Goal: Transaction & Acquisition: Book appointment/travel/reservation

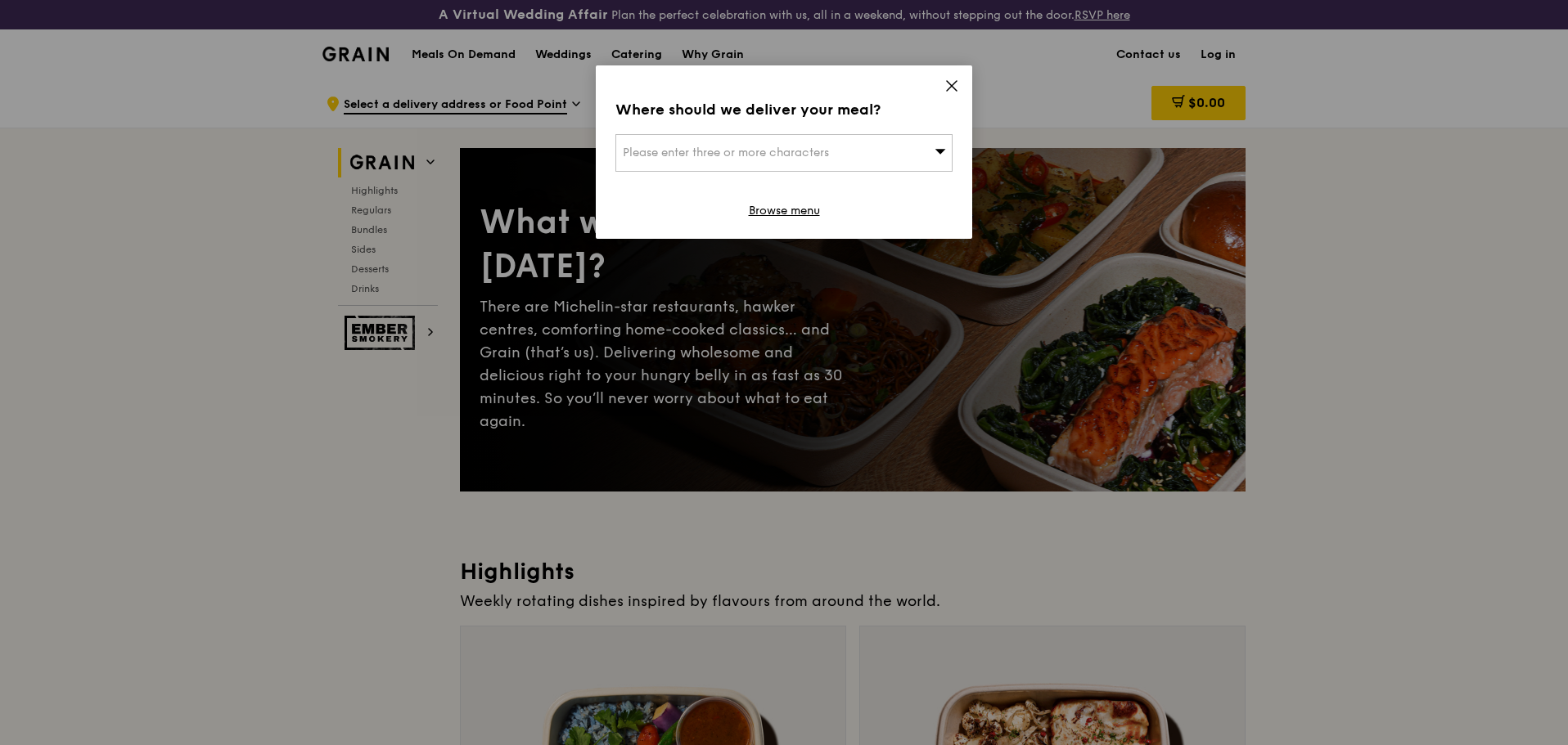
click at [896, 166] on div "Please enter three or more characters" at bounding box center [784, 153] width 337 height 38
click at [779, 158] on input "search" at bounding box center [784, 153] width 335 height 36
type input "266149"
type input "[EMAIL_ADDRESS][DOMAIN_NAME]"
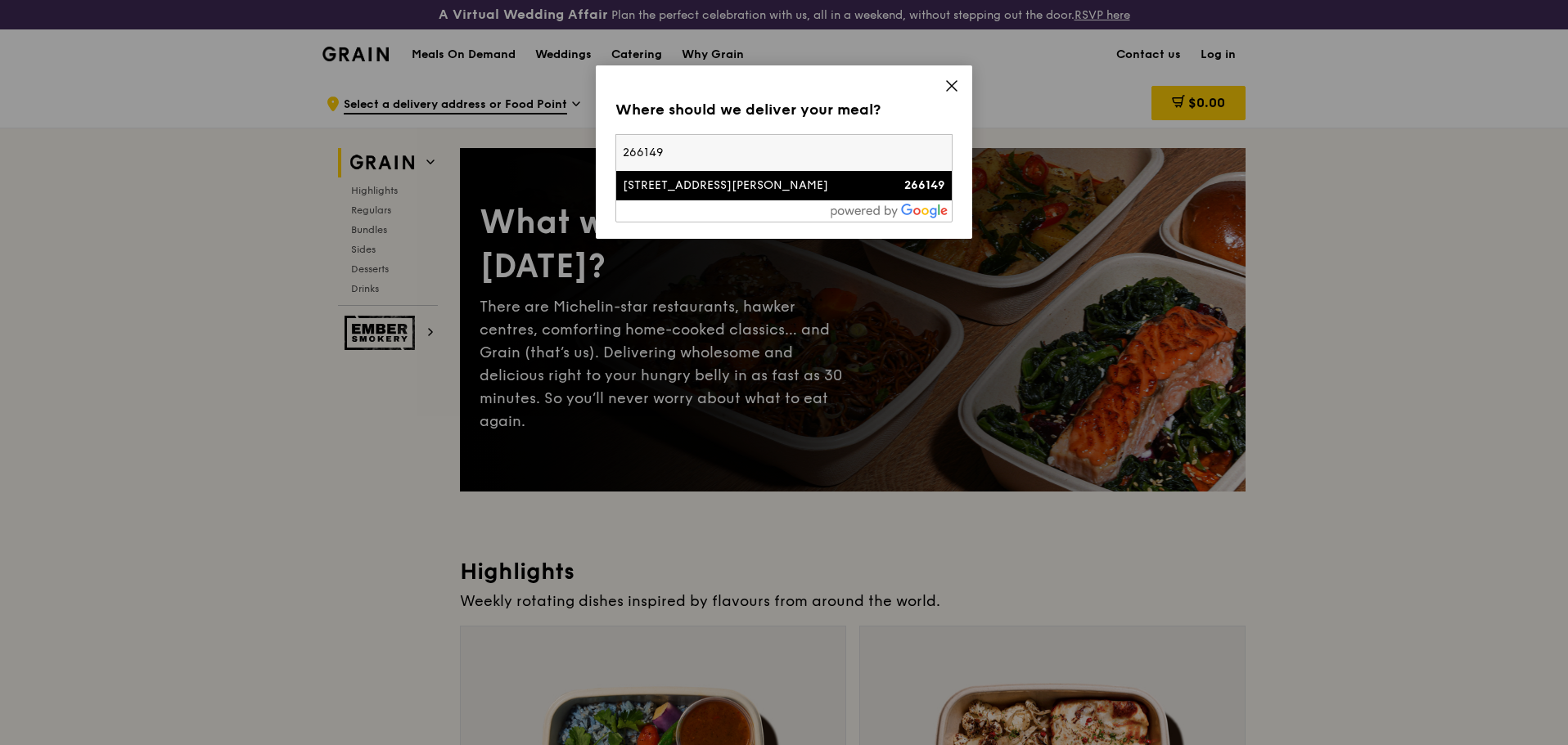
drag, startPoint x: 799, startPoint y: 153, endPoint x: 549, endPoint y: 153, distance: 250.0
click at [549, 153] on div "Where should we deliver your meal? Please enter three or more characters 266149…" at bounding box center [784, 372] width 1568 height 745
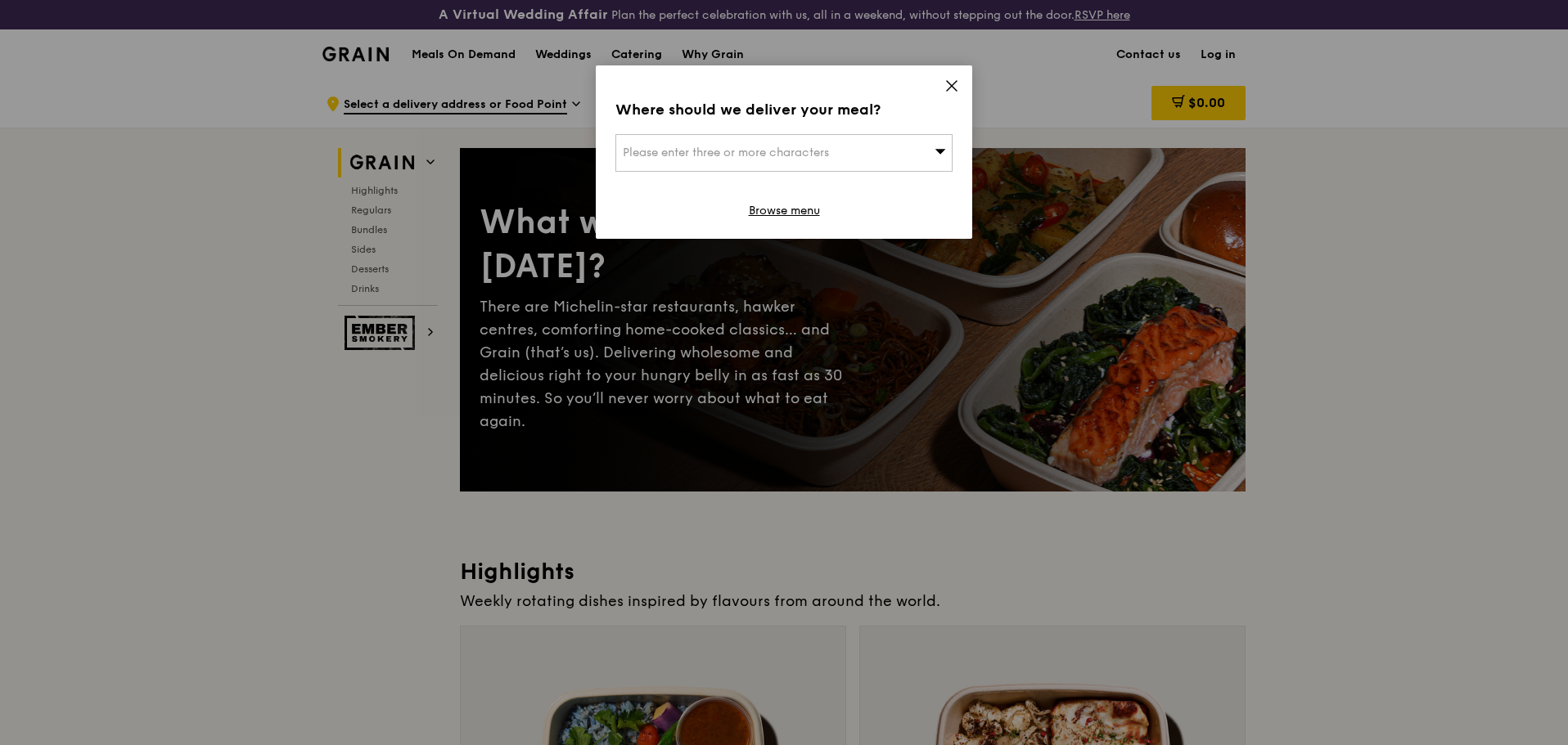
click at [691, 139] on div "Please enter three or more characters" at bounding box center [784, 153] width 337 height 38
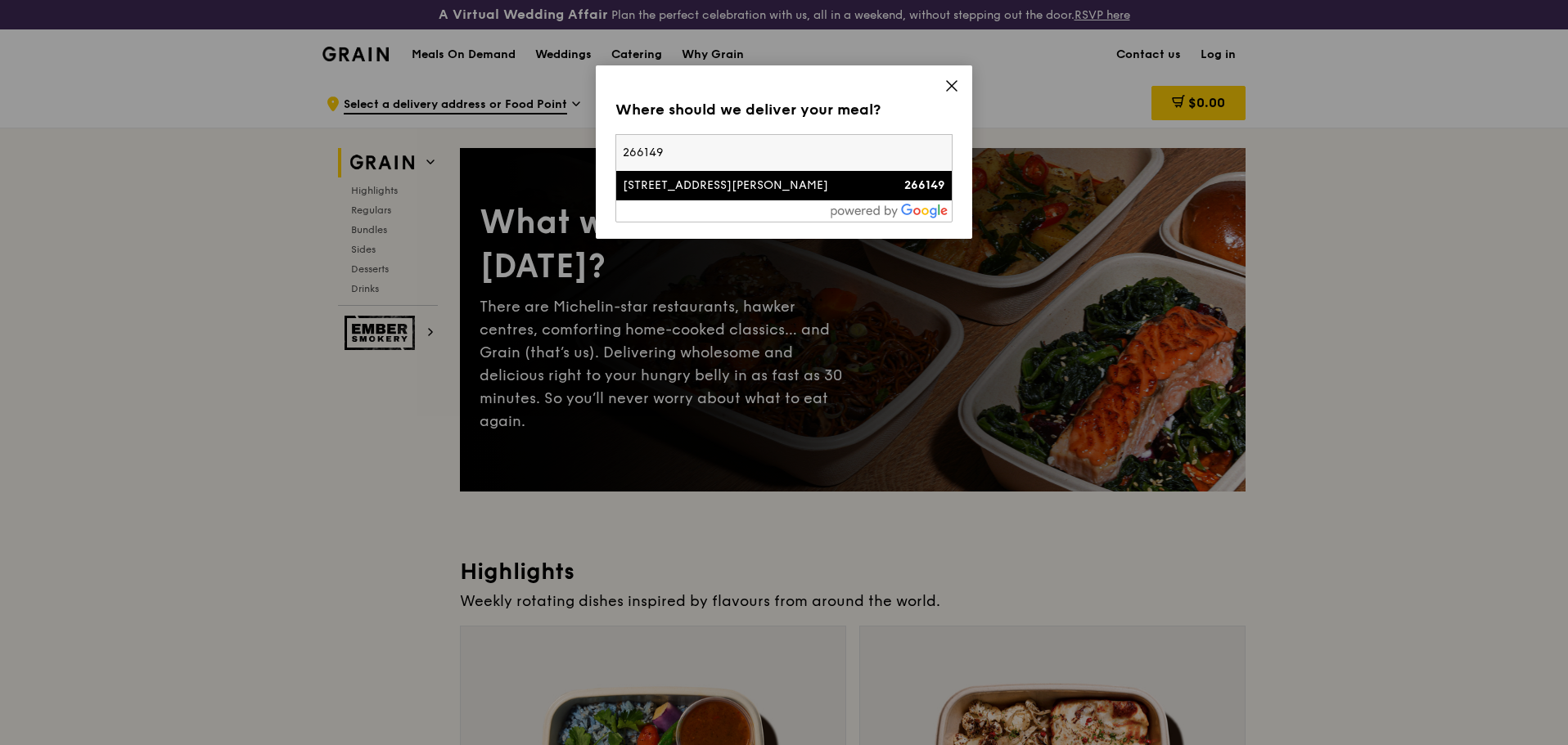
drag, startPoint x: 686, startPoint y: 154, endPoint x: 614, endPoint y: 152, distance: 72.0
click at [614, 152] on div "Where should we deliver your meal? Please enter three or more characters 266149…" at bounding box center [784, 152] width 376 height 173
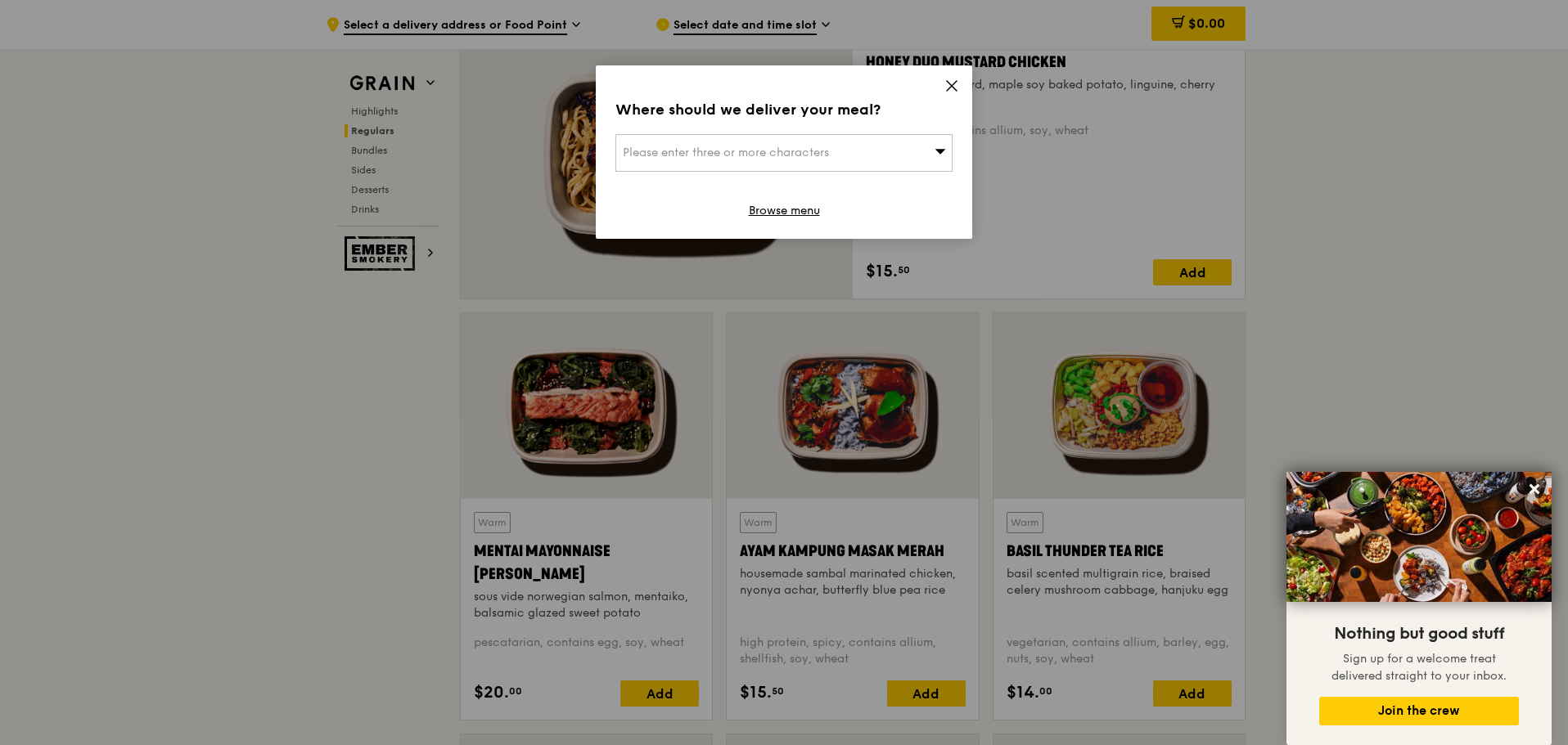
scroll to position [1304, 0]
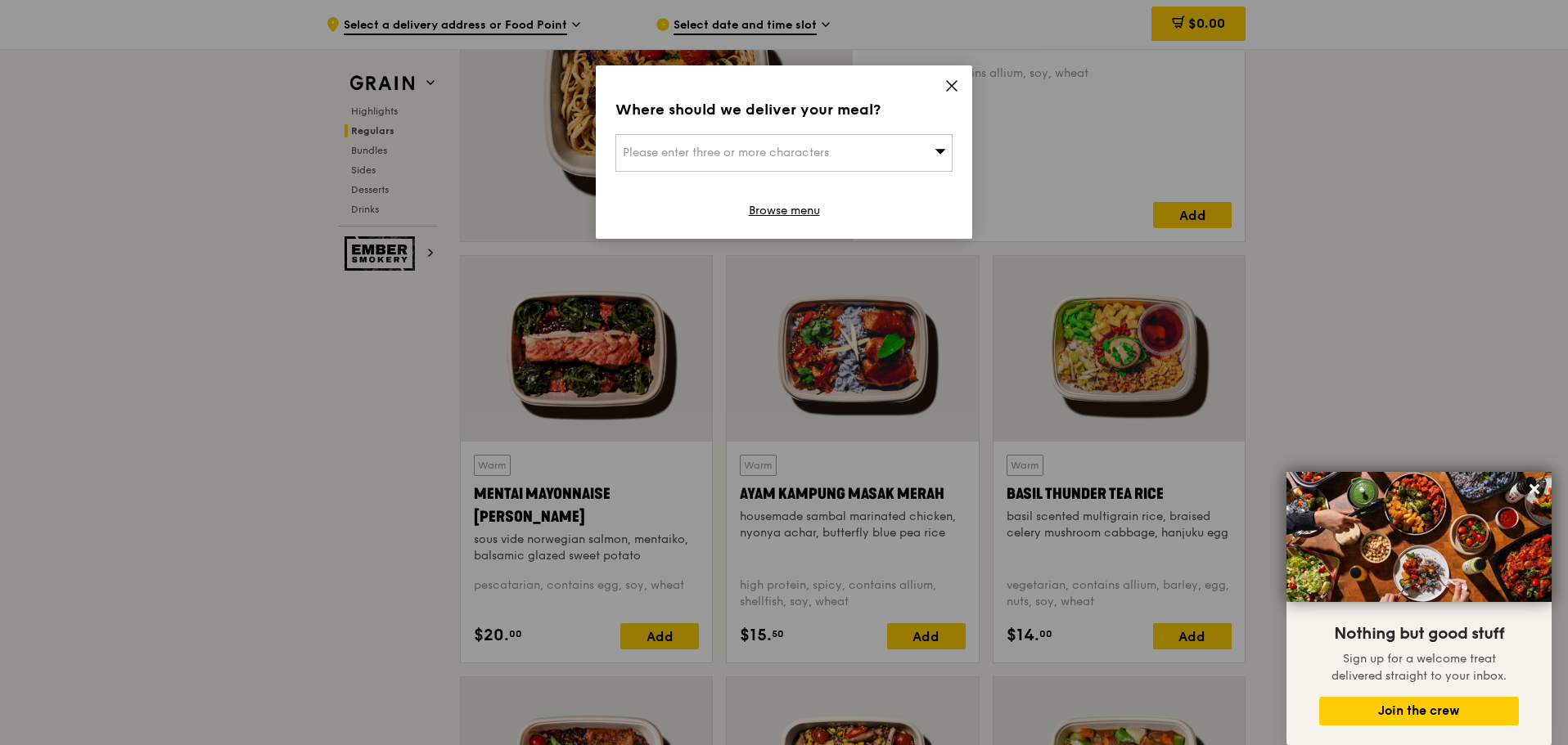
click at [662, 146] on span "Please enter three or more characters" at bounding box center [726, 153] width 206 height 14
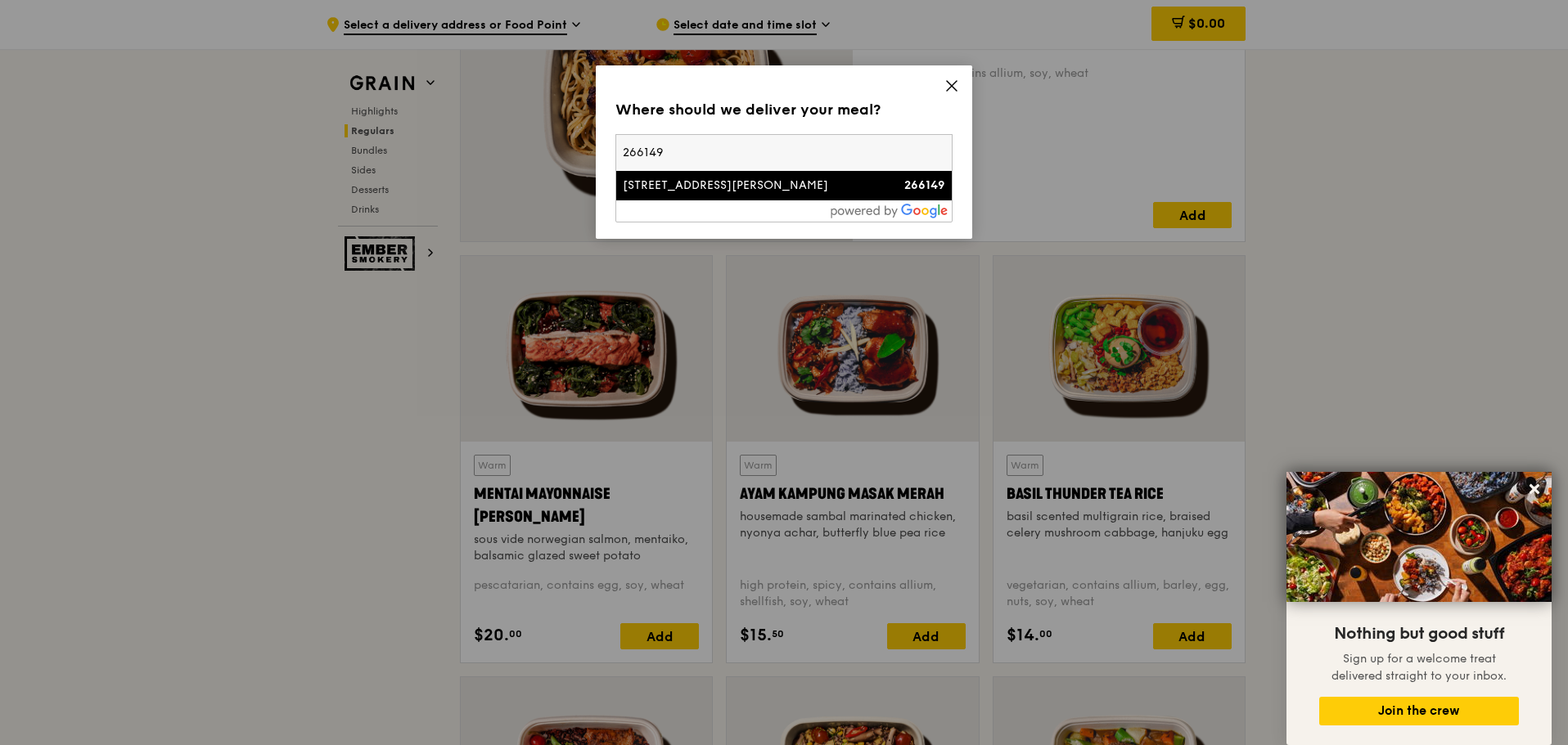
drag, startPoint x: 688, startPoint y: 145, endPoint x: 568, endPoint y: 145, distance: 120.0
click at [568, 145] on div "Where should we deliver your meal? Please enter three or more characters 266149…" at bounding box center [784, 372] width 1568 height 745
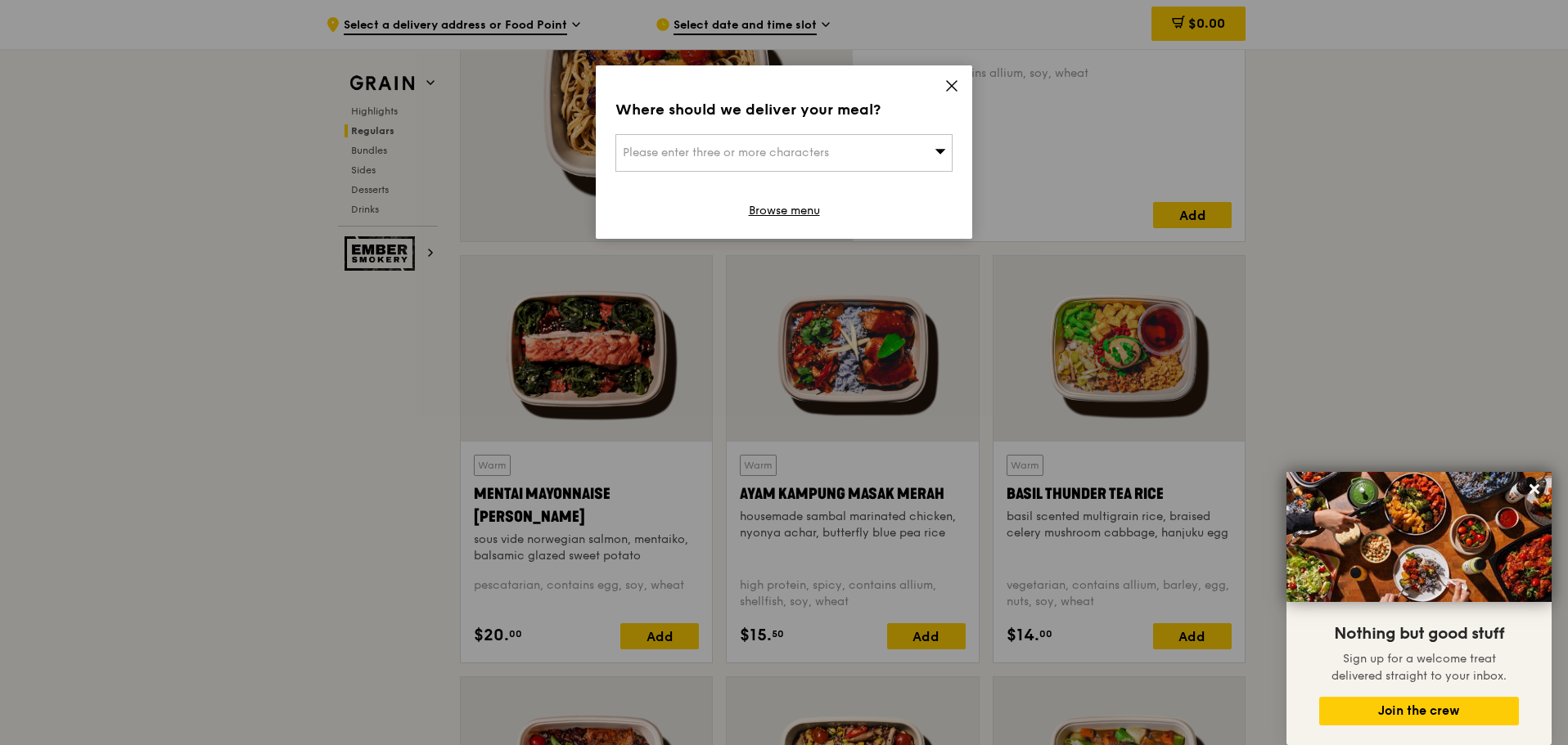
click at [947, 85] on icon at bounding box center [952, 86] width 15 height 15
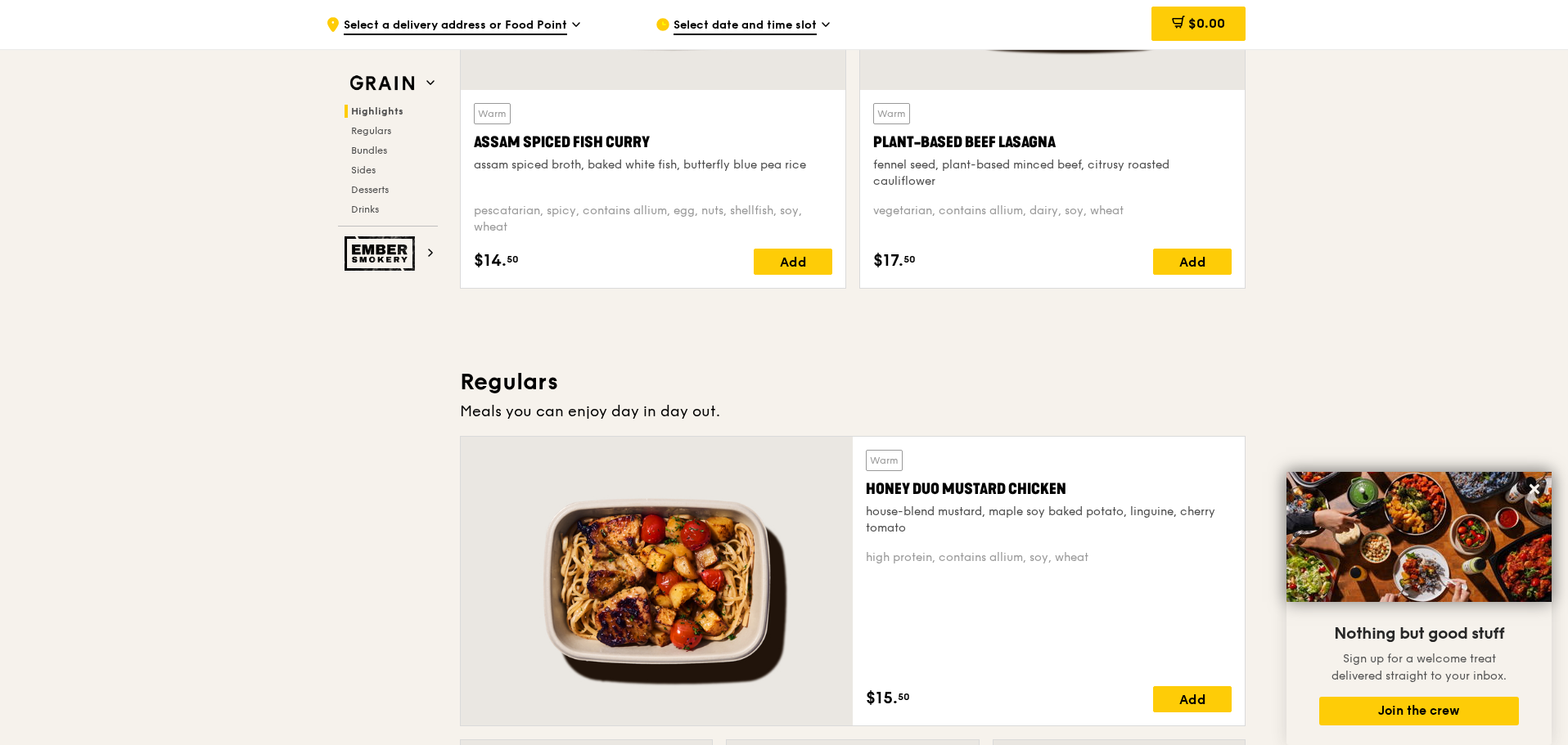
scroll to position [813, 0]
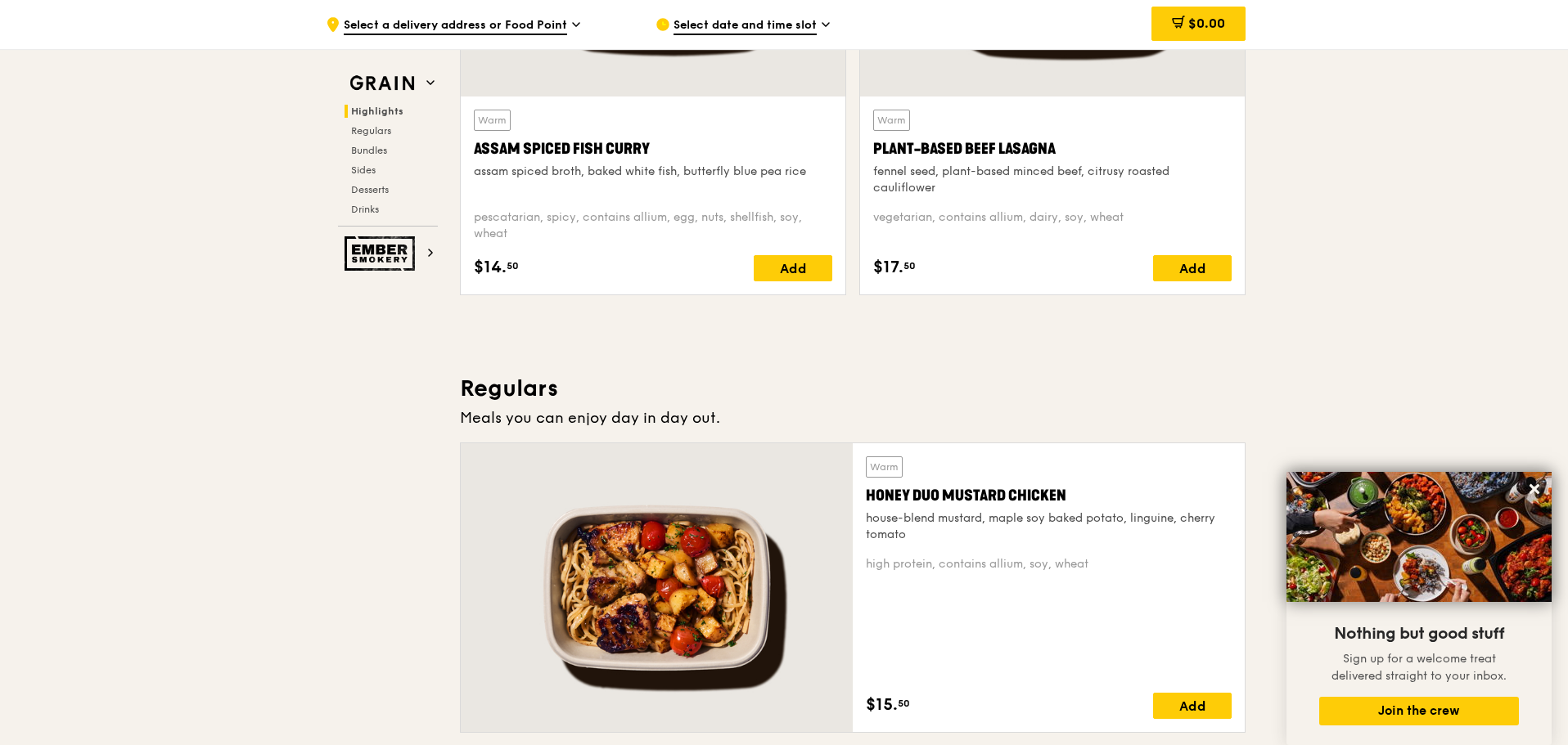
click at [719, 33] on span "Select date and time slot" at bounding box center [745, 25] width 143 height 18
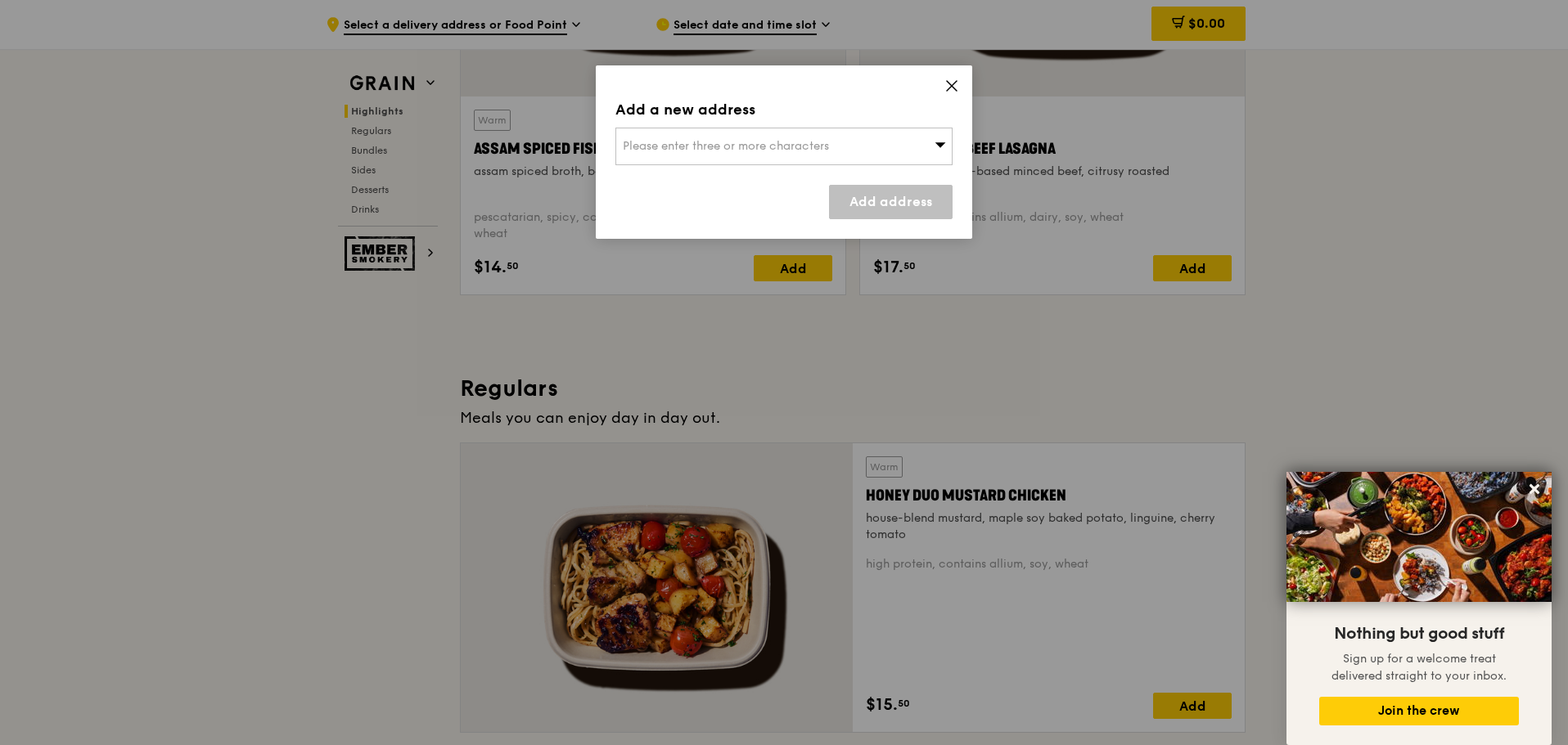
click at [864, 122] on div "Add a new address Please enter three or more characters Add address" at bounding box center [784, 152] width 376 height 173
click at [906, 143] on div "Please enter three or more characters" at bounding box center [784, 146] width 337 height 38
click at [807, 147] on input "search" at bounding box center [784, 146] width 335 height 36
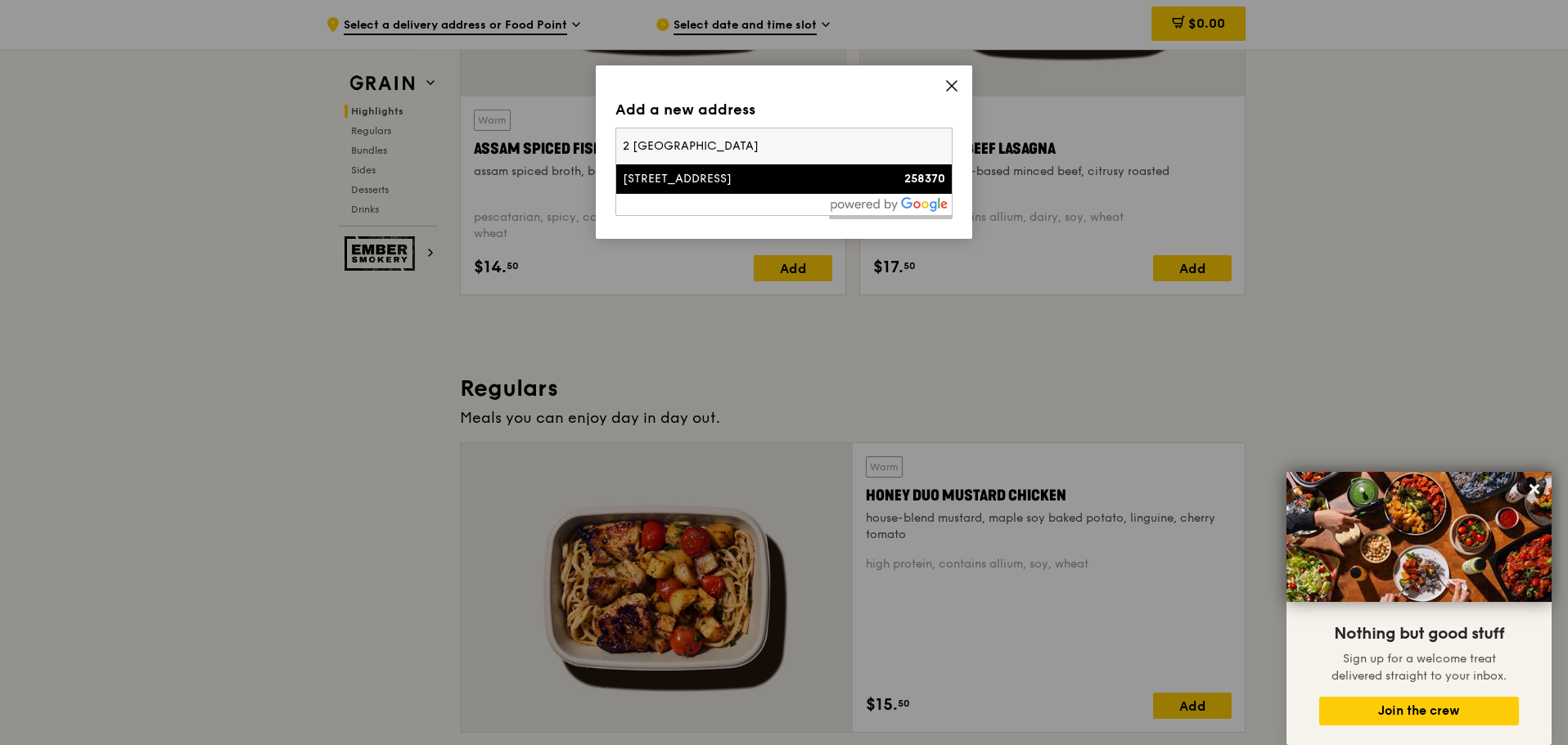
type input "2 [GEOGRAPHIC_DATA]"
click at [772, 178] on div "[STREET_ADDRESS]" at bounding box center [744, 179] width 242 height 17
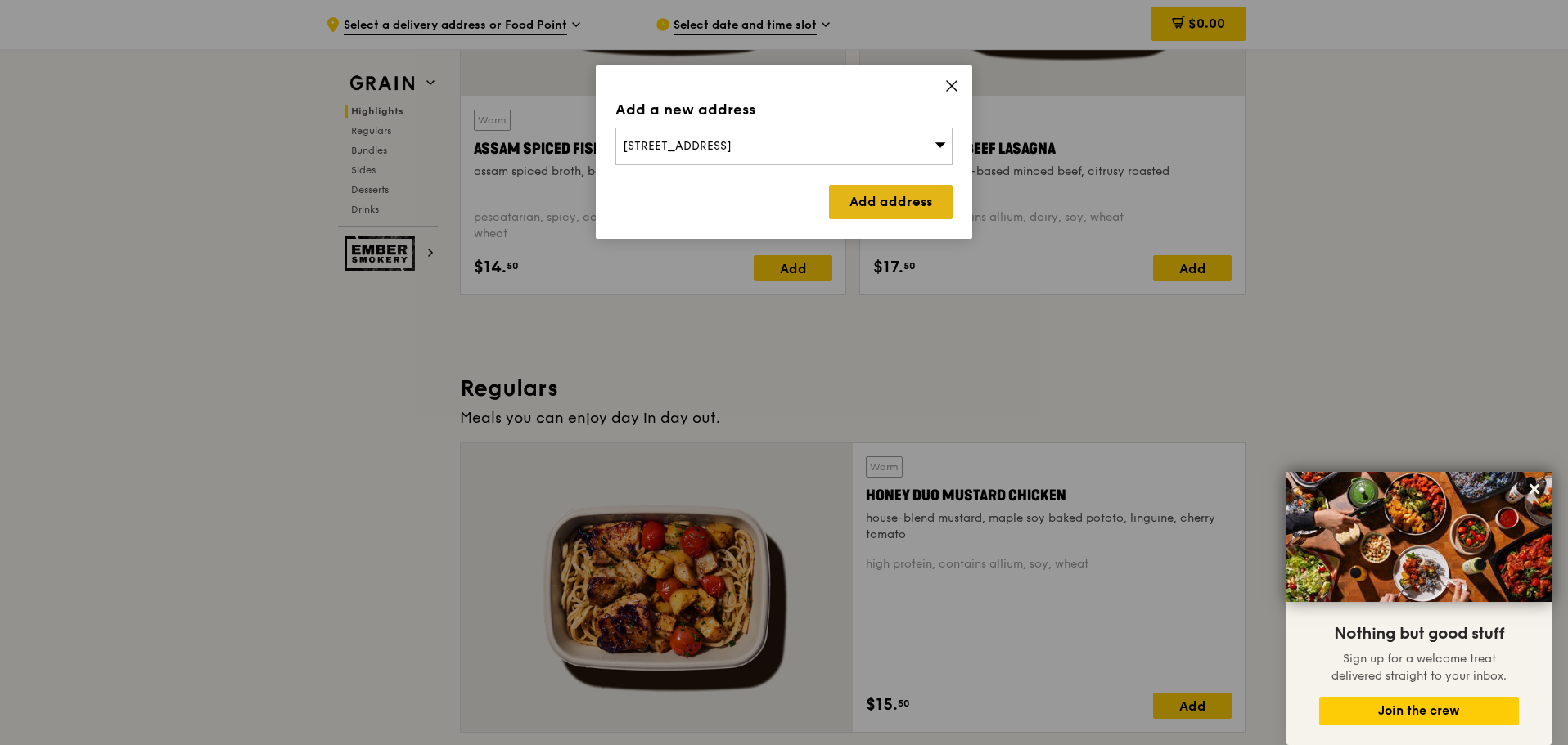
click at [856, 200] on link "Add address" at bounding box center [890, 202] width 123 height 34
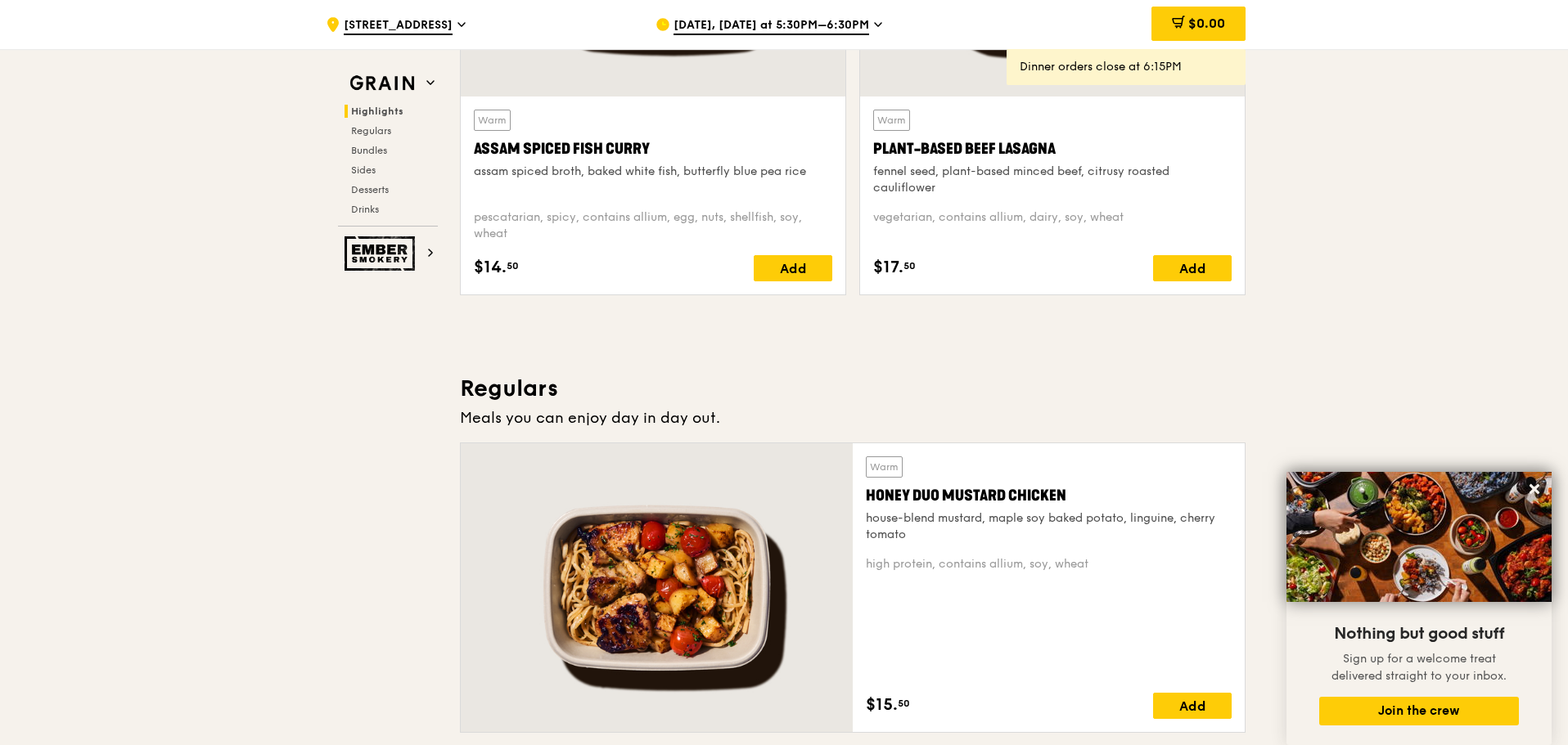
click at [695, 24] on span "[DATE], [DATE] at 5:30PM–6:30PM" at bounding box center [771, 25] width 195 height 18
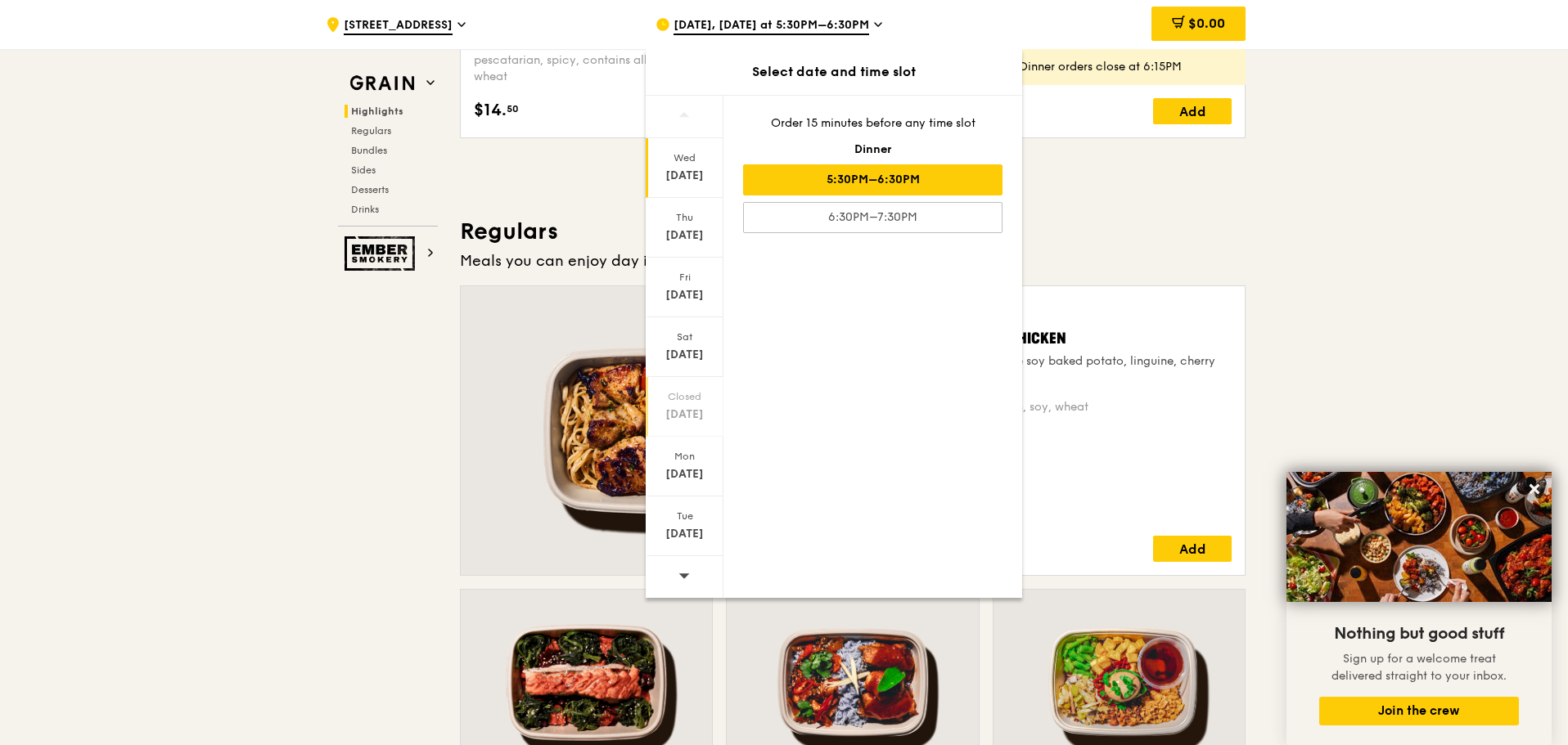
scroll to position [976, 0]
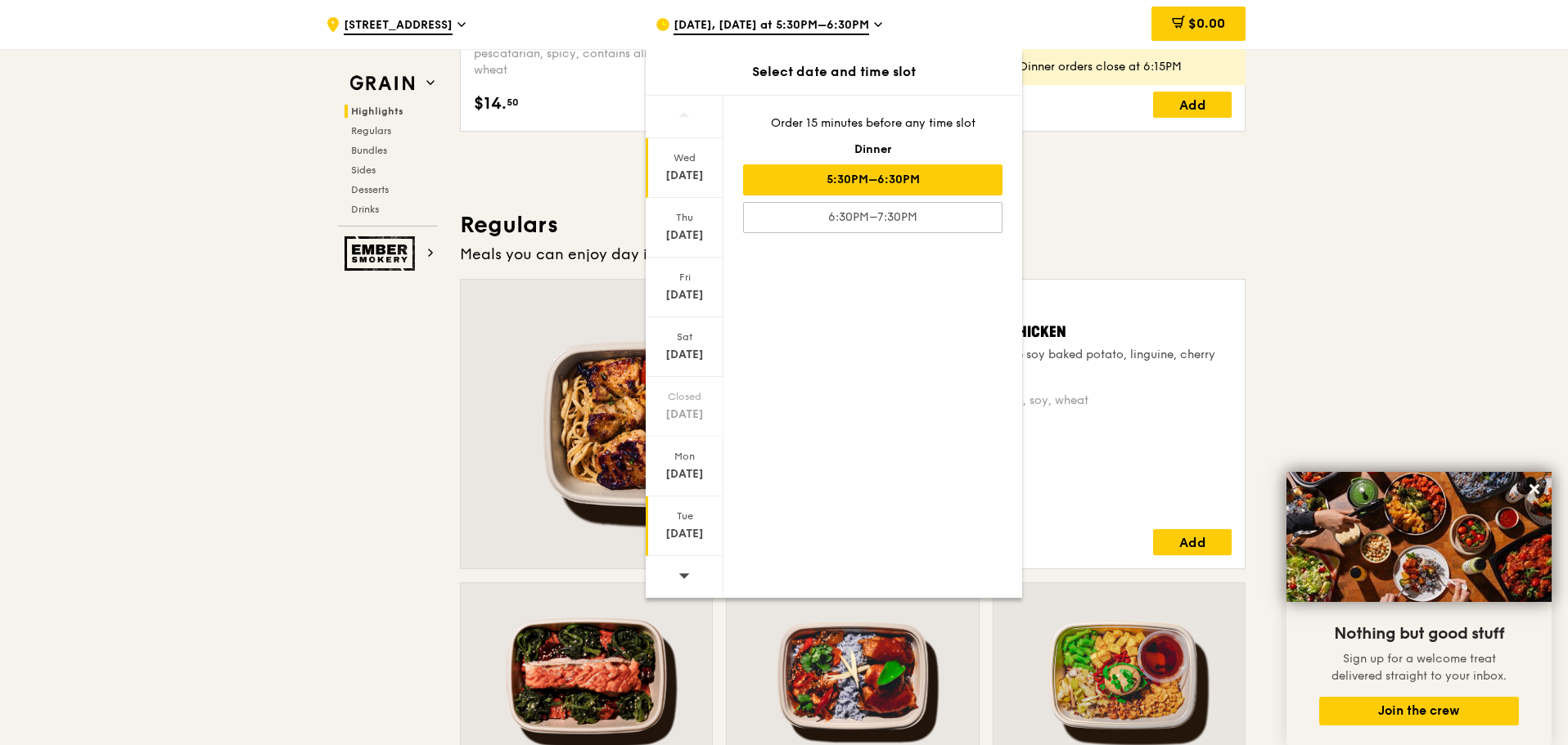
click at [686, 535] on div "[DATE]" at bounding box center [684, 535] width 73 height 17
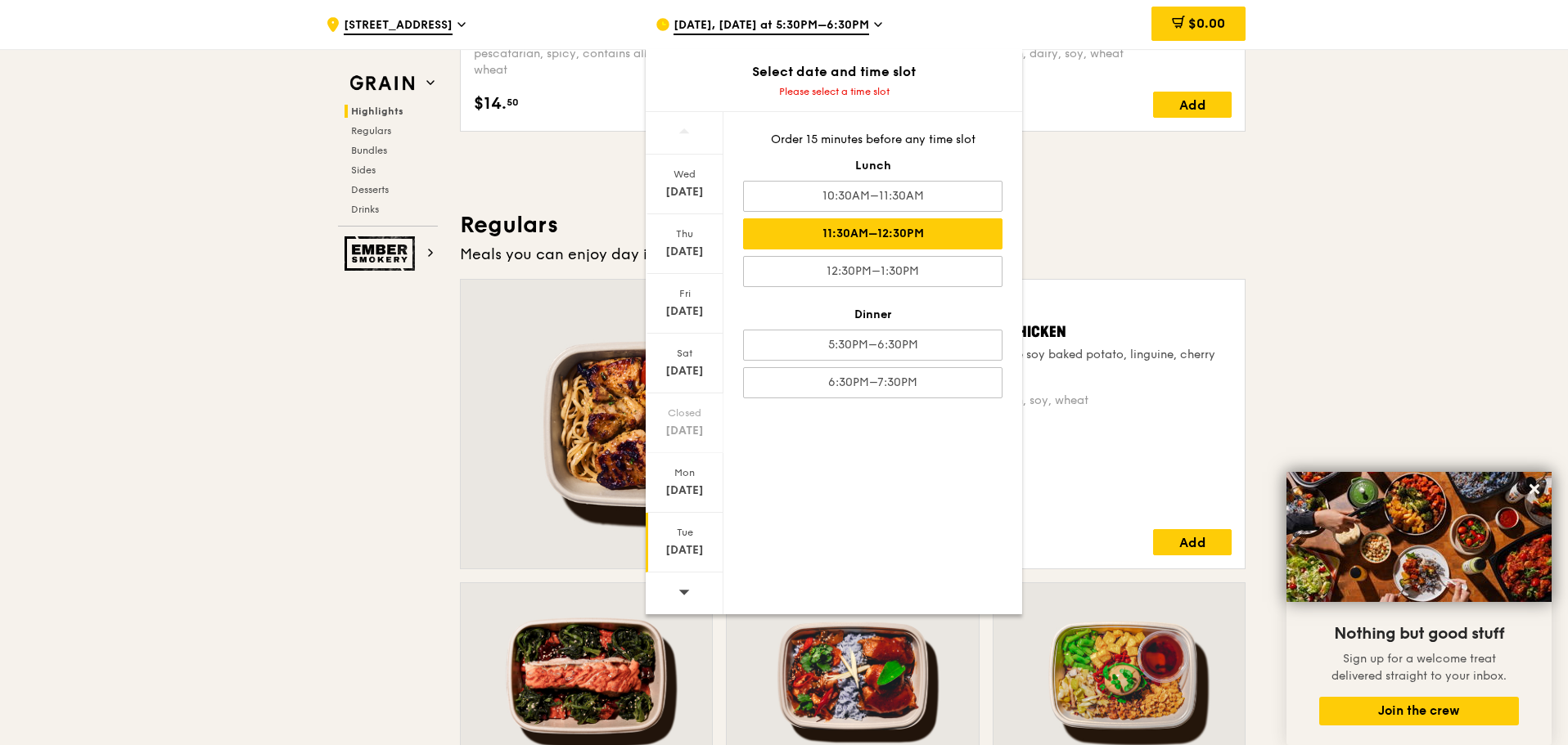
click at [801, 235] on div "11:30AM–12:30PM" at bounding box center [872, 234] width 259 height 31
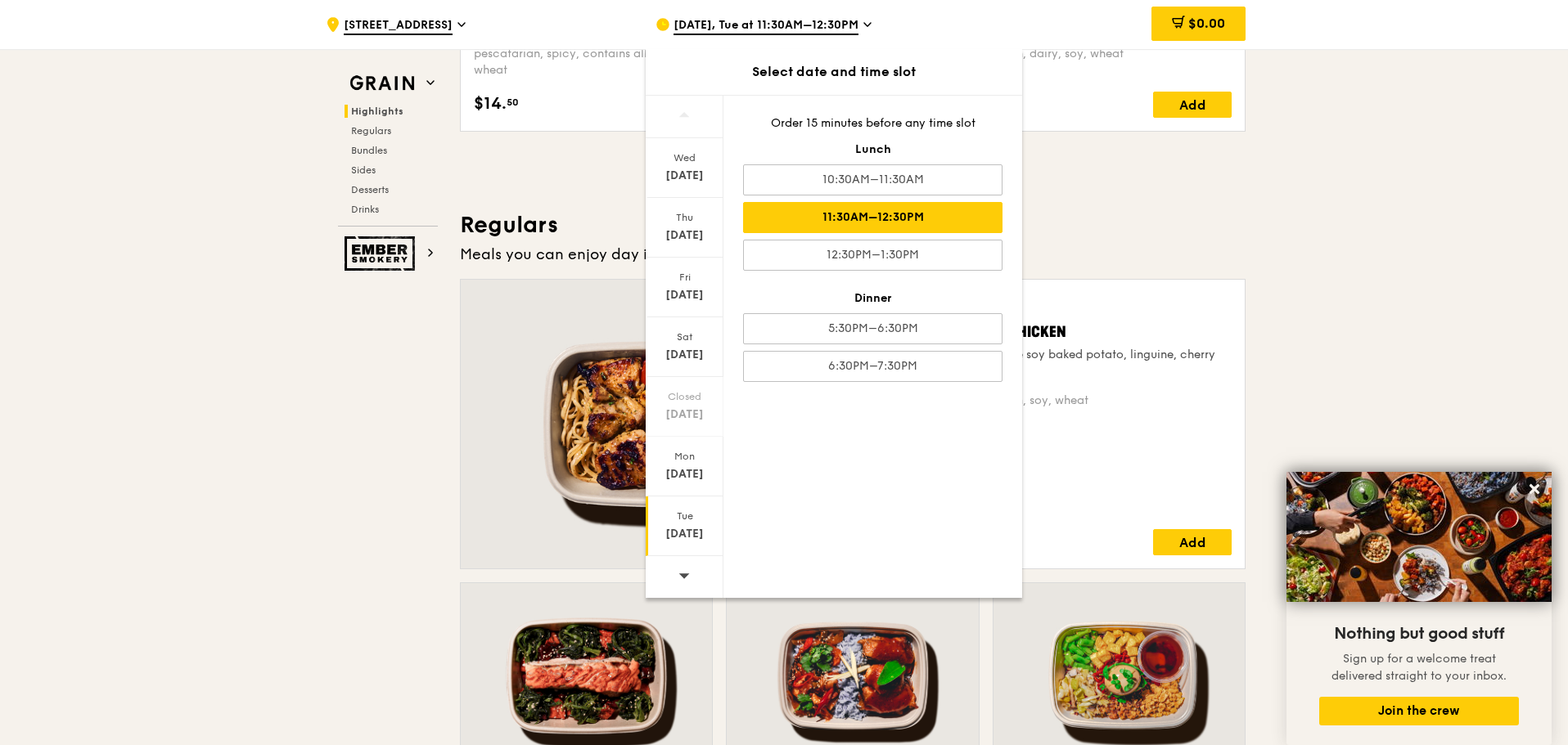
drag, startPoint x: 890, startPoint y: 210, endPoint x: 903, endPoint y: 209, distance: 13.0
click at [890, 210] on div "11:30AM–12:30PM" at bounding box center [872, 217] width 259 height 31
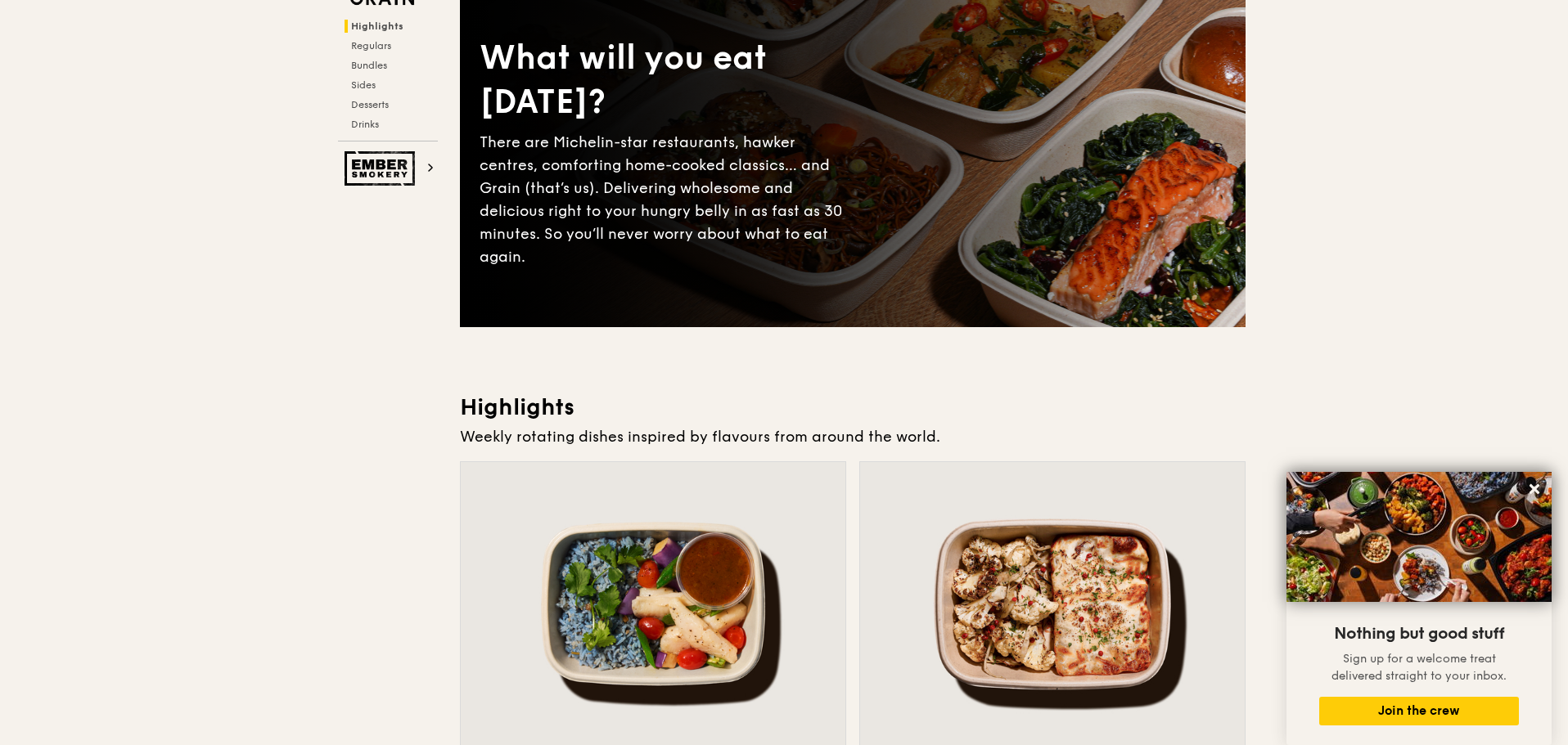
scroll to position [0, 0]
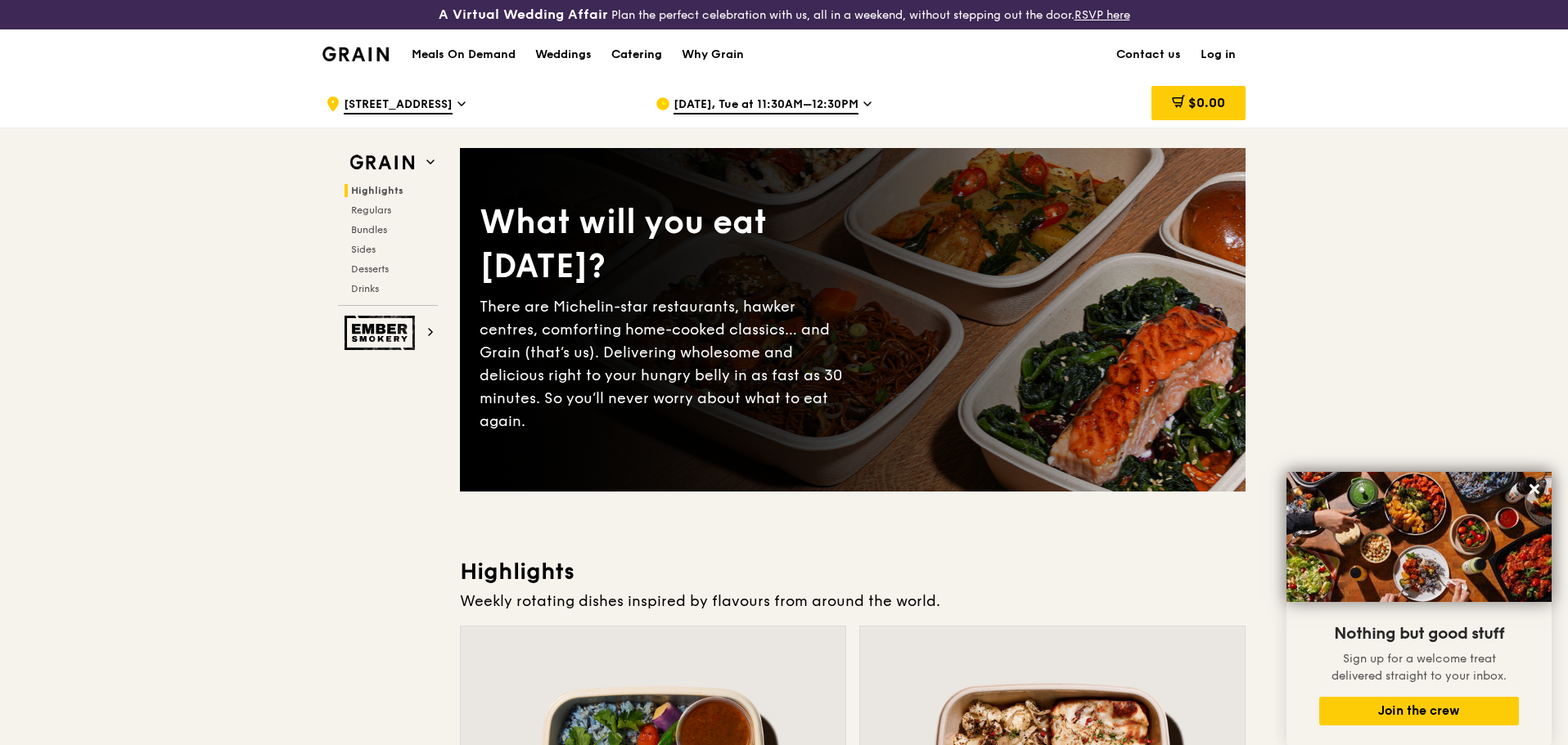
click at [637, 53] on div "Catering" at bounding box center [636, 54] width 51 height 49
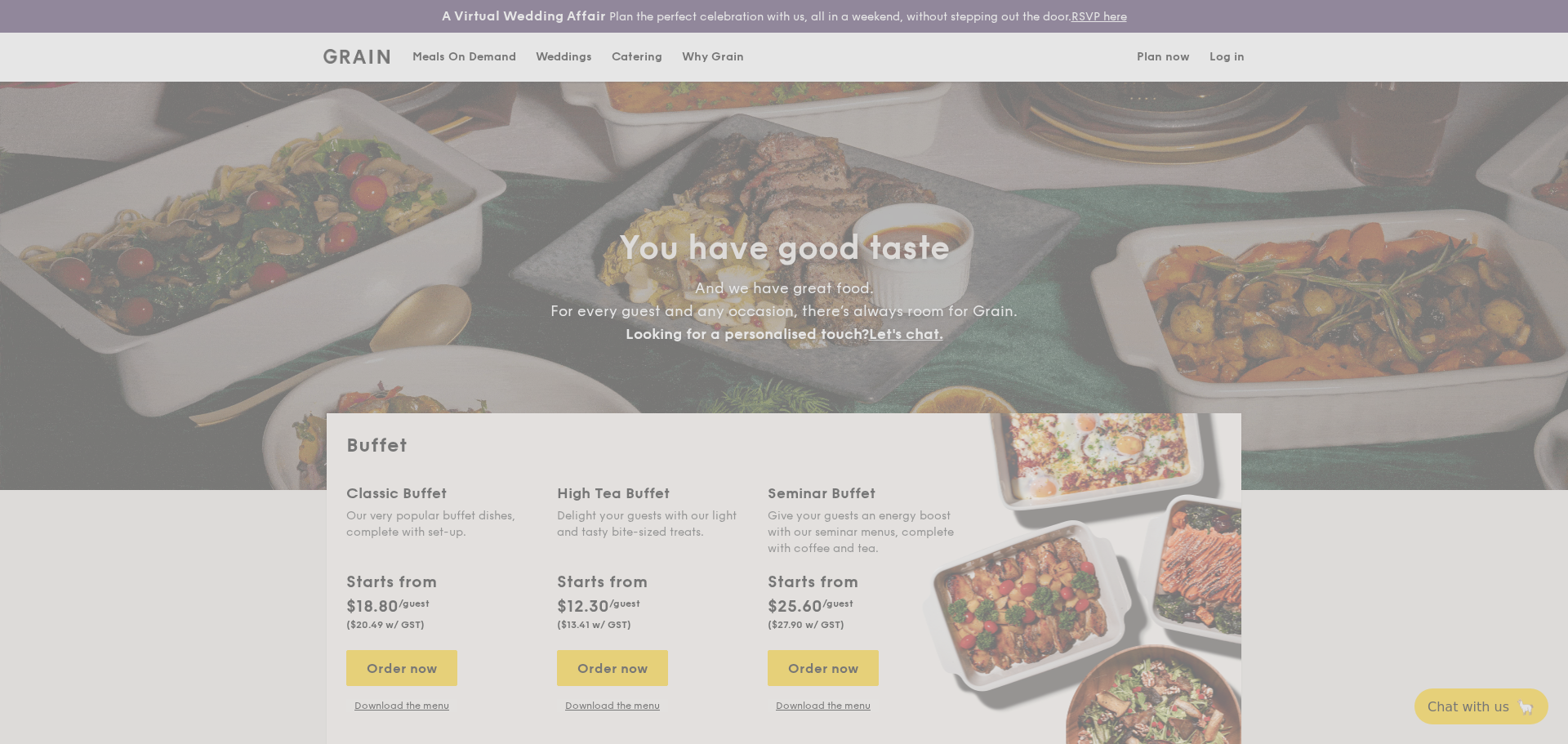
select select
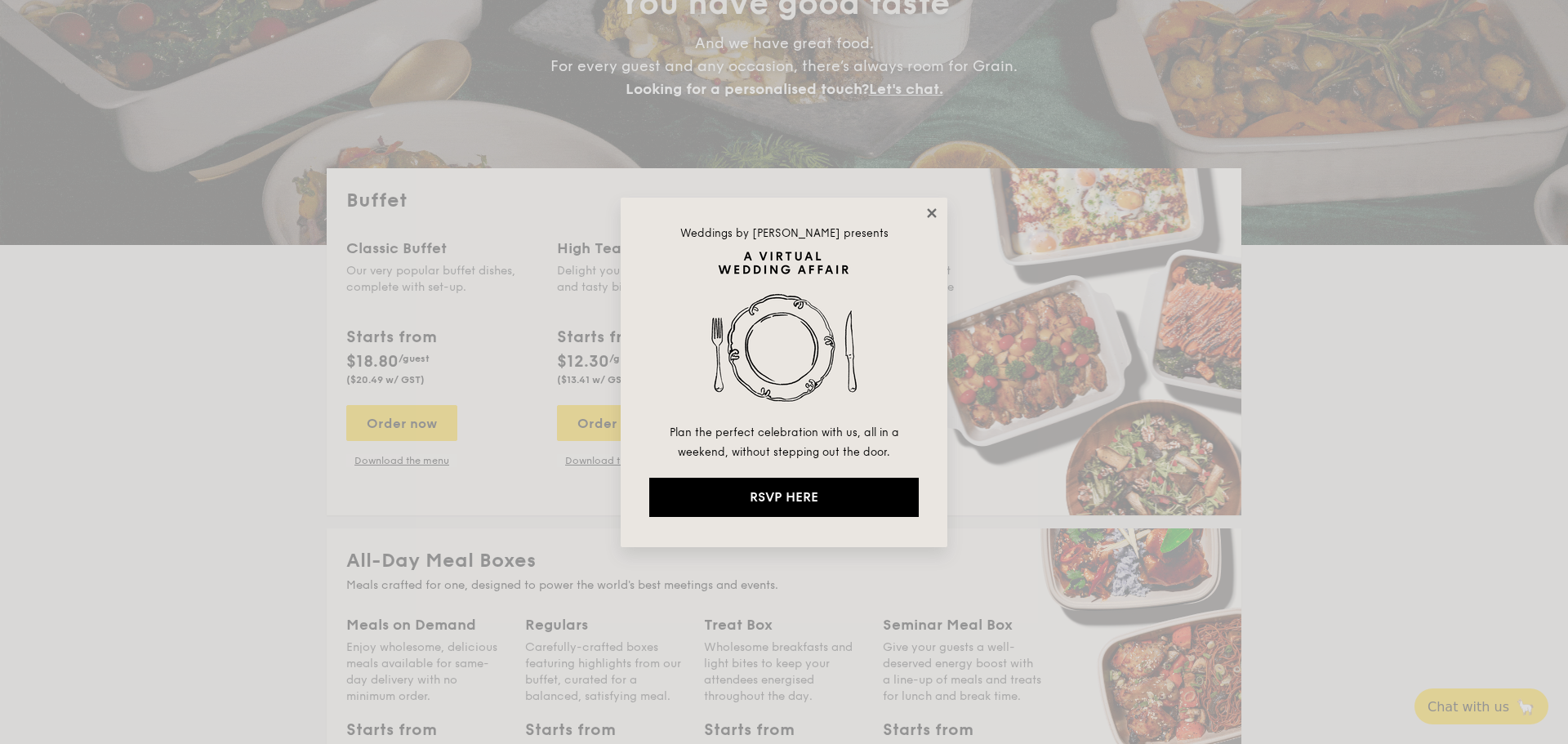
click at [926, 213] on icon at bounding box center [932, 213] width 15 height 15
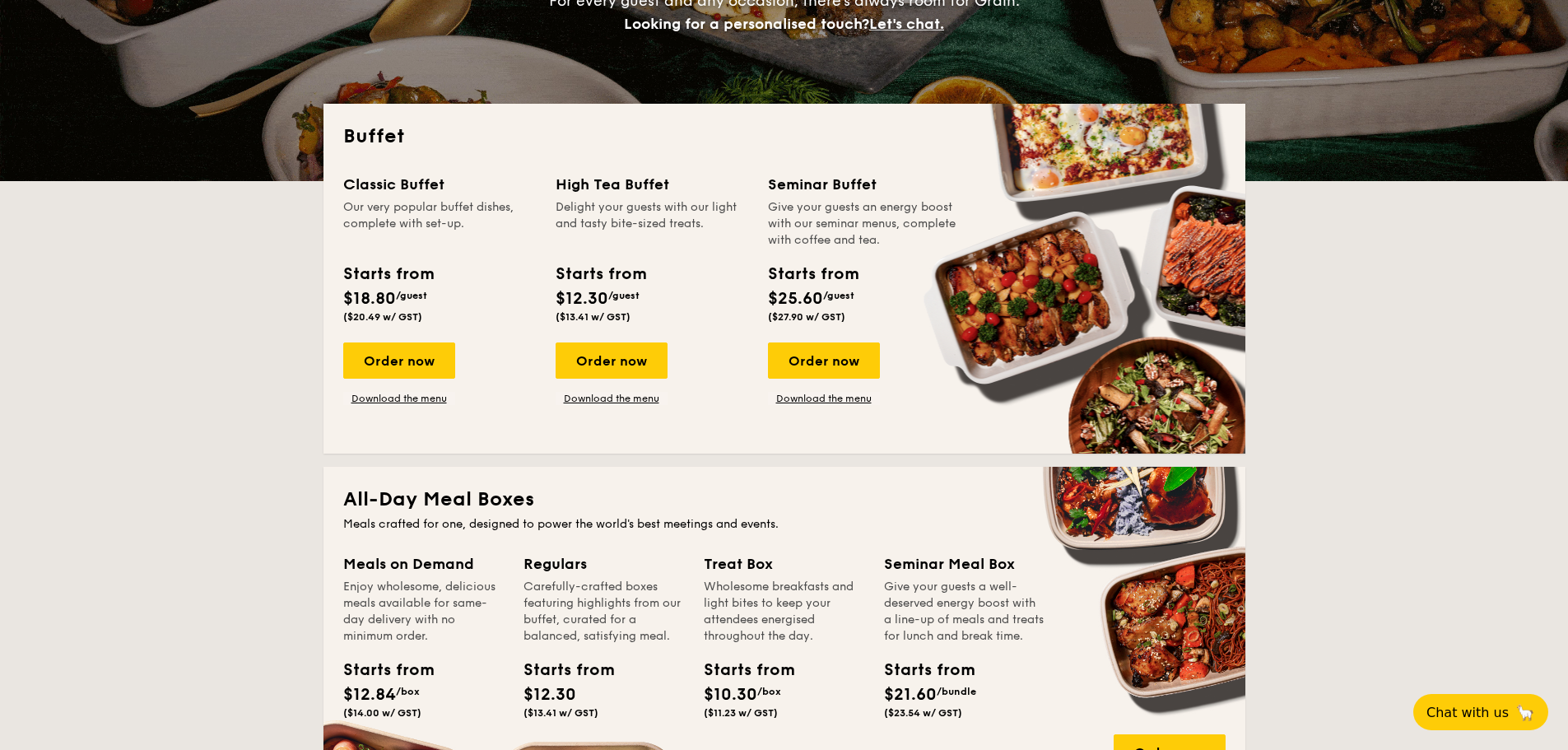
scroll to position [329, 0]
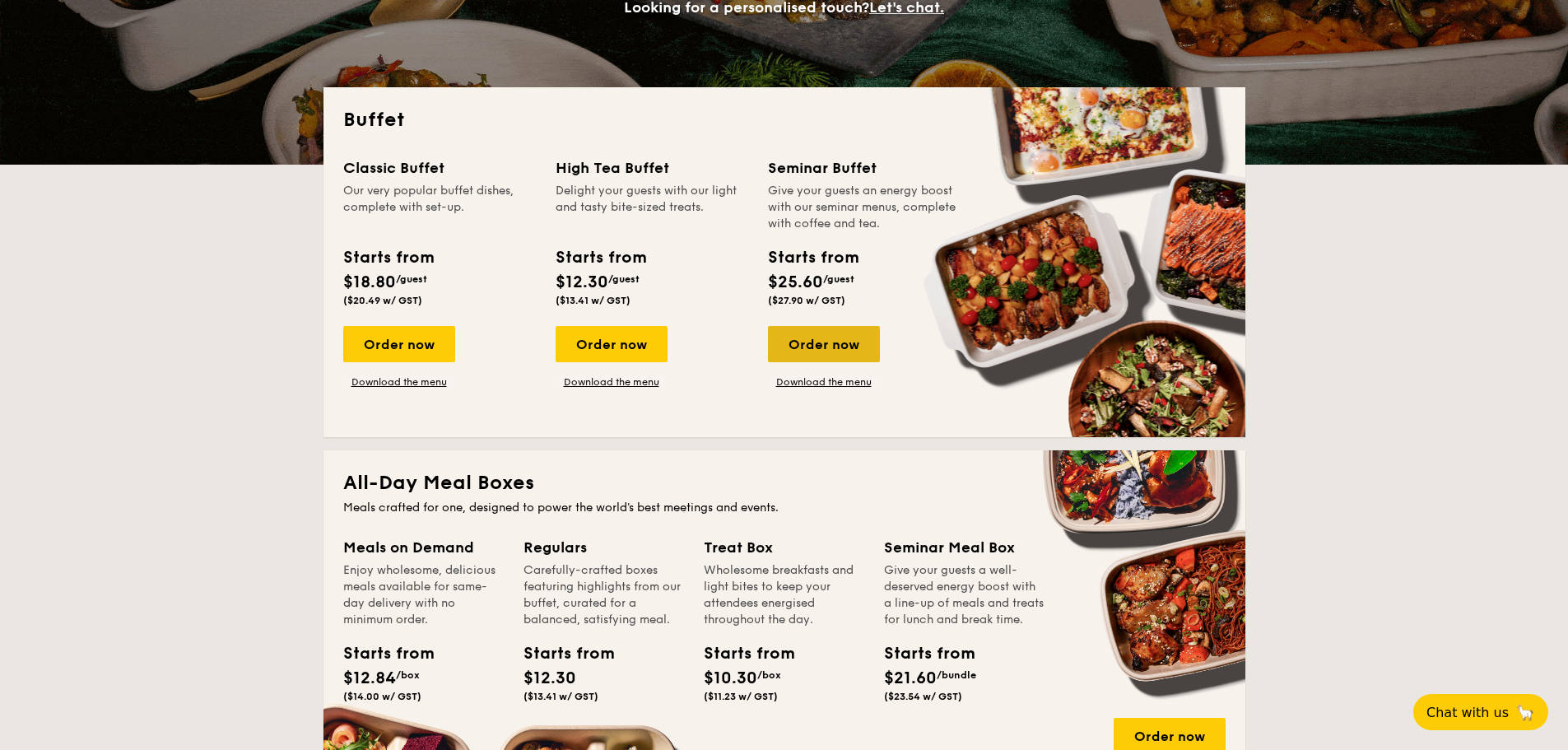
click at [779, 348] on div "Order now" at bounding box center [824, 344] width 112 height 36
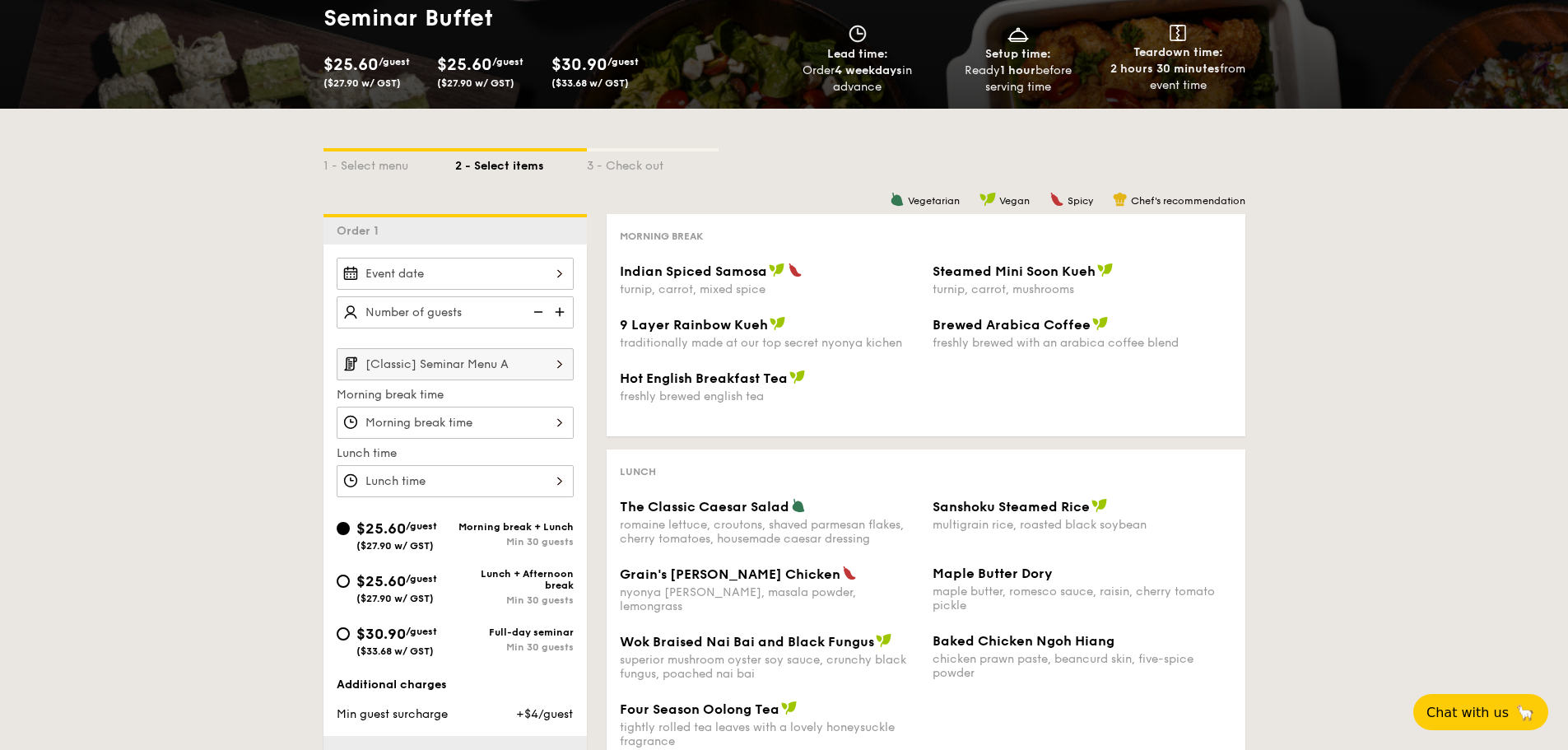
scroll to position [247, 0]
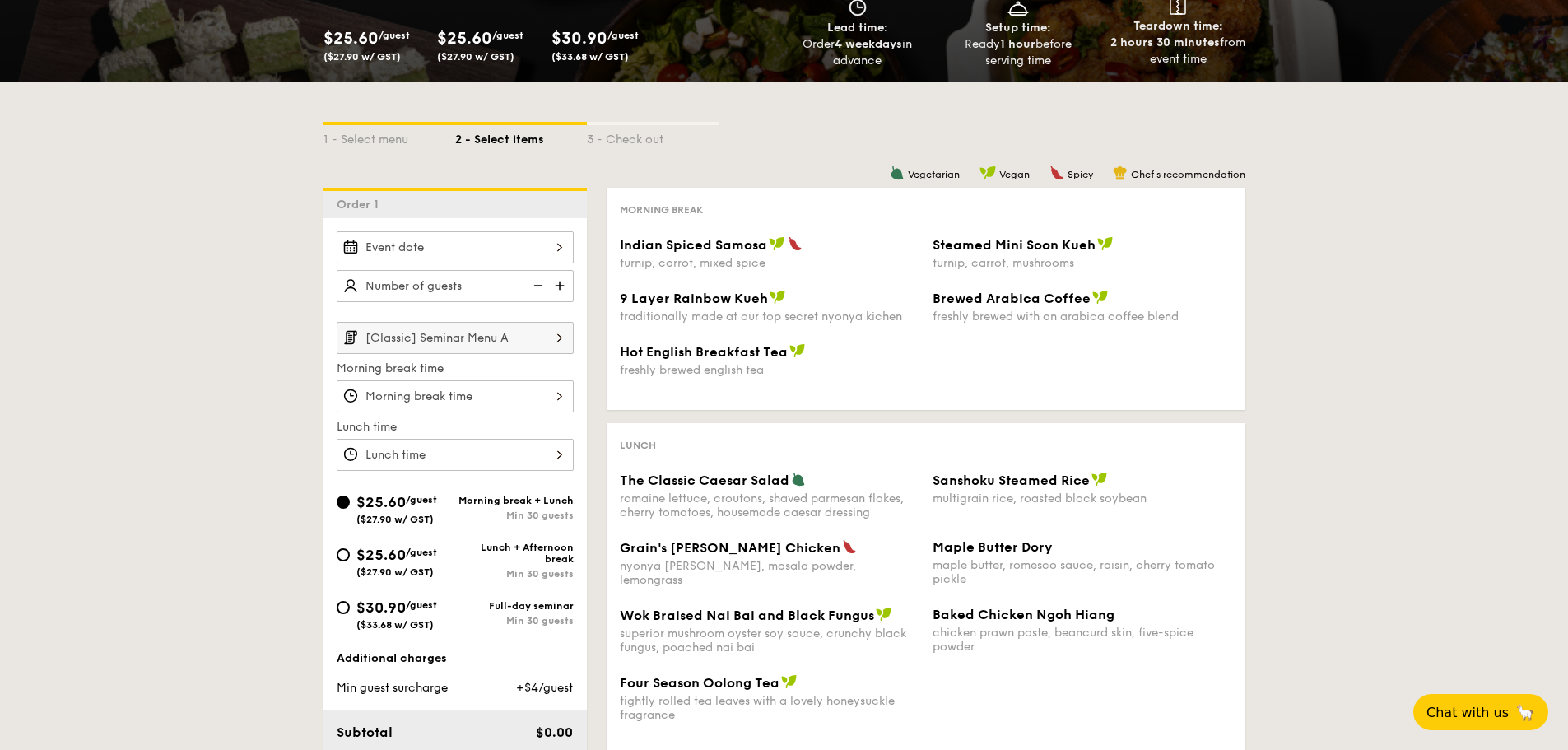
click at [553, 291] on img at bounding box center [561, 285] width 24 height 31
type input "20 guests"
click at [498, 343] on input "[Classic] Seminar Menu A" at bounding box center [455, 338] width 237 height 32
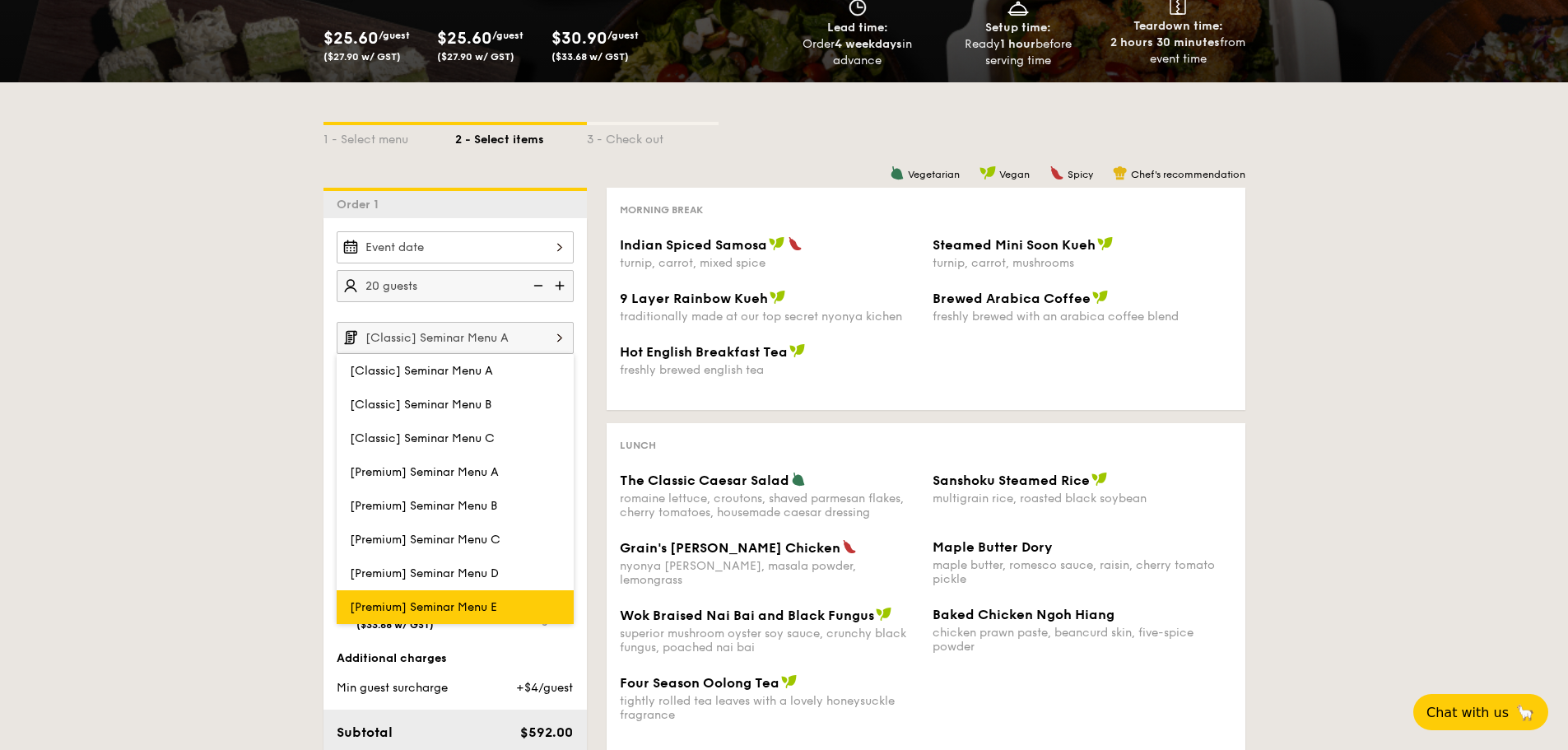
click at [498, 601] on span "[Premium] Seminar Menu E" at bounding box center [423, 607] width 148 height 14
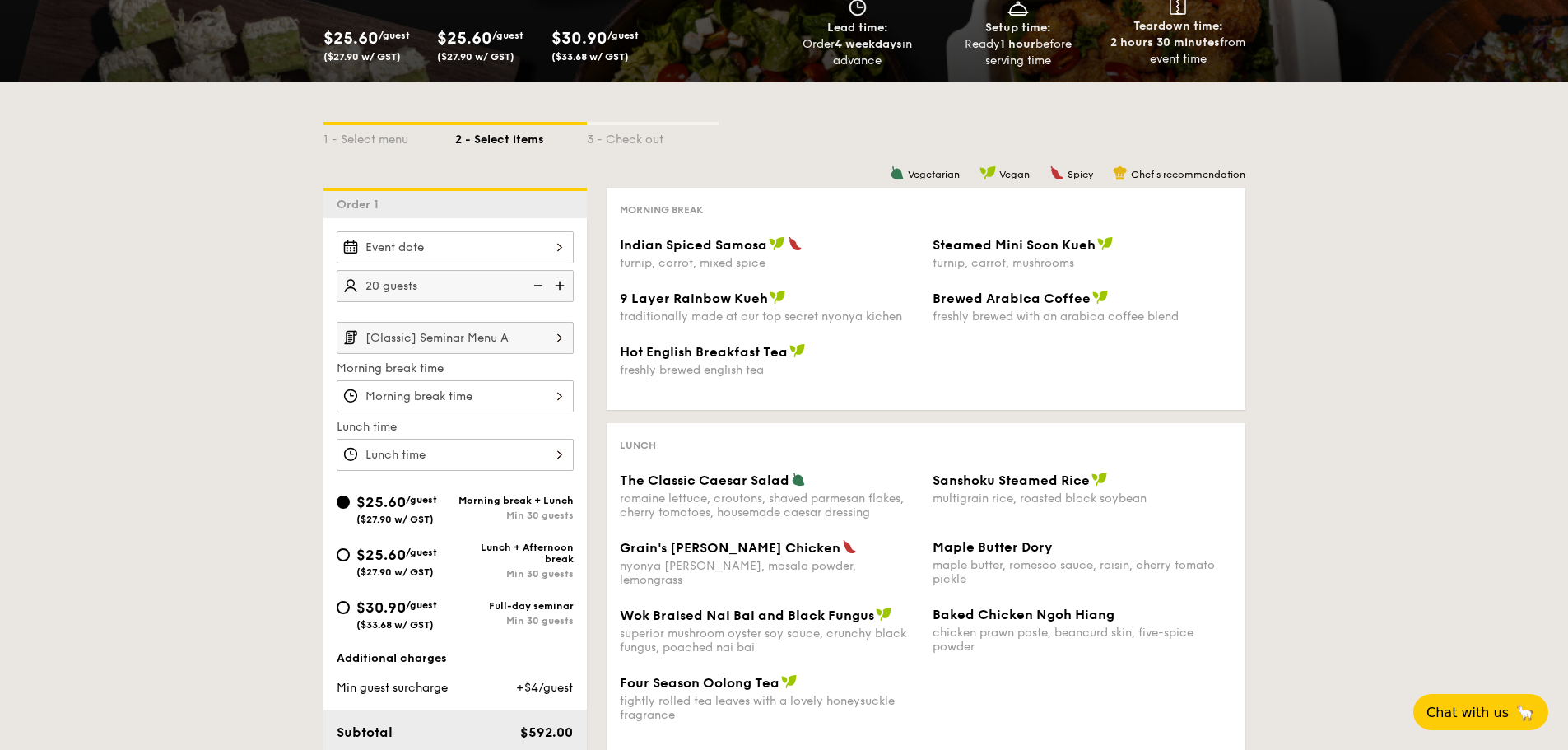
scroll to position [329, 0]
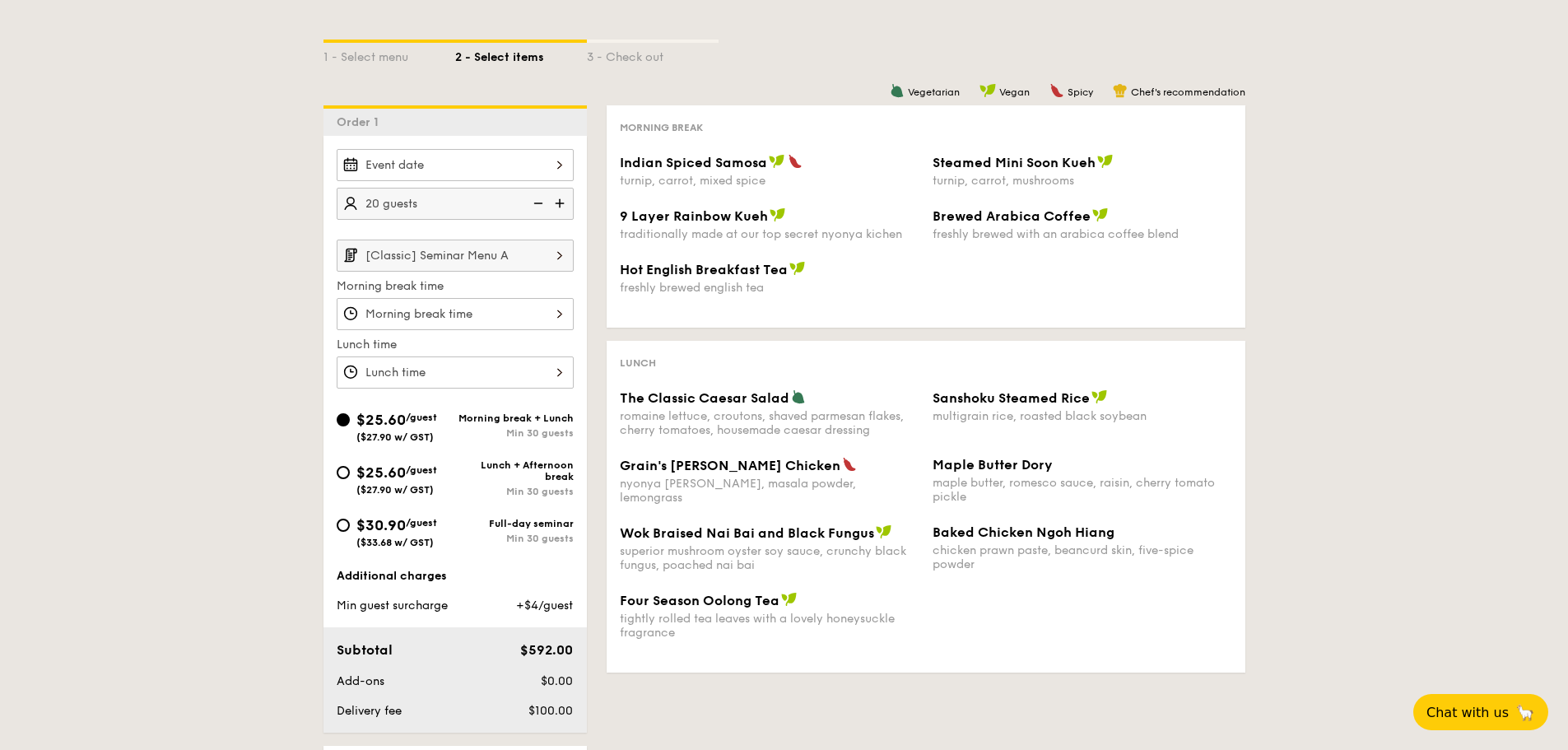
click at [371, 473] on span "$25.60" at bounding box center [381, 472] width 50 height 18
click at [350, 473] on input "$25.60 /guest ($27.90 w/ GST) Lunch + Afternoon break Min 30 guests" at bounding box center [343, 472] width 13 height 13
radio input "true"
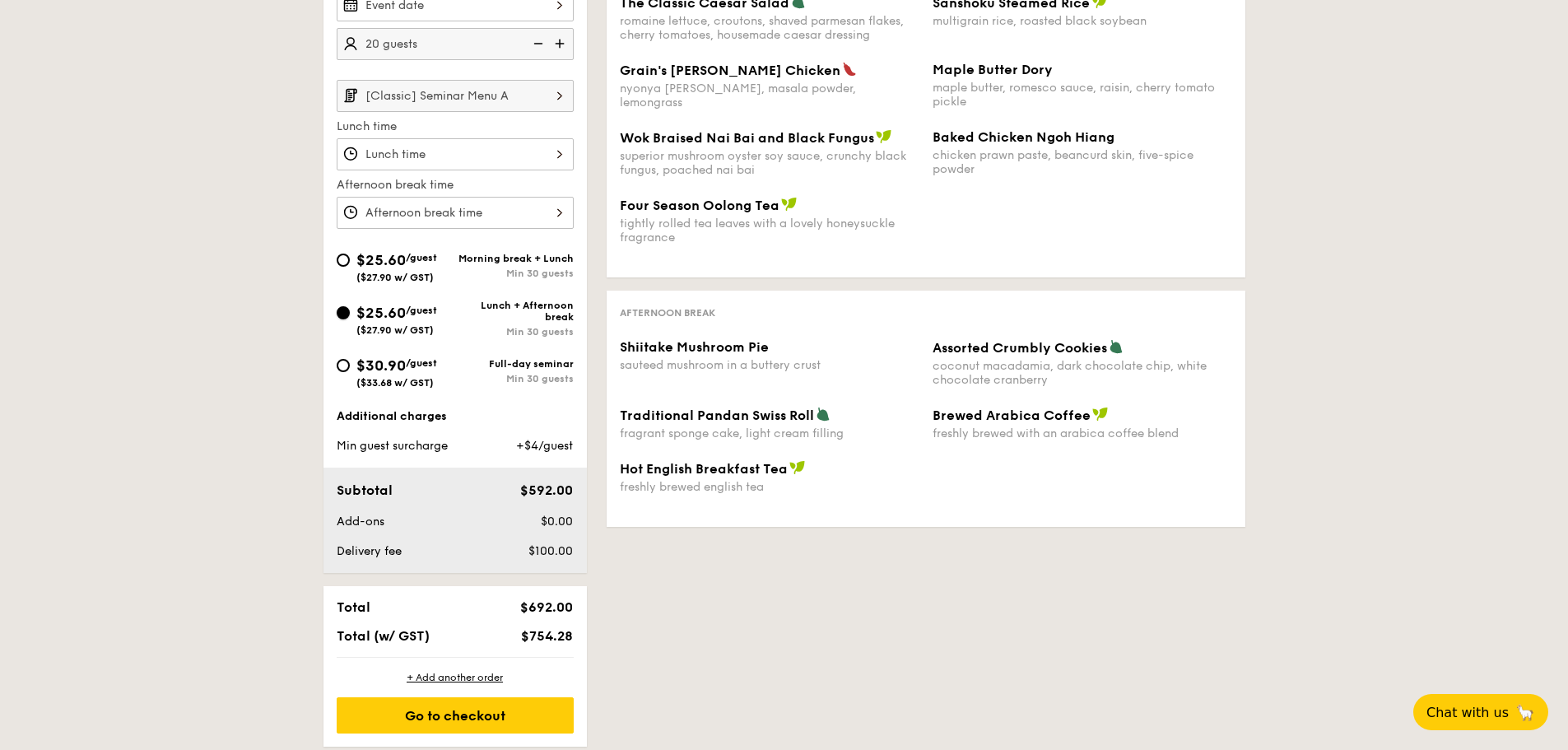
scroll to position [576, 0]
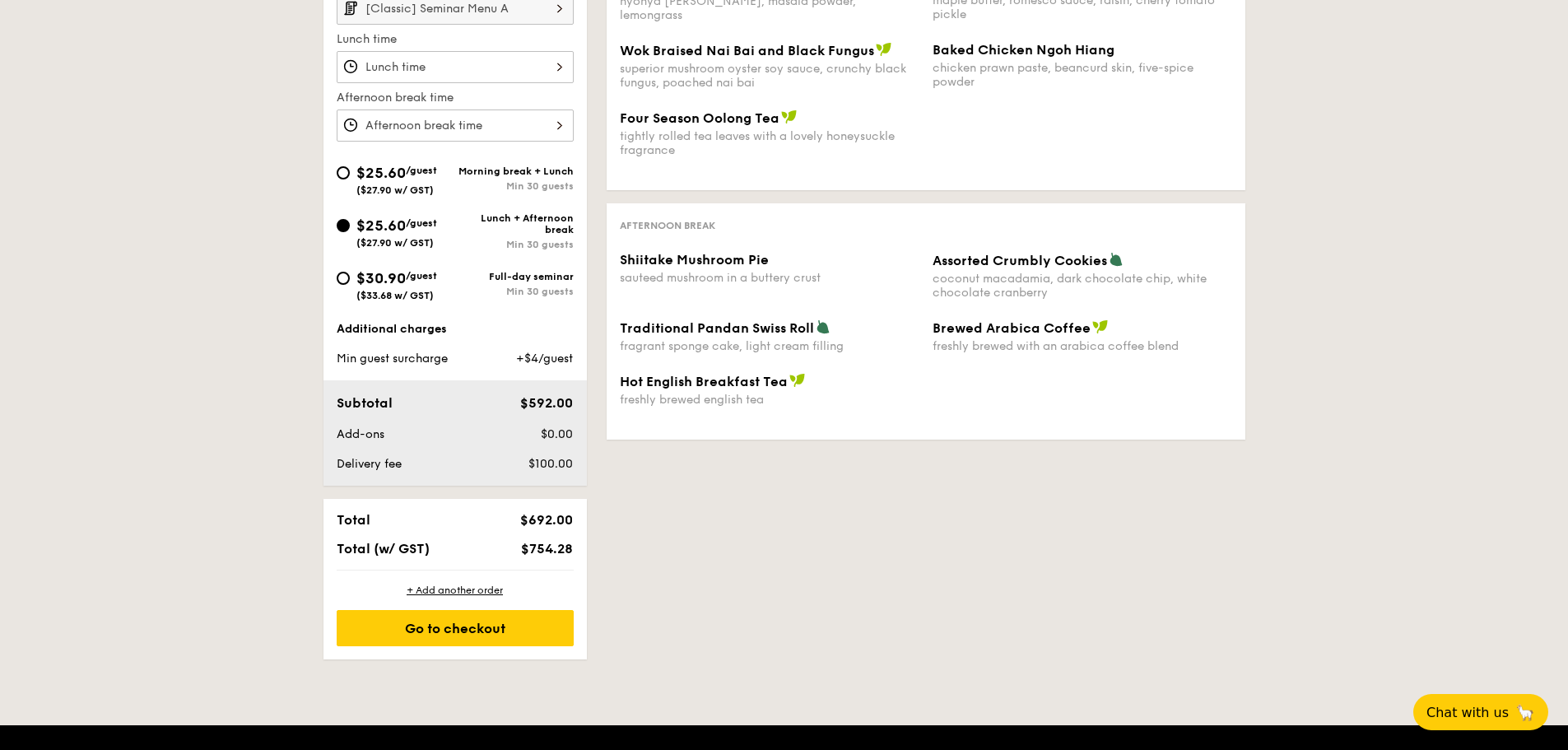
click at [418, 278] on span "/guest" at bounding box center [421, 276] width 31 height 12
click at [350, 278] on input "$30.90 /guest ($33.68 w/ GST) Full-day seminar Min 30 guests" at bounding box center [343, 278] width 13 height 13
radio input "true"
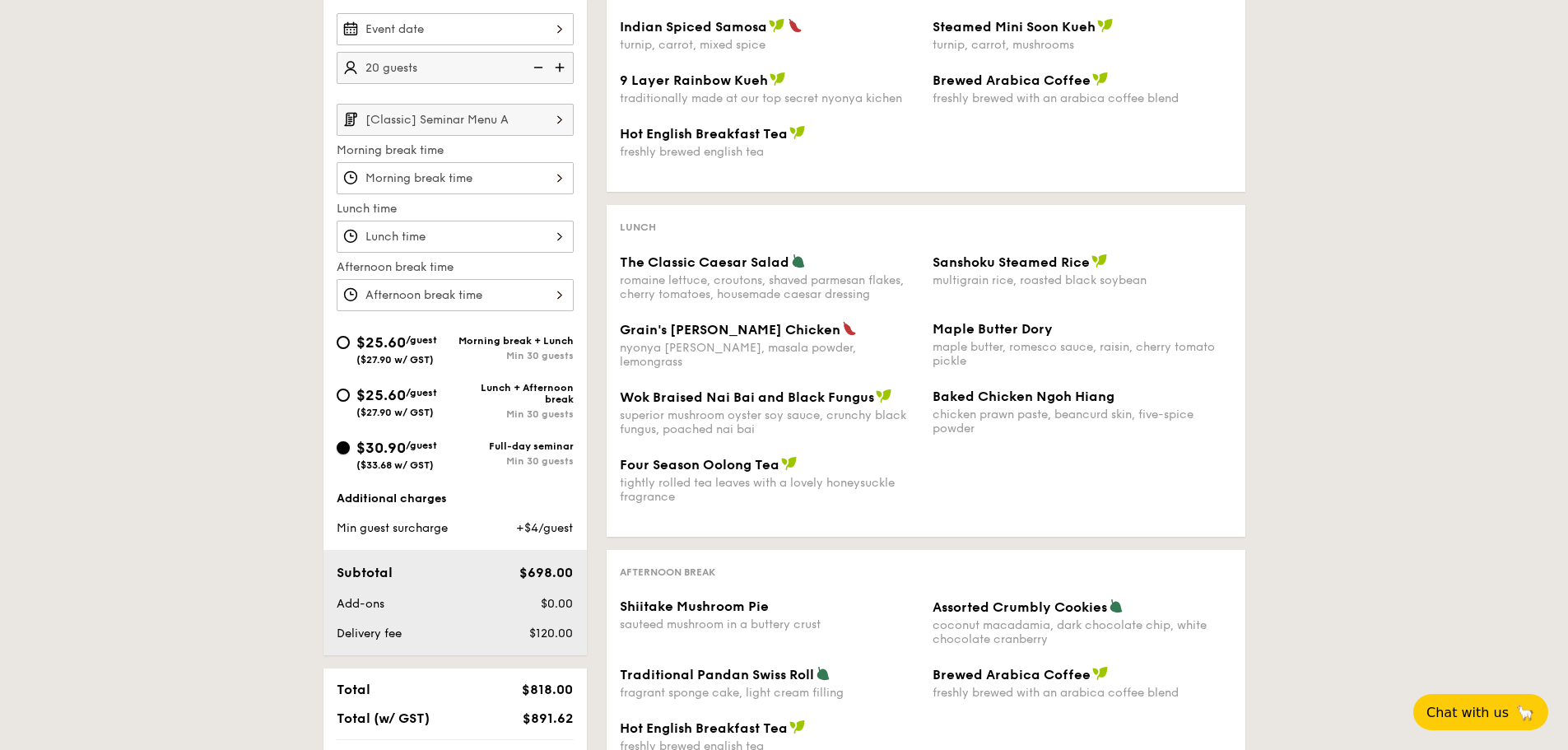
scroll to position [494, 0]
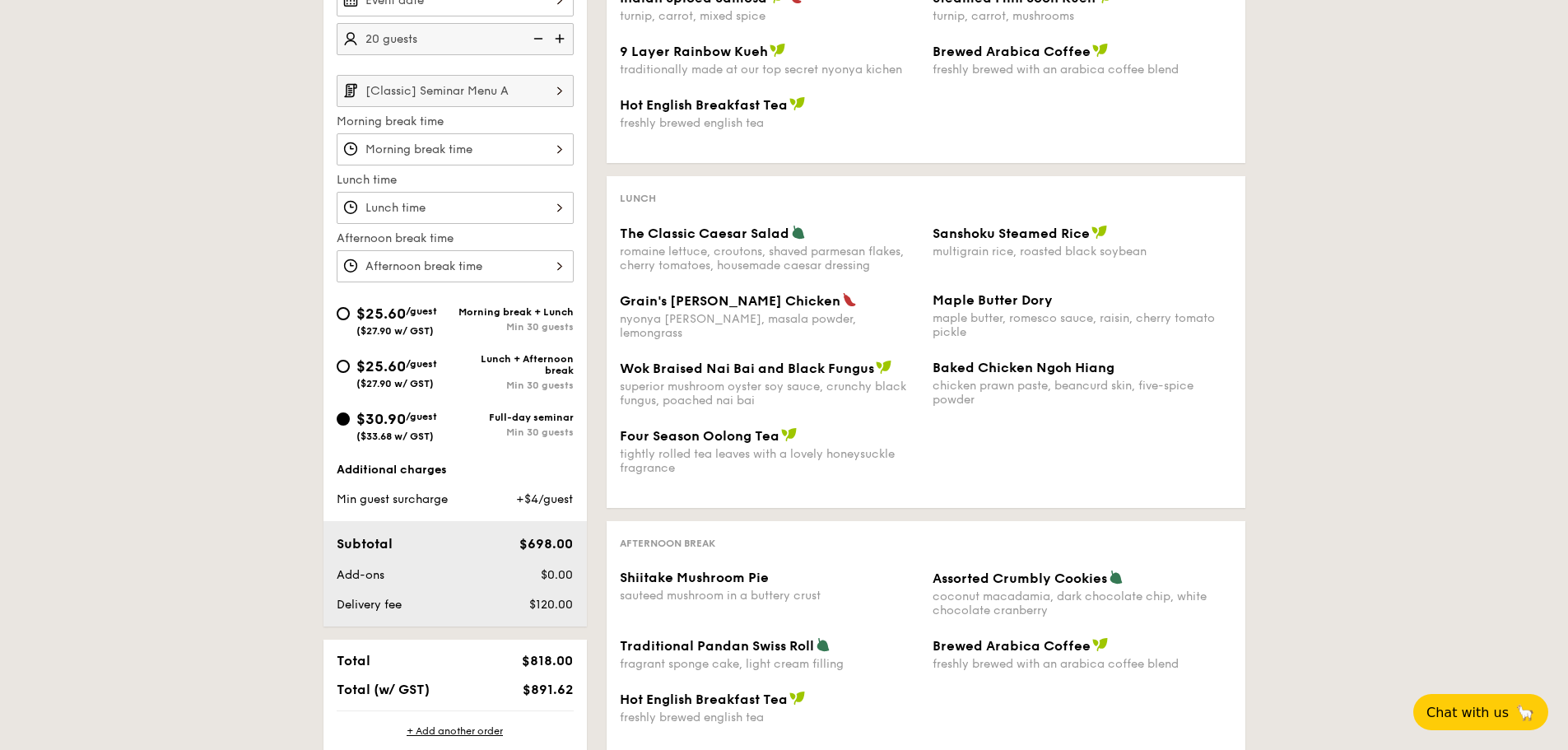
click at [407, 89] on input "[Classic] Seminar Menu A" at bounding box center [455, 91] width 237 height 32
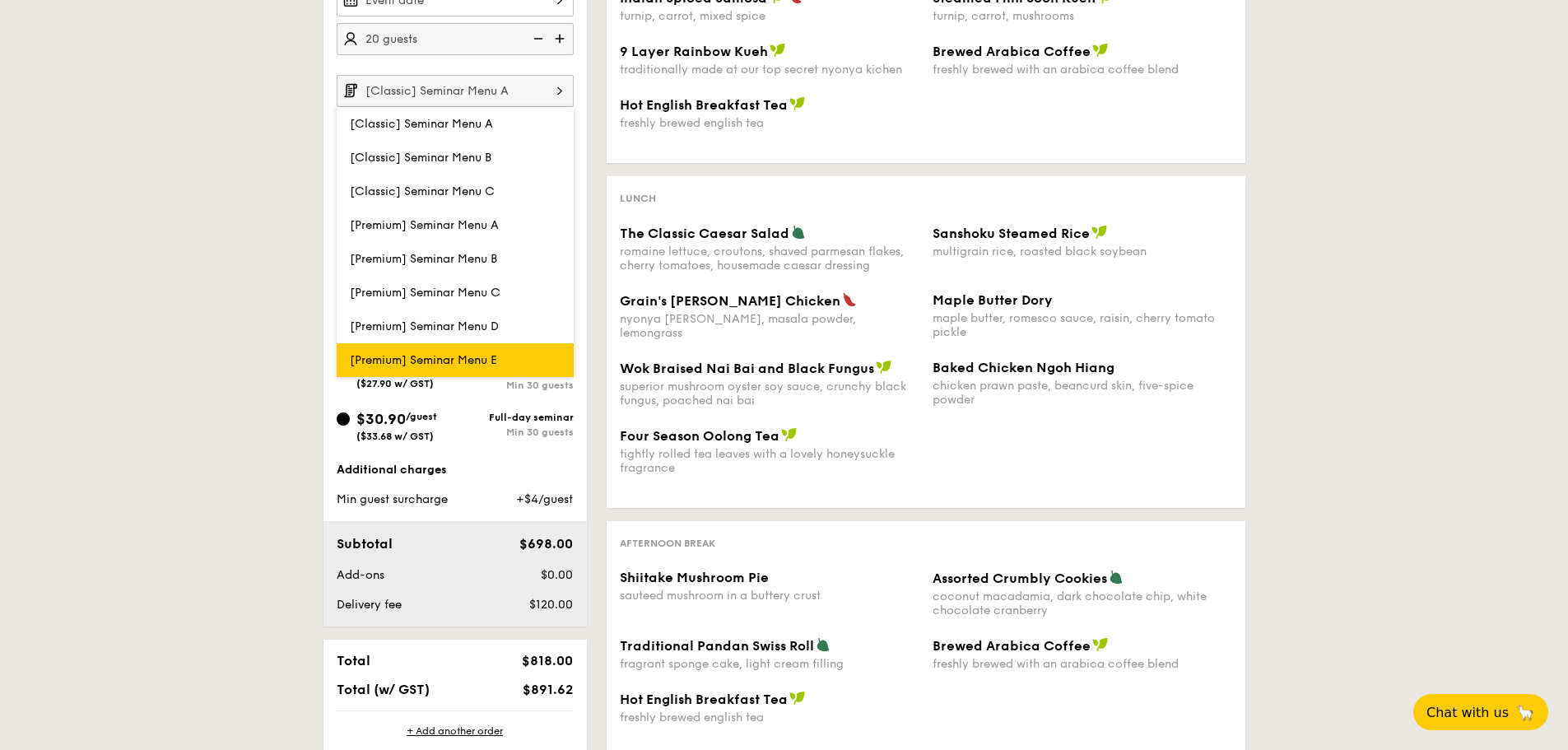
click at [444, 353] on label "[Premium] Seminar Menu E" at bounding box center [455, 360] width 237 height 34
click at [0, 0] on input "[Premium] Seminar Menu E" at bounding box center [0, 0] width 0 height 0
type input "[Premium] Seminar Menu E"
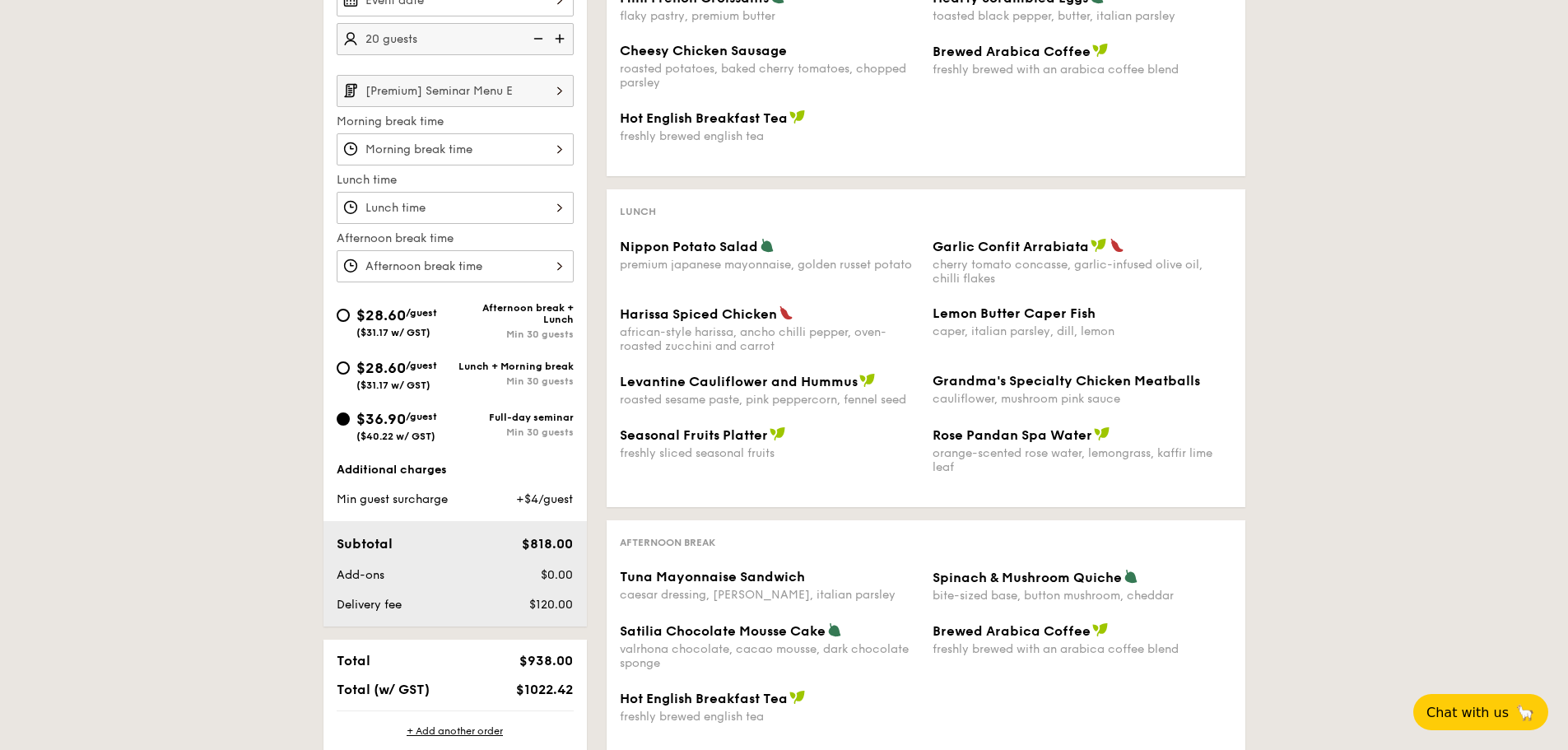
click at [415, 96] on input "[Premium] Seminar Menu E" at bounding box center [455, 91] width 237 height 32
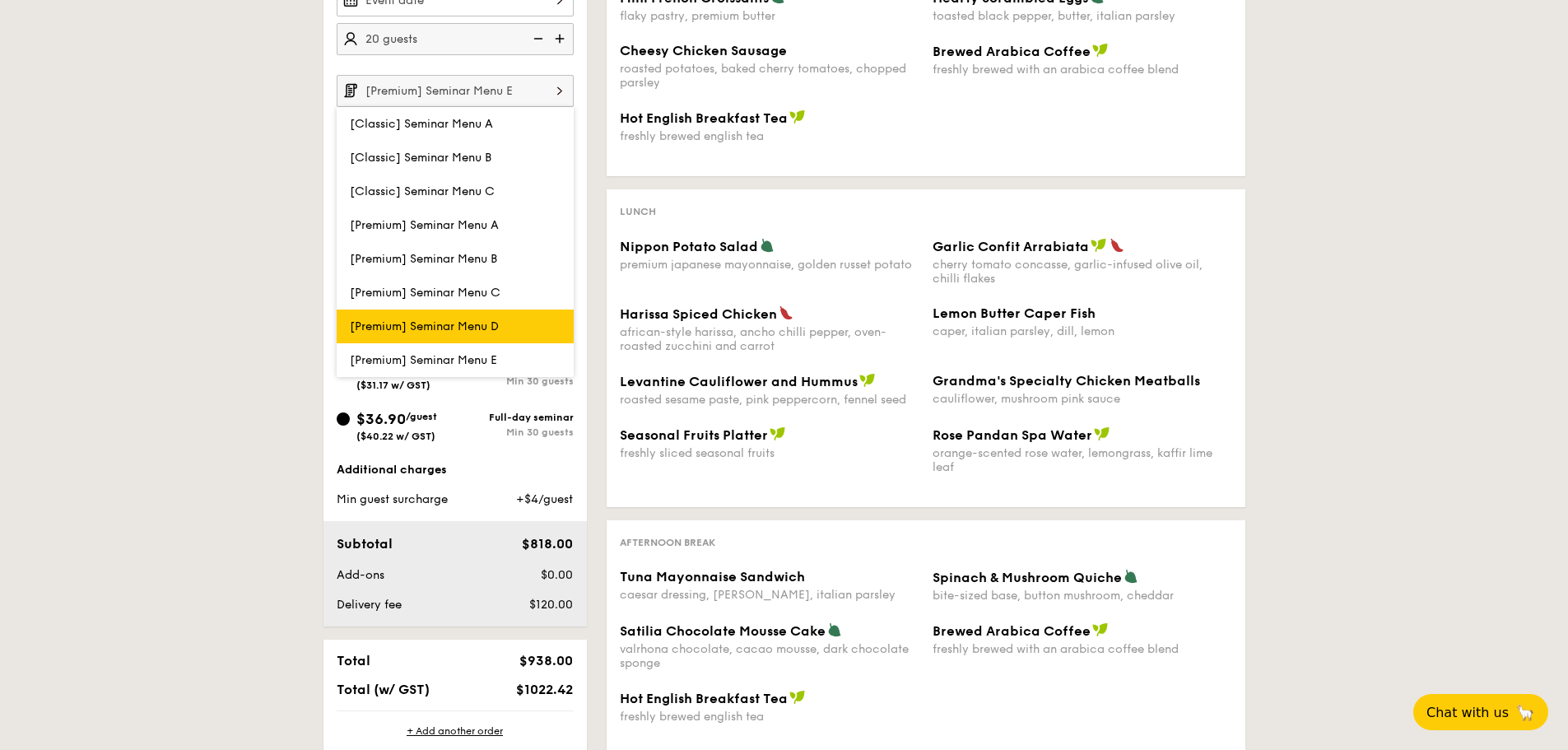
click at [438, 327] on span "[Premium] Seminar Menu D" at bounding box center [424, 326] width 149 height 14
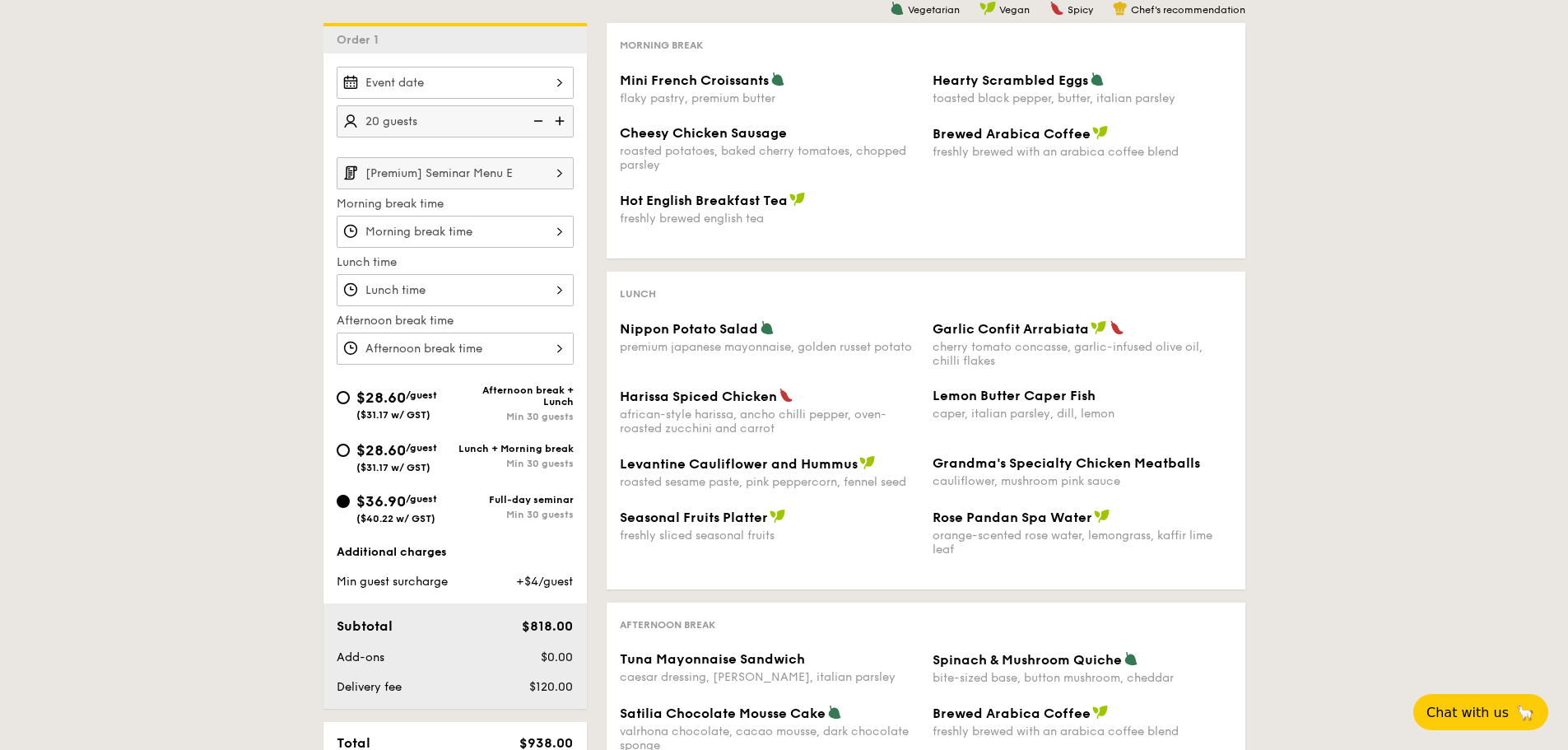
scroll to position [659, 0]
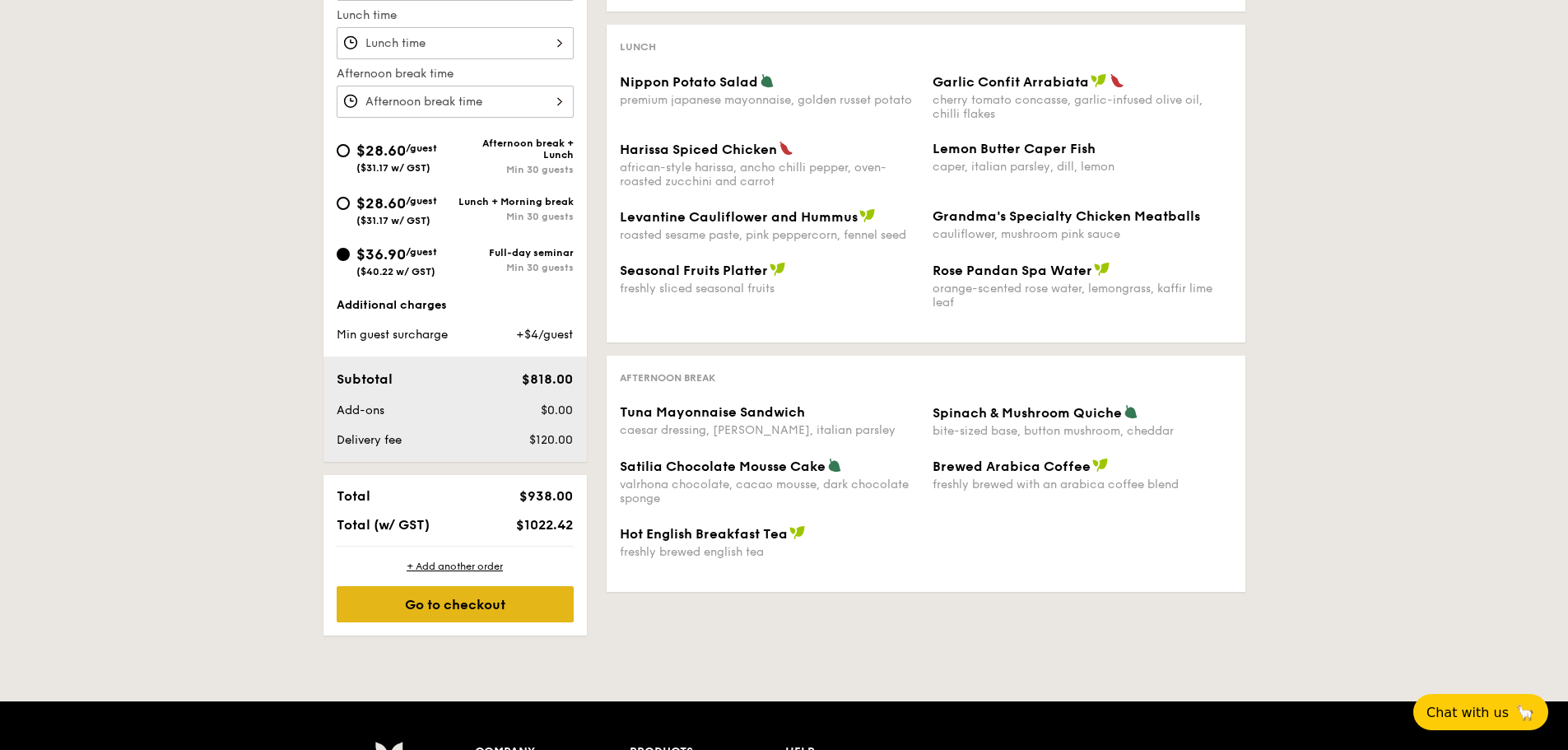
click at [531, 600] on div "Go to checkout" at bounding box center [455, 604] width 237 height 36
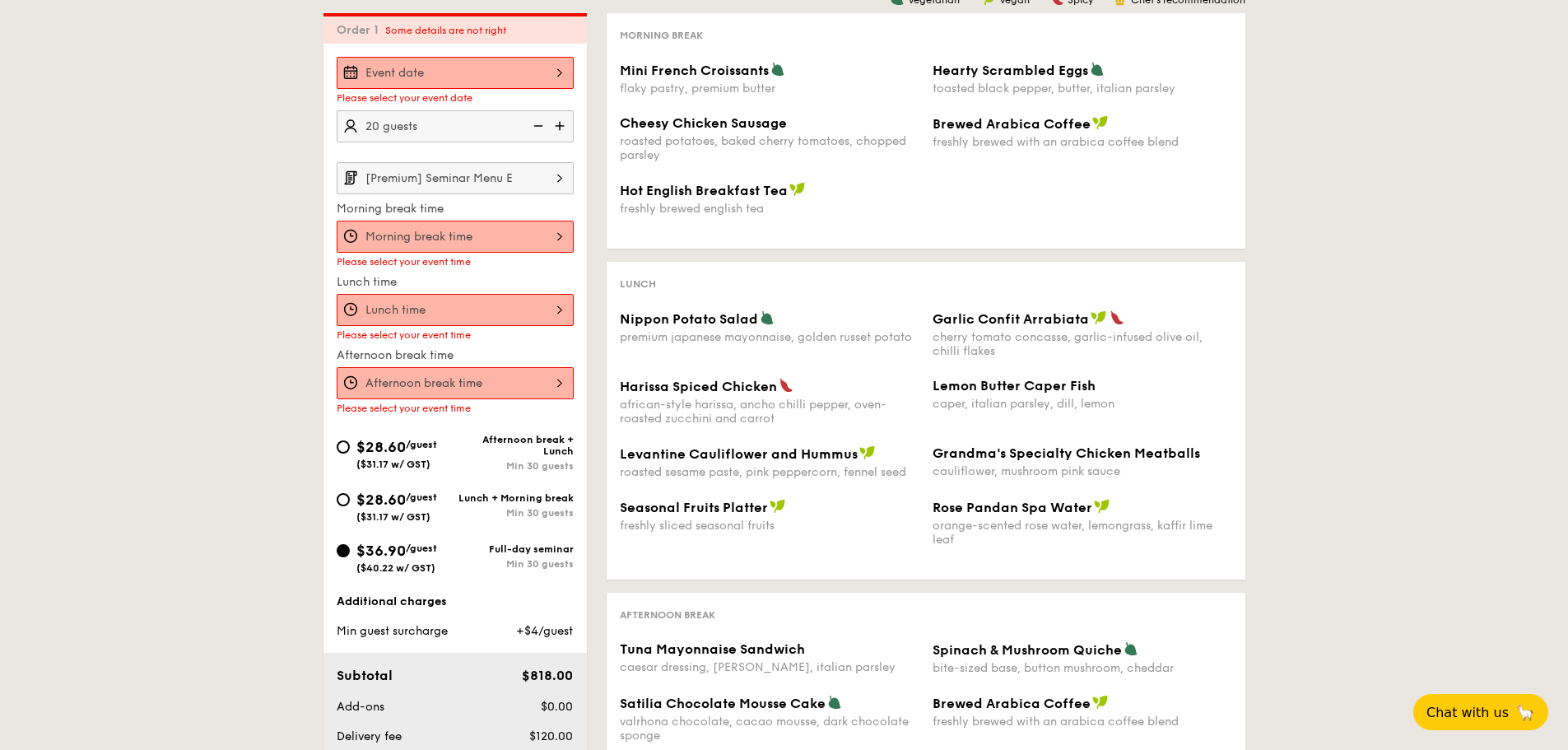
scroll to position [410, 0]
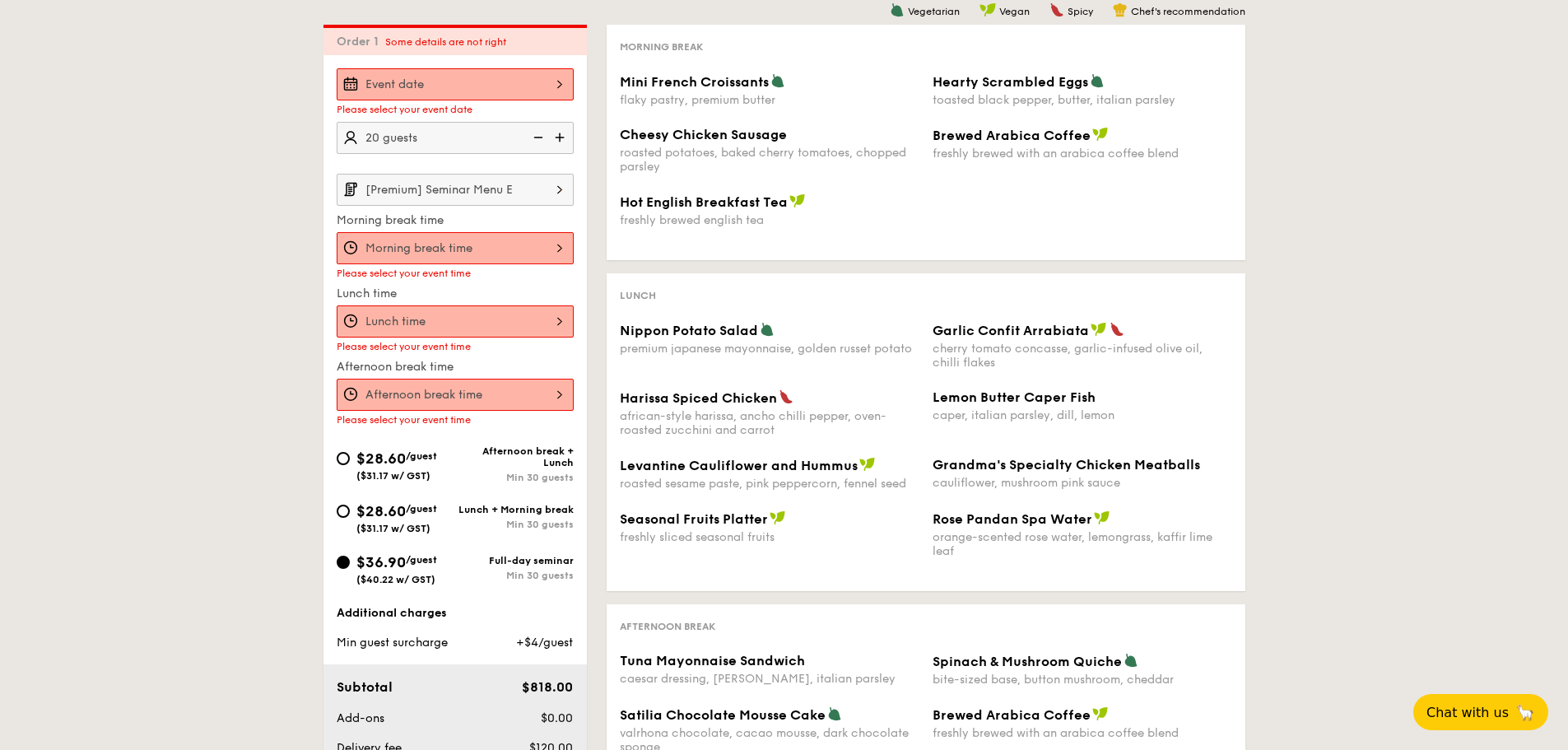
click at [198, 202] on div "1 - Select menu 2 - Select items 3 - Check out Order 1 Some details are not rig…" at bounding box center [784, 431] width 1568 height 1024
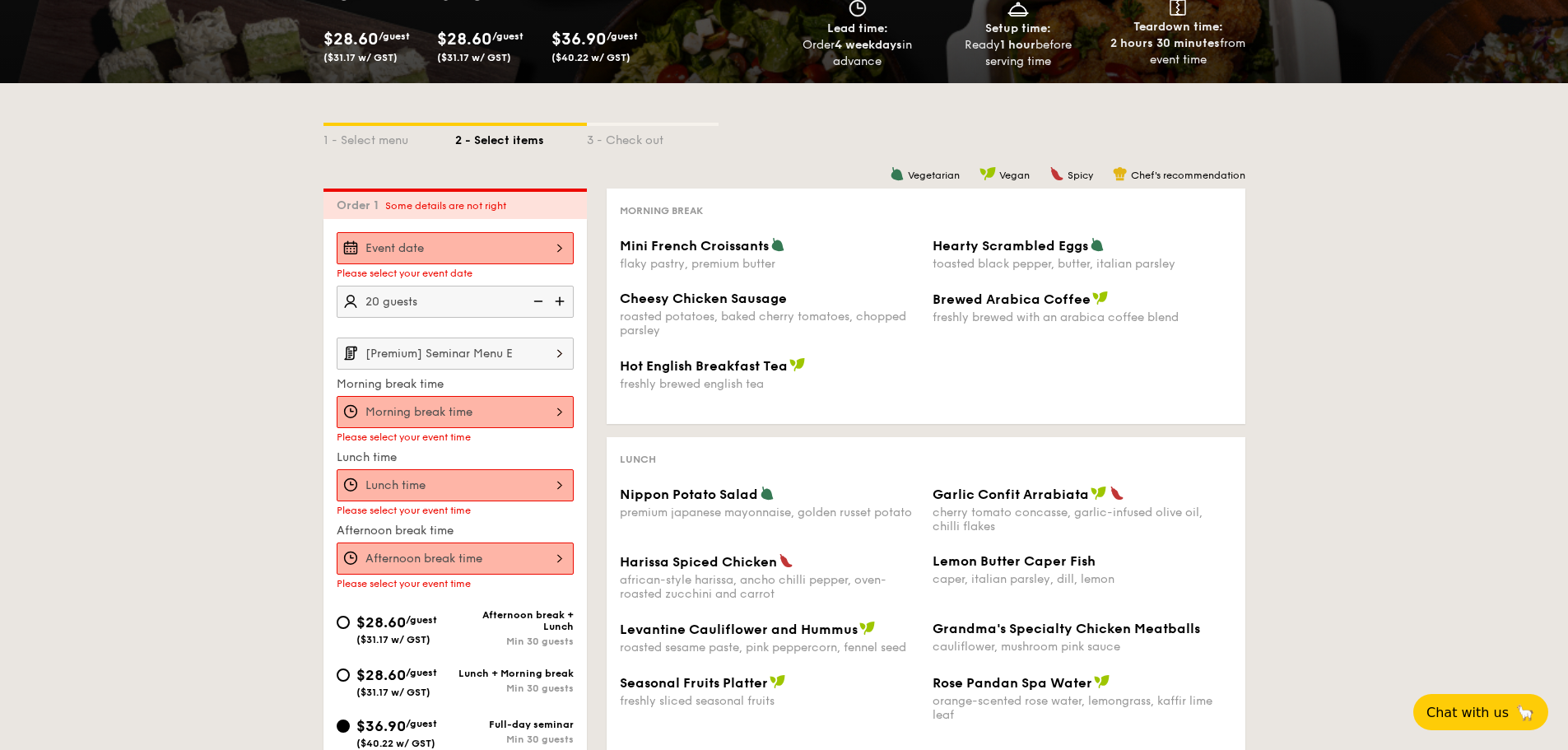
scroll to position [246, 0]
click at [391, 240] on div at bounding box center [455, 249] width 237 height 32
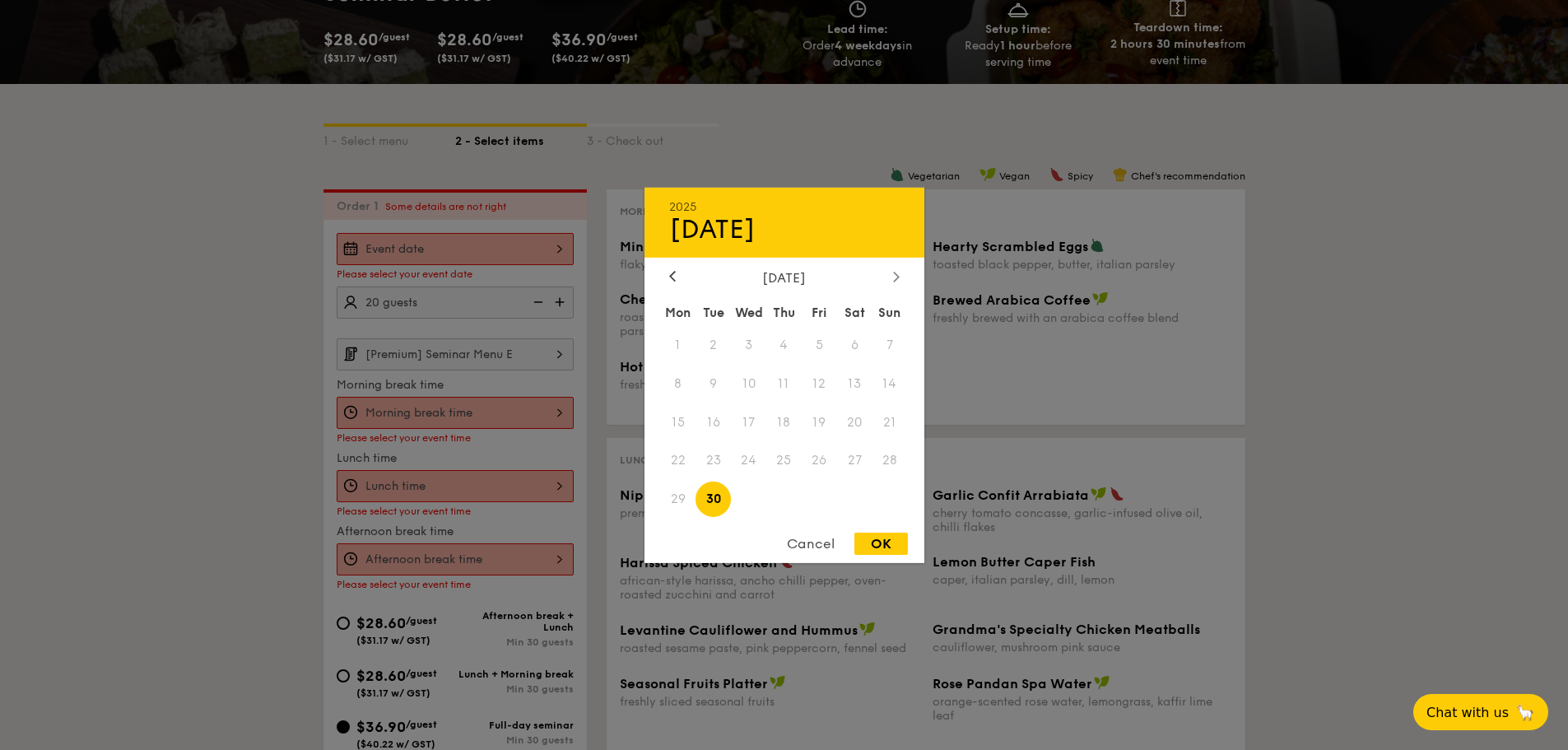
click at [901, 269] on div "2025 Sep 30 September 2025 Mon Tue Wed Thu Fri Sat Sun 1 2 3 4 5 6 7 8 9 10 11 …" at bounding box center [784, 375] width 280 height 375
click at [898, 271] on icon at bounding box center [897, 276] width 7 height 11
click at [676, 280] on div at bounding box center [673, 277] width 15 height 16
click at [716, 499] on span "30" at bounding box center [714, 499] width 35 height 35
click at [879, 538] on div "OK" at bounding box center [881, 544] width 53 height 22
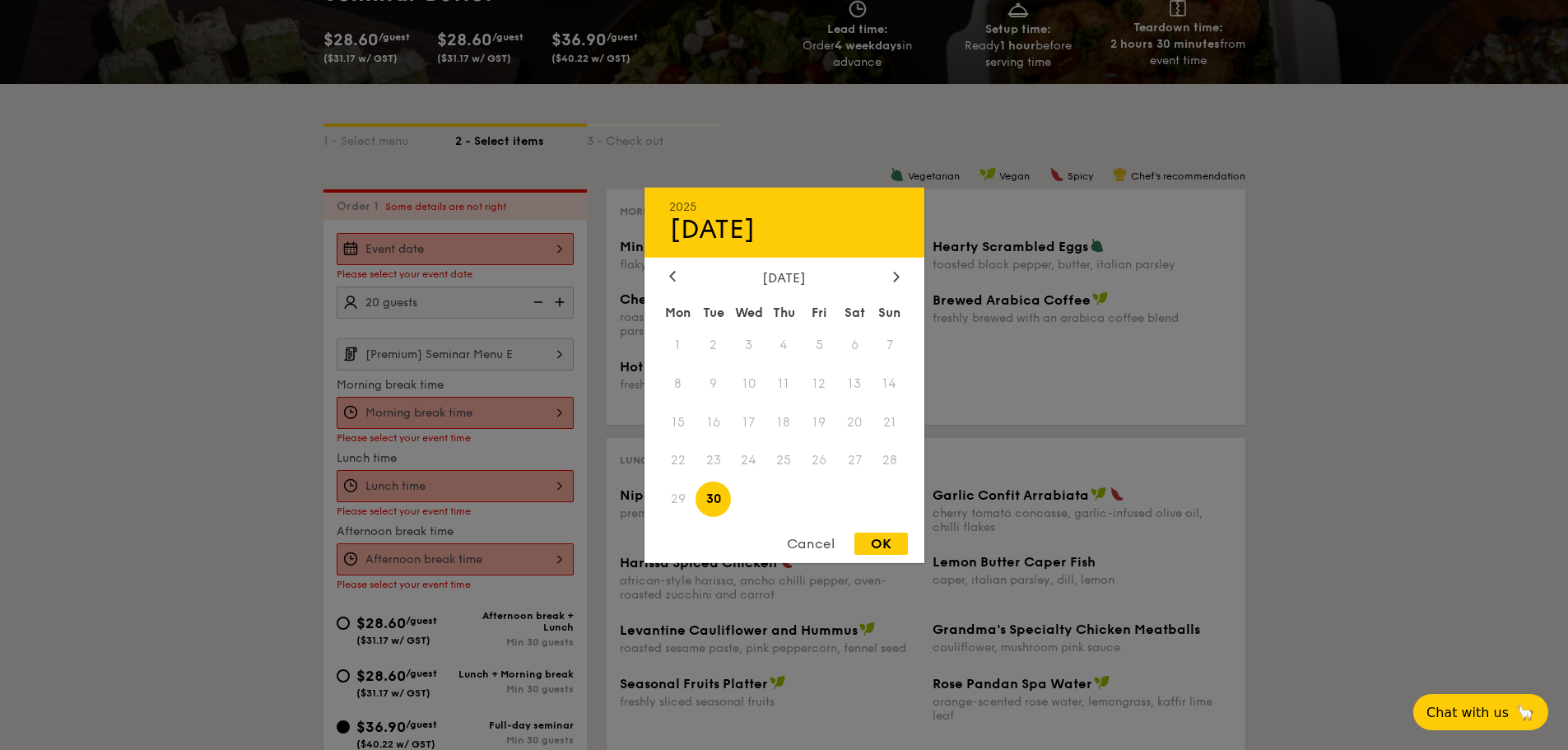
type input "Sep 30, 2025"
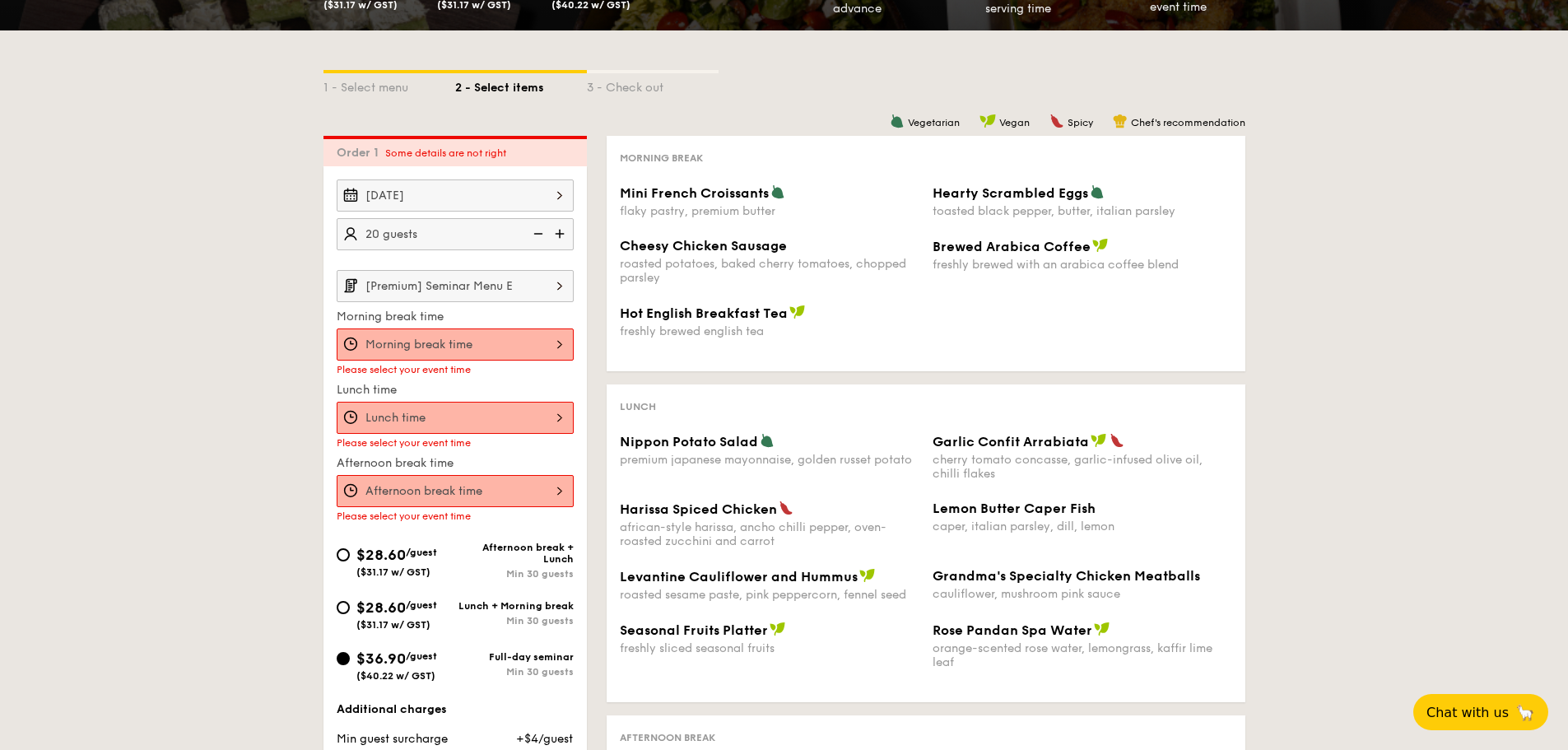
scroll to position [327, 0]
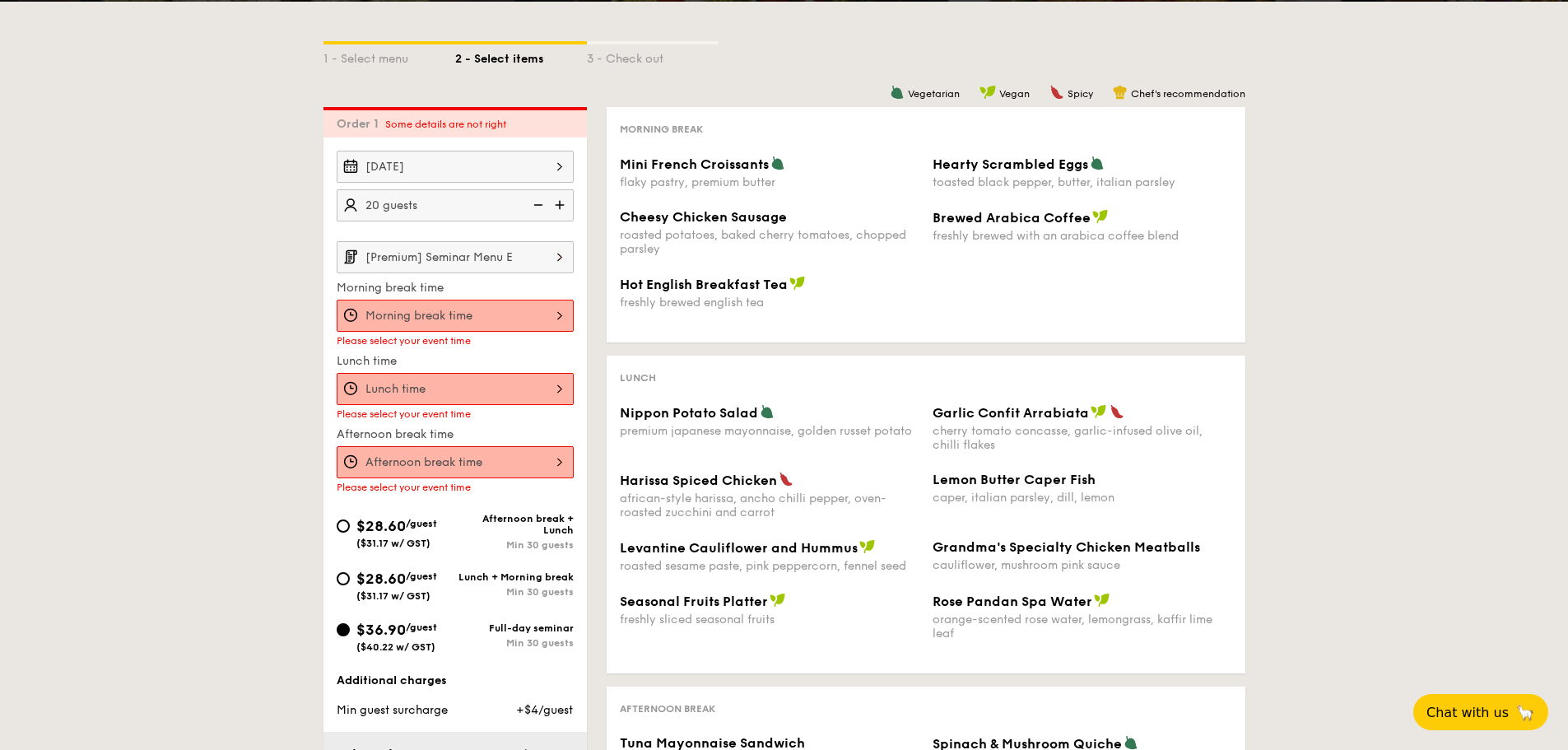
click at [420, 377] on div at bounding box center [455, 389] width 237 height 32
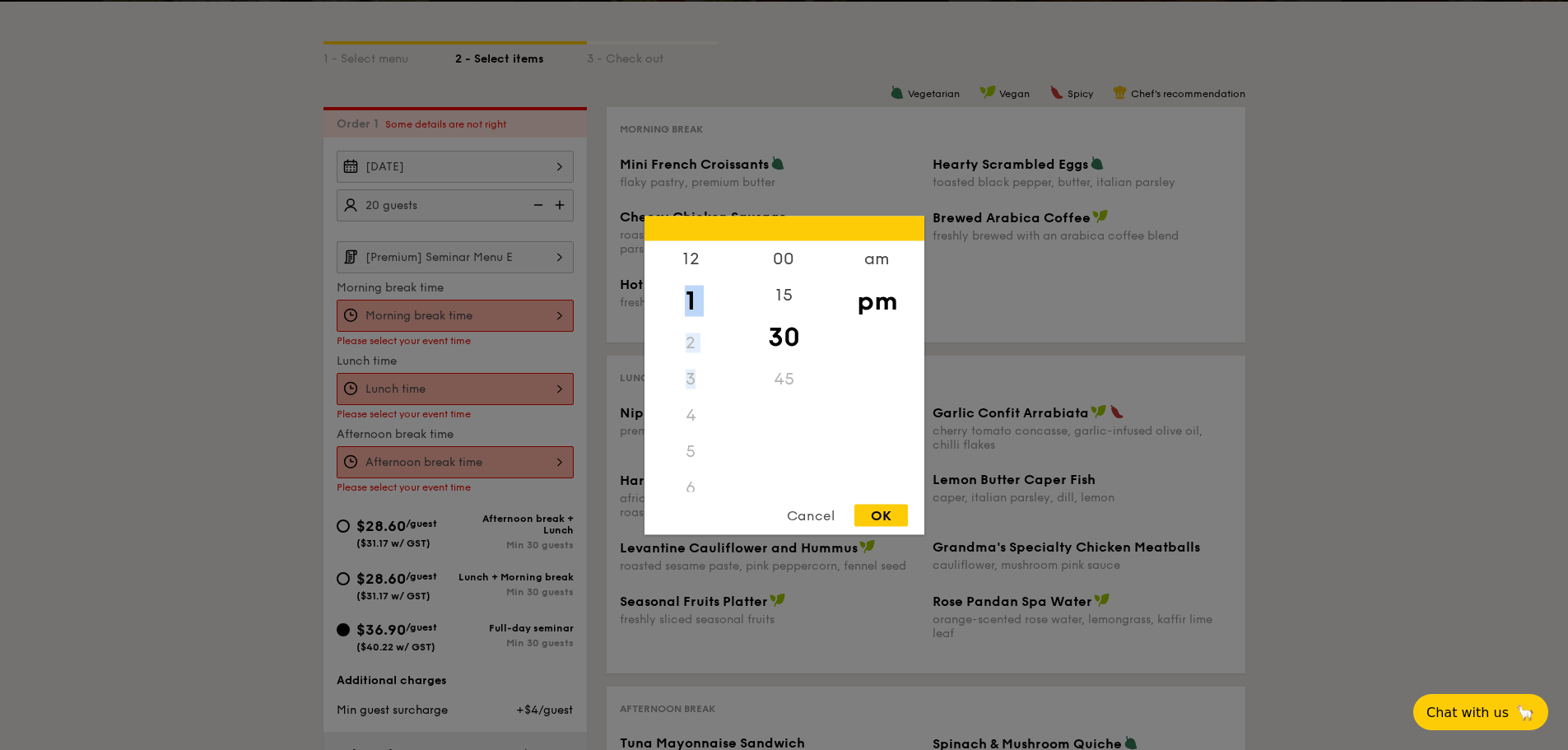
drag, startPoint x: 687, startPoint y: 309, endPoint x: 700, endPoint y: 370, distance: 62.4
click at [700, 370] on div "12 1 2 3 4 5 6 7 8 9 10 11" at bounding box center [691, 366] width 93 height 251
click at [685, 254] on div "12" at bounding box center [691, 264] width 93 height 48
click at [769, 262] on div "00" at bounding box center [784, 264] width 93 height 48
click at [883, 510] on div "OK" at bounding box center [881, 515] width 53 height 22
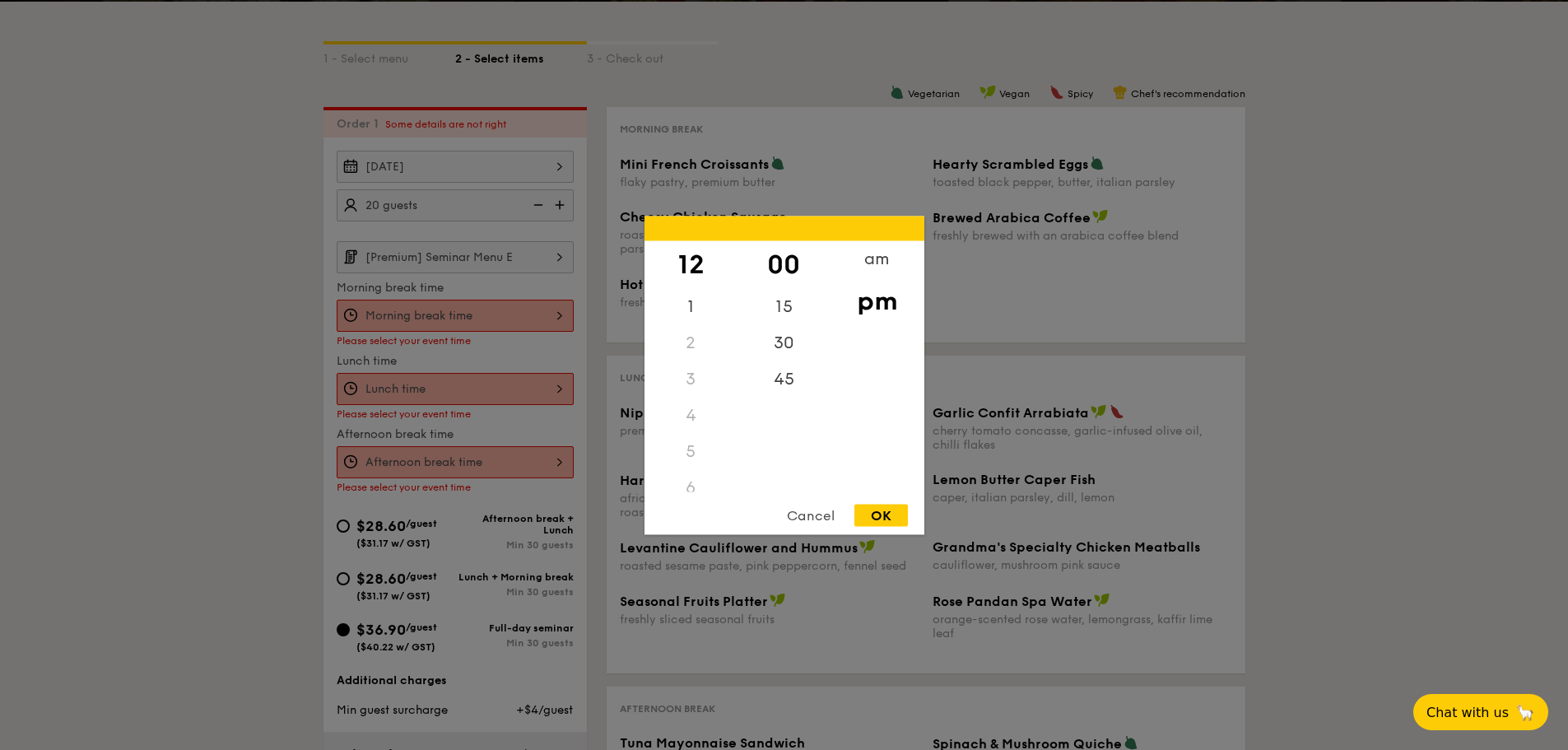
type input "12:00PM"
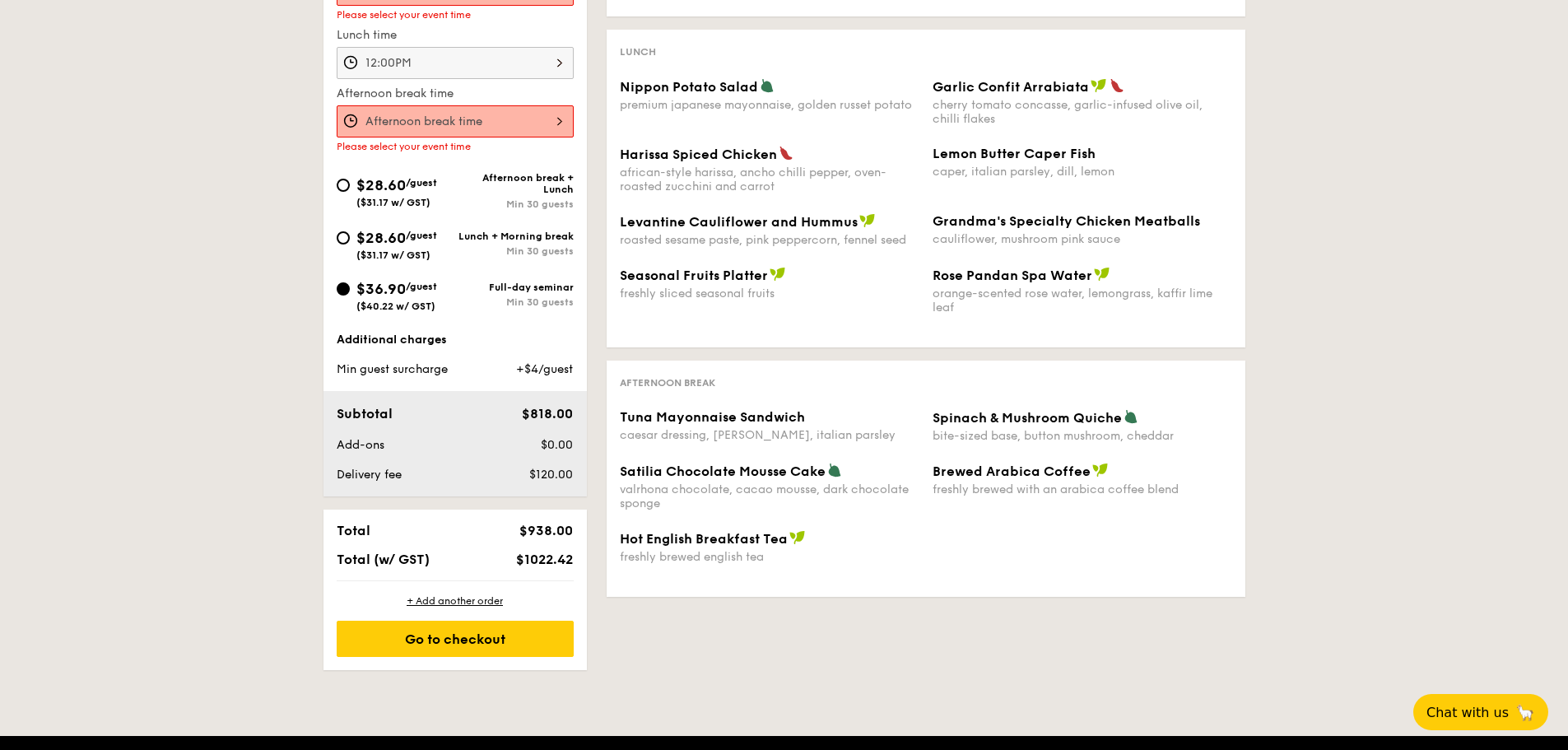
scroll to position [657, 0]
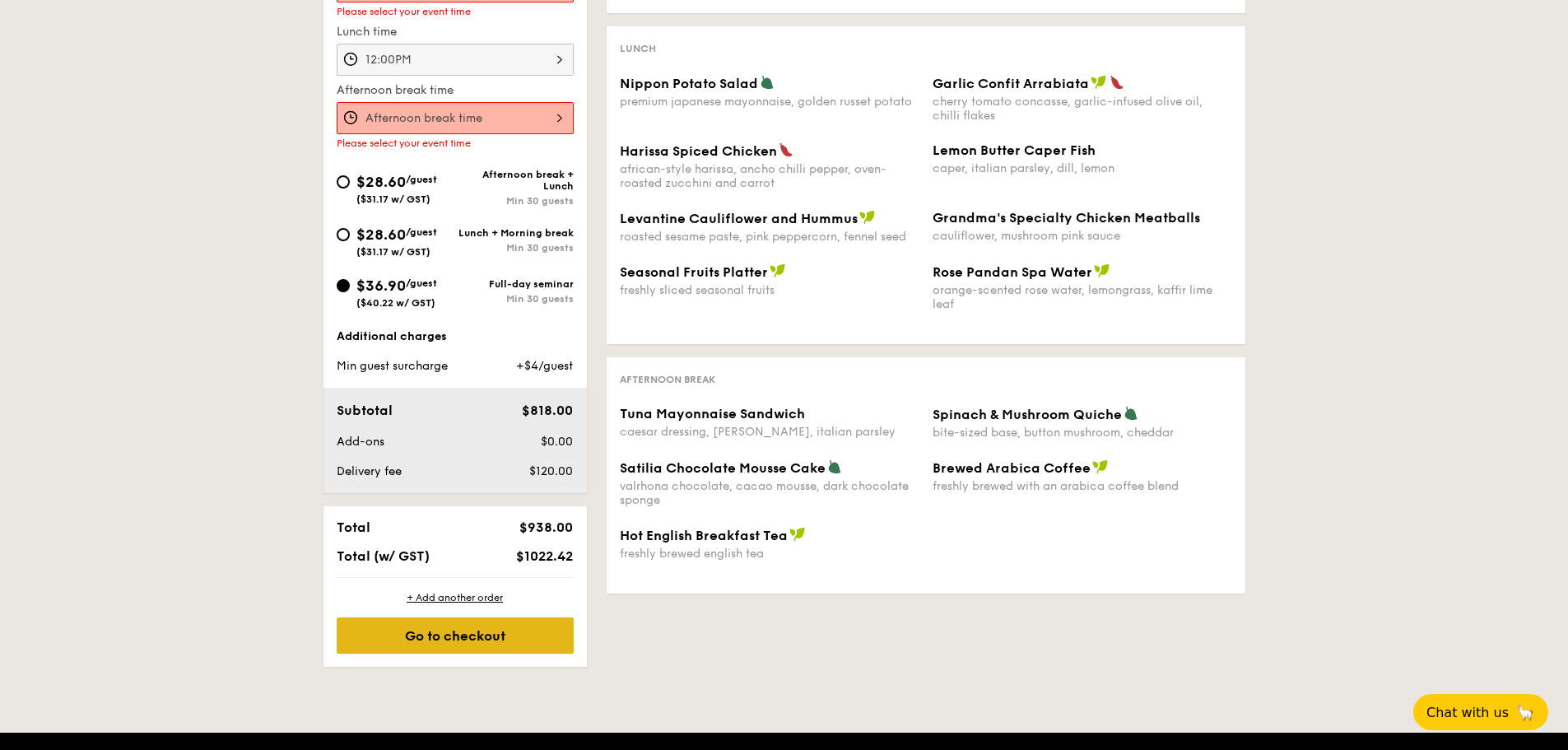
click at [387, 631] on div "Go to checkout" at bounding box center [455, 635] width 237 height 36
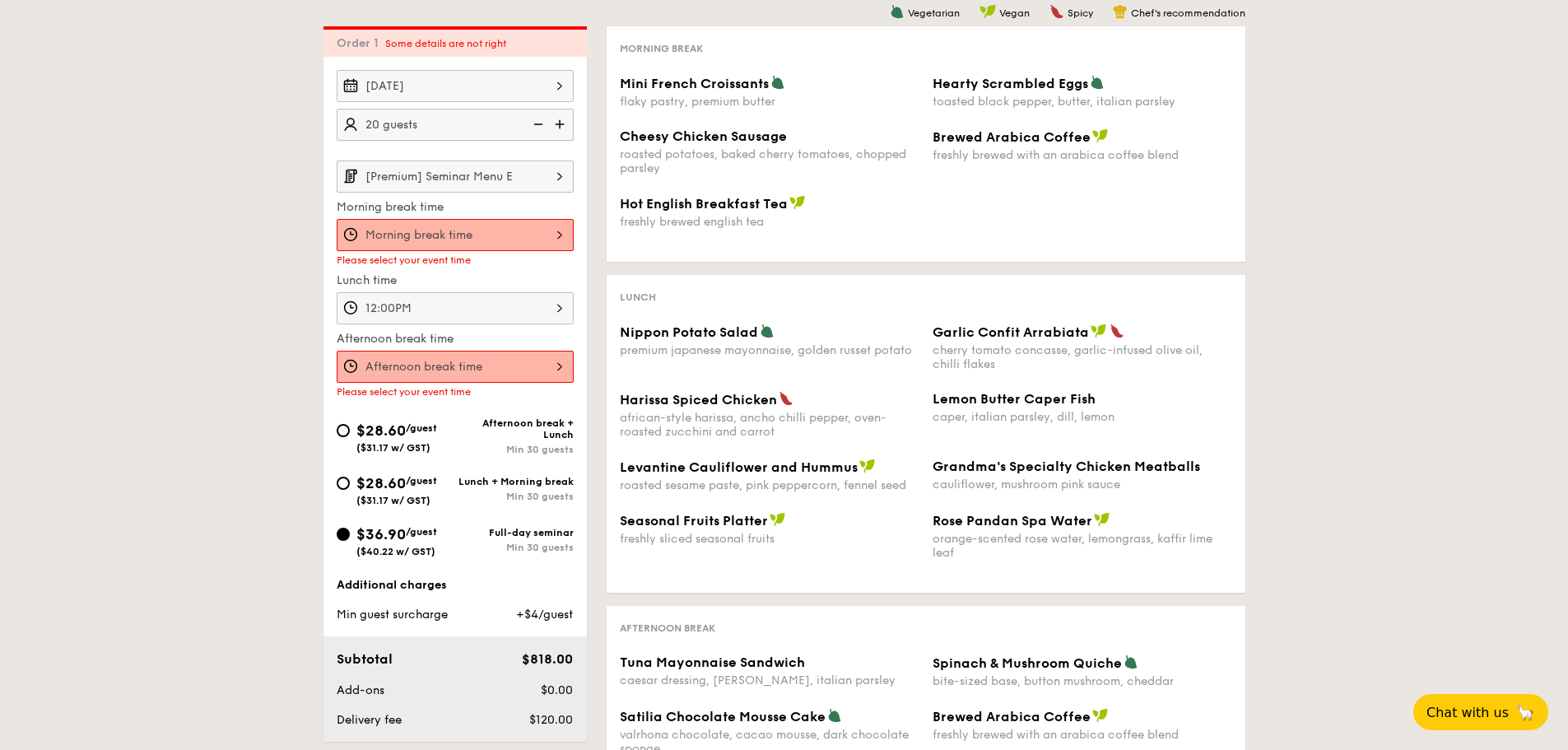
scroll to position [0, 0]
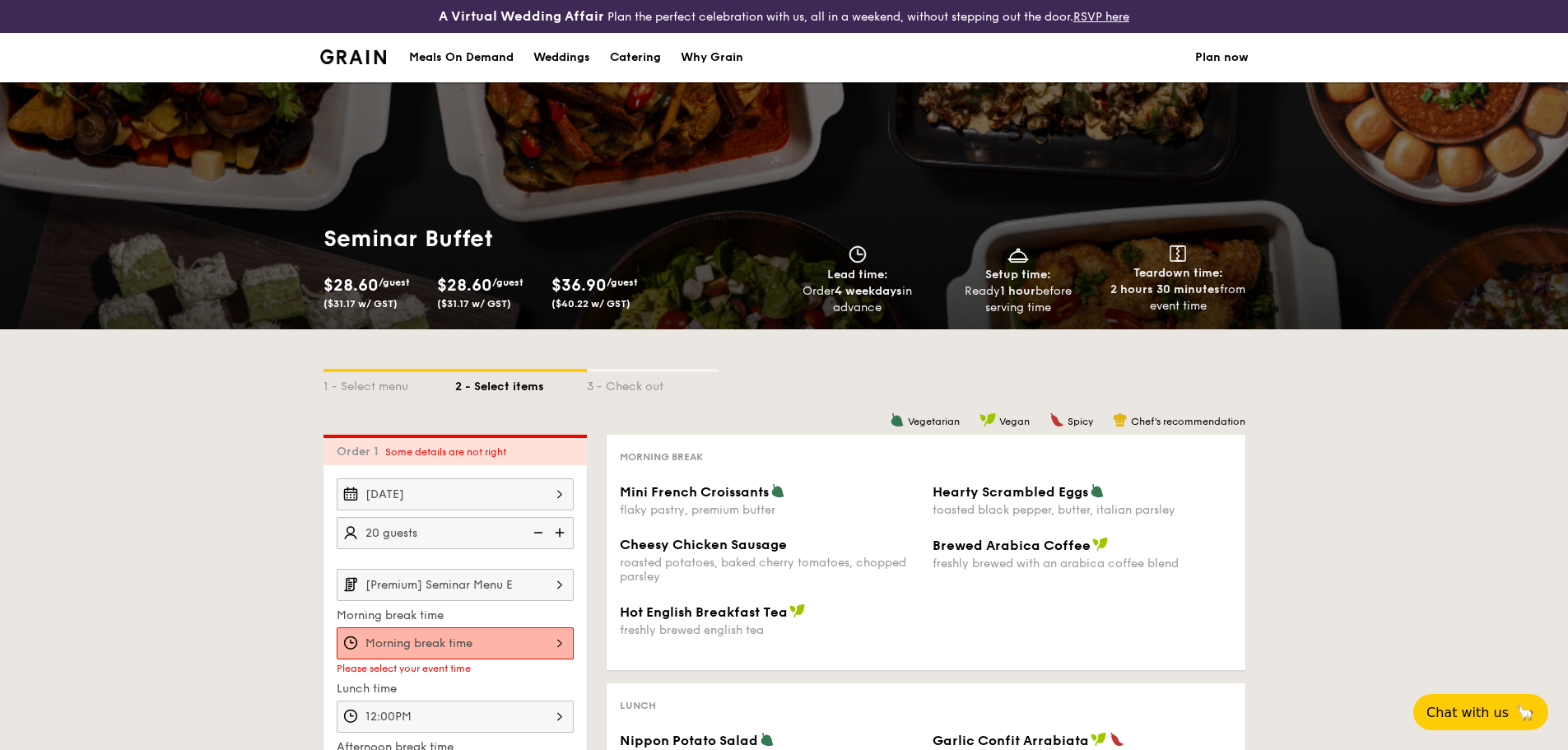
click at [660, 57] on div "Catering" at bounding box center [635, 57] width 51 height 50
select select
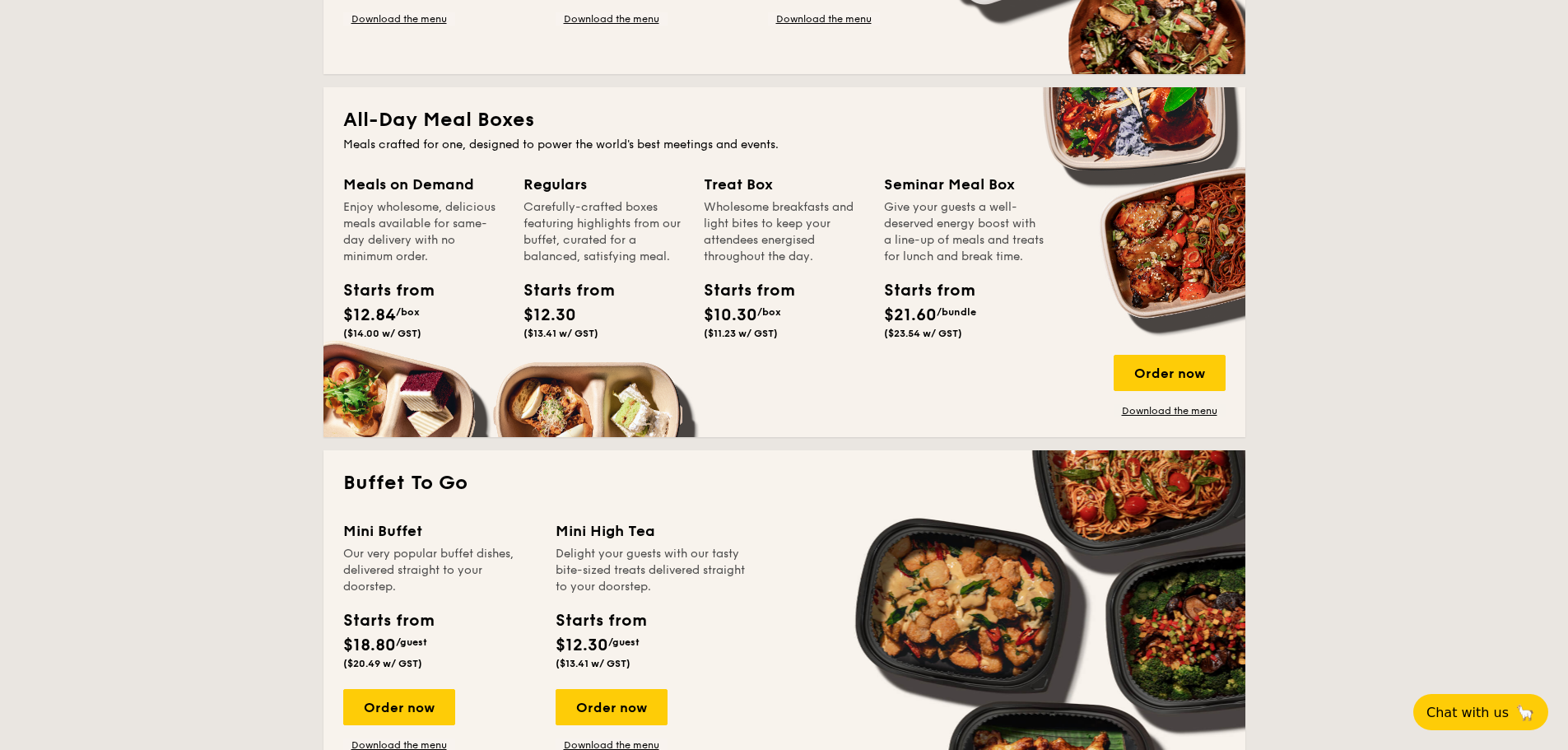
scroll to position [823, 0]
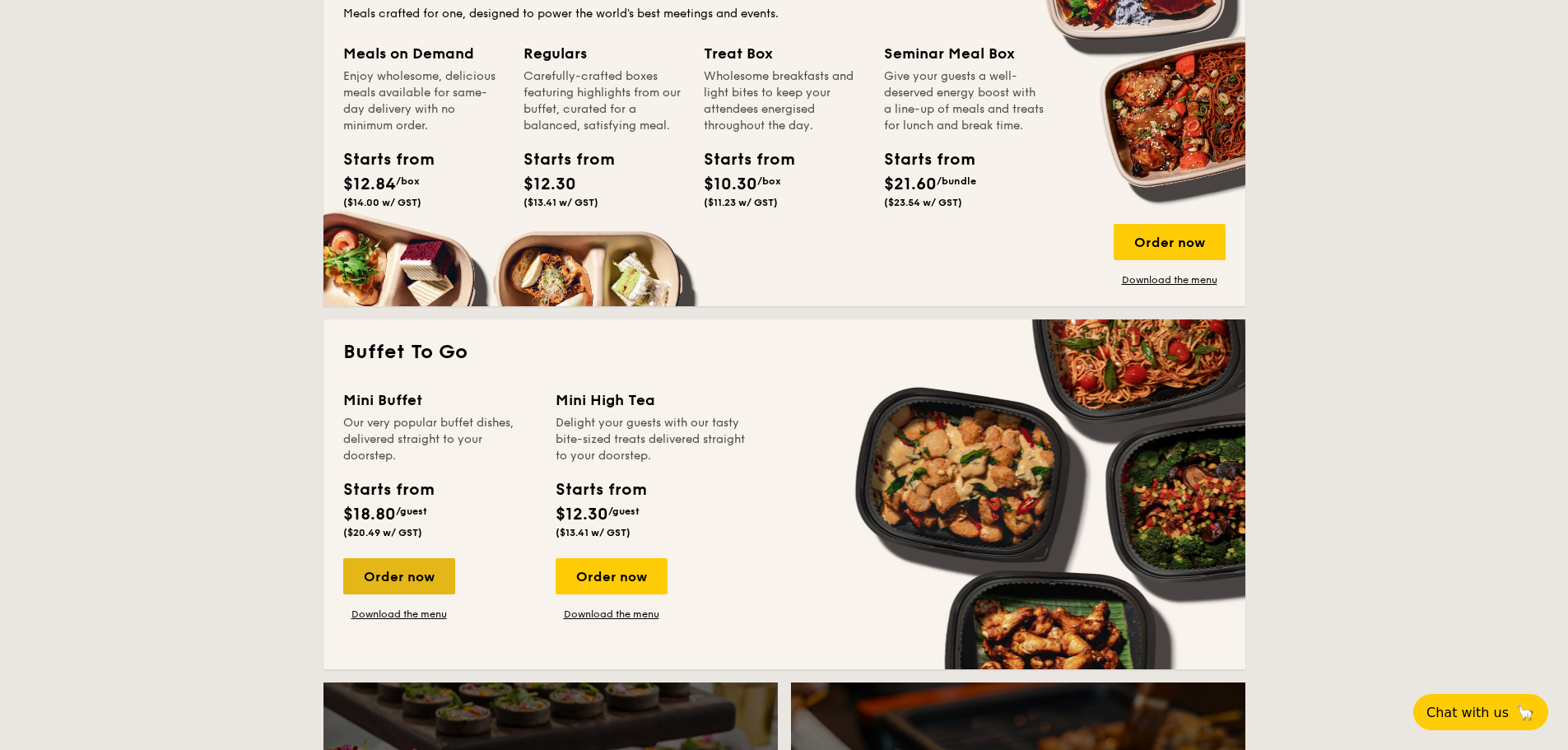
click at [397, 578] on div "Order now" at bounding box center [399, 576] width 112 height 36
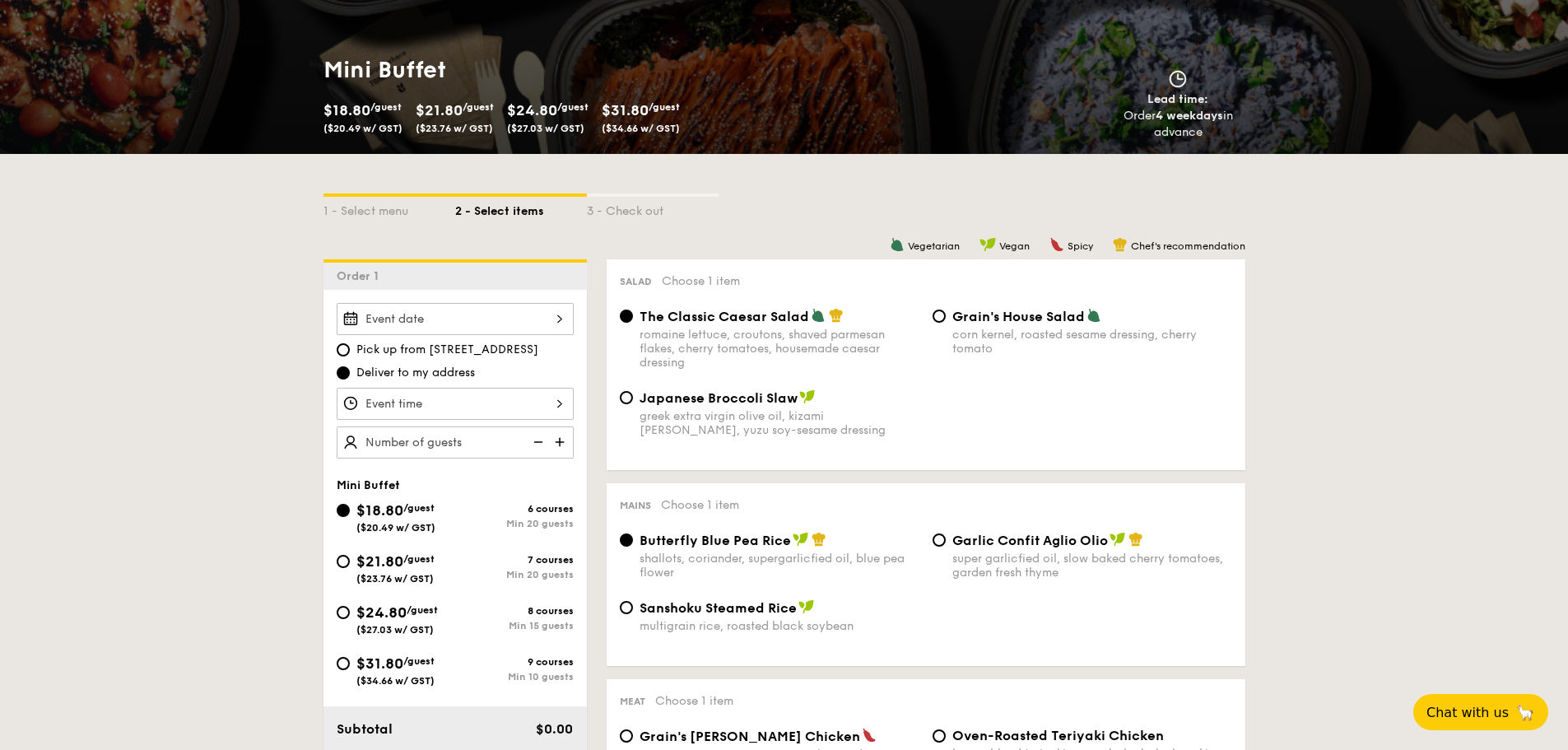
scroll to position [329, 0]
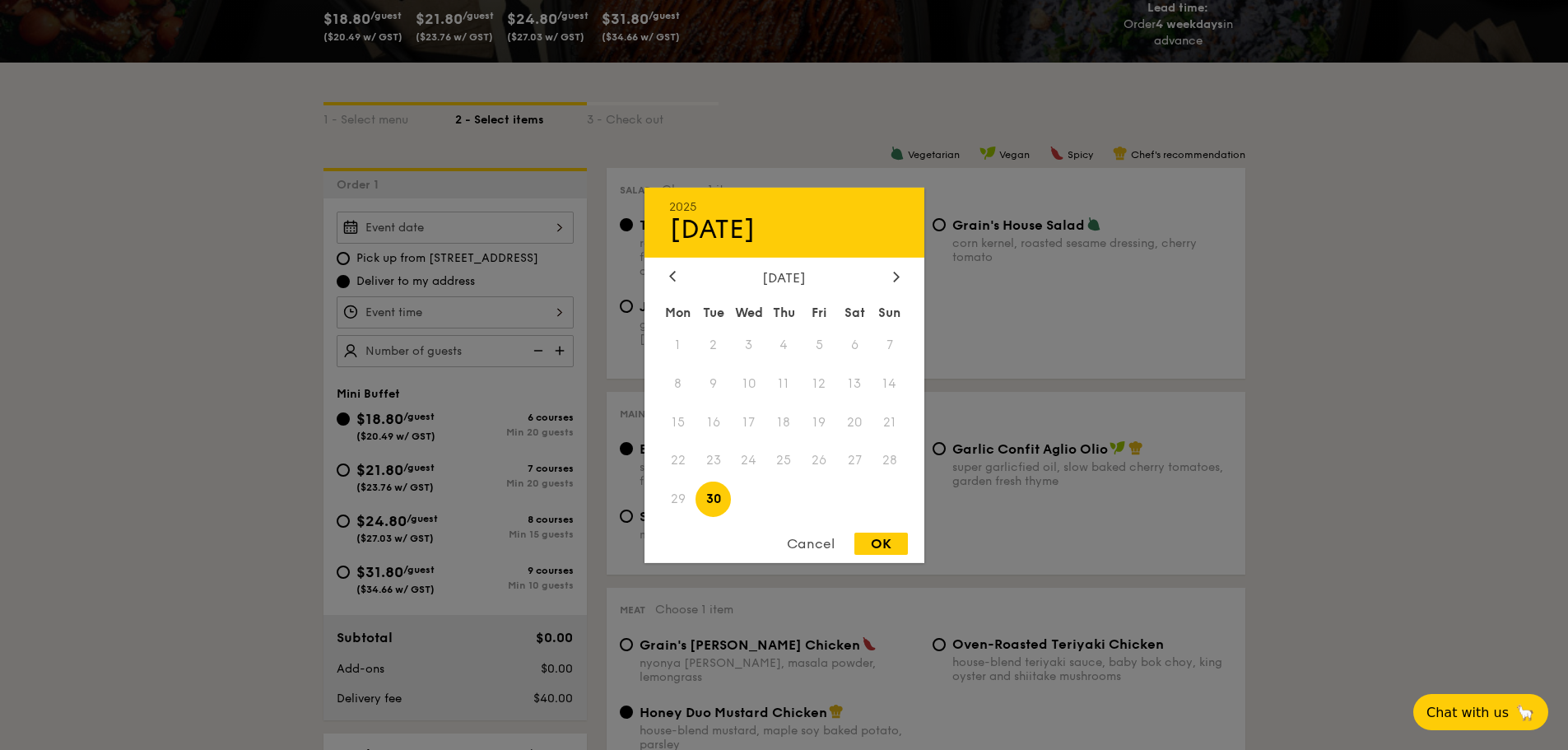
click at [389, 217] on div "2025 Sep 30 September 2025 Mon Tue Wed Thu Fri Sat Sun 1 2 3 4 5 6 7 8 9 10 11 …" at bounding box center [455, 228] width 237 height 32
click at [720, 504] on span "30" at bounding box center [714, 499] width 35 height 35
click at [872, 535] on div "OK" at bounding box center [881, 544] width 53 height 22
type input "Sep 30, 2025"
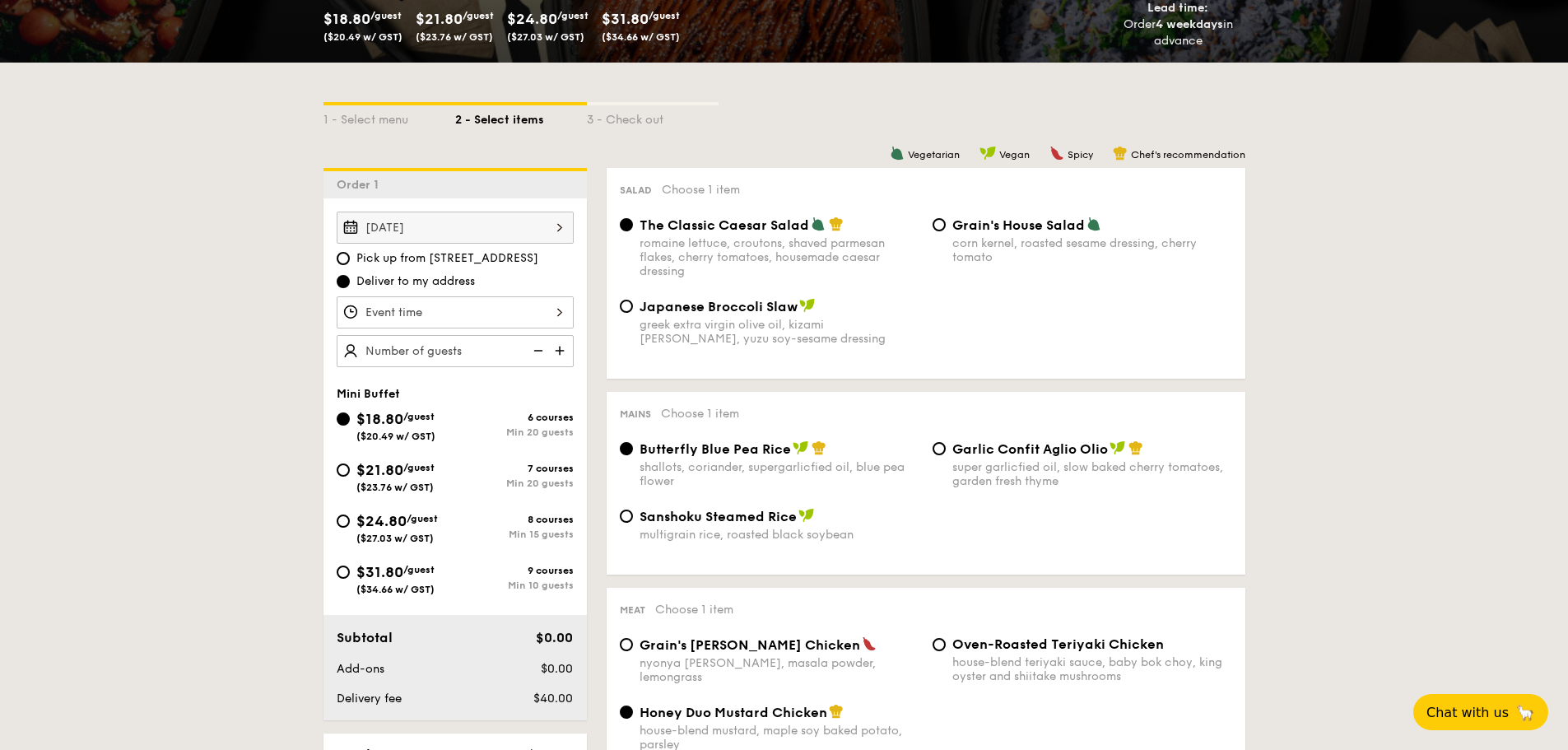
click at [408, 300] on div at bounding box center [455, 312] width 237 height 32
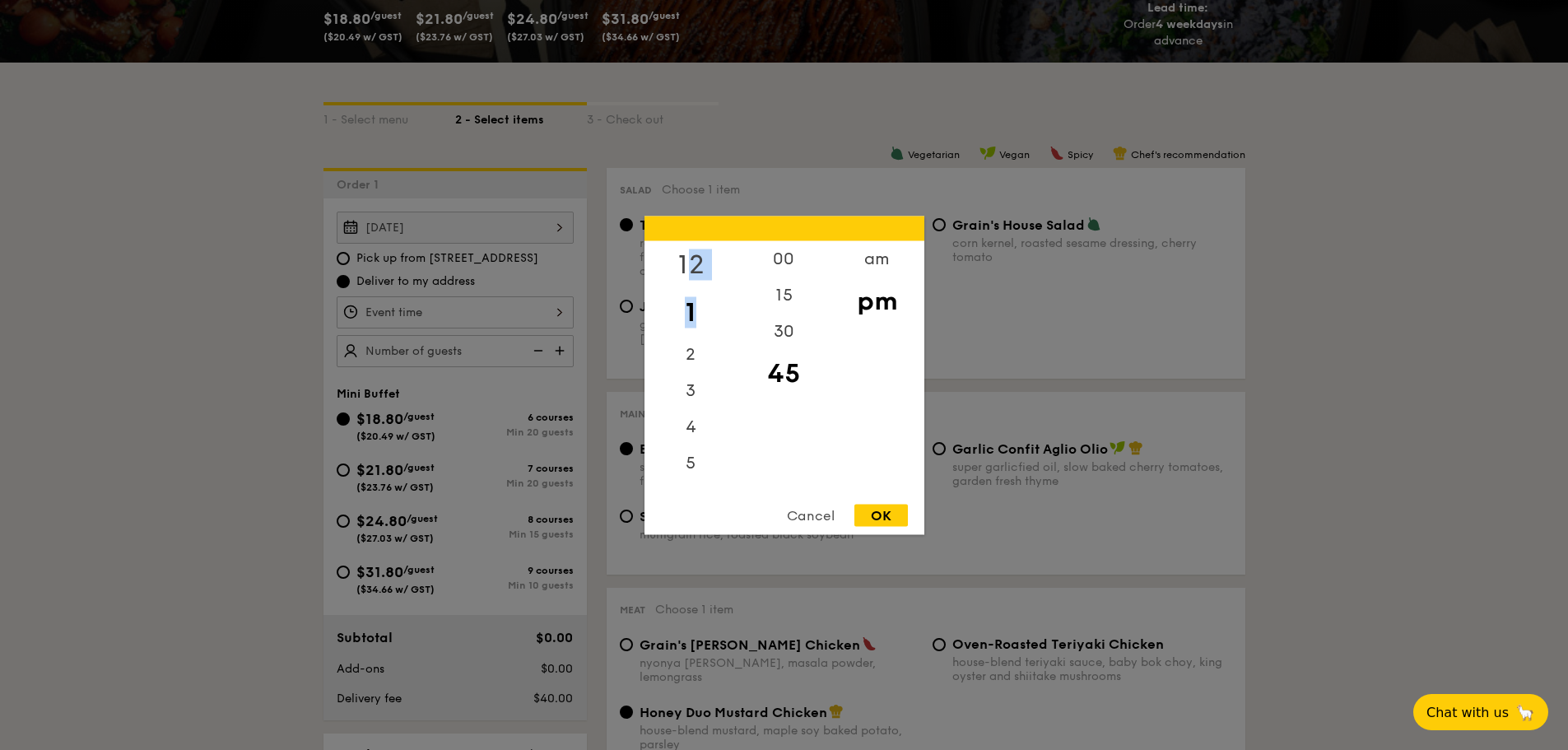
drag, startPoint x: 684, startPoint y: 262, endPoint x: 705, endPoint y: 260, distance: 21.1
click at [700, 314] on div "12 1 2 3 4 5 6 7 8 9 10 11" at bounding box center [691, 366] width 93 height 251
click at [696, 262] on div "12" at bounding box center [691, 264] width 93 height 48
drag, startPoint x: 782, startPoint y: 257, endPoint x: 800, endPoint y: 286, distance: 34.1
click at [782, 255] on div "00" at bounding box center [784, 264] width 93 height 48
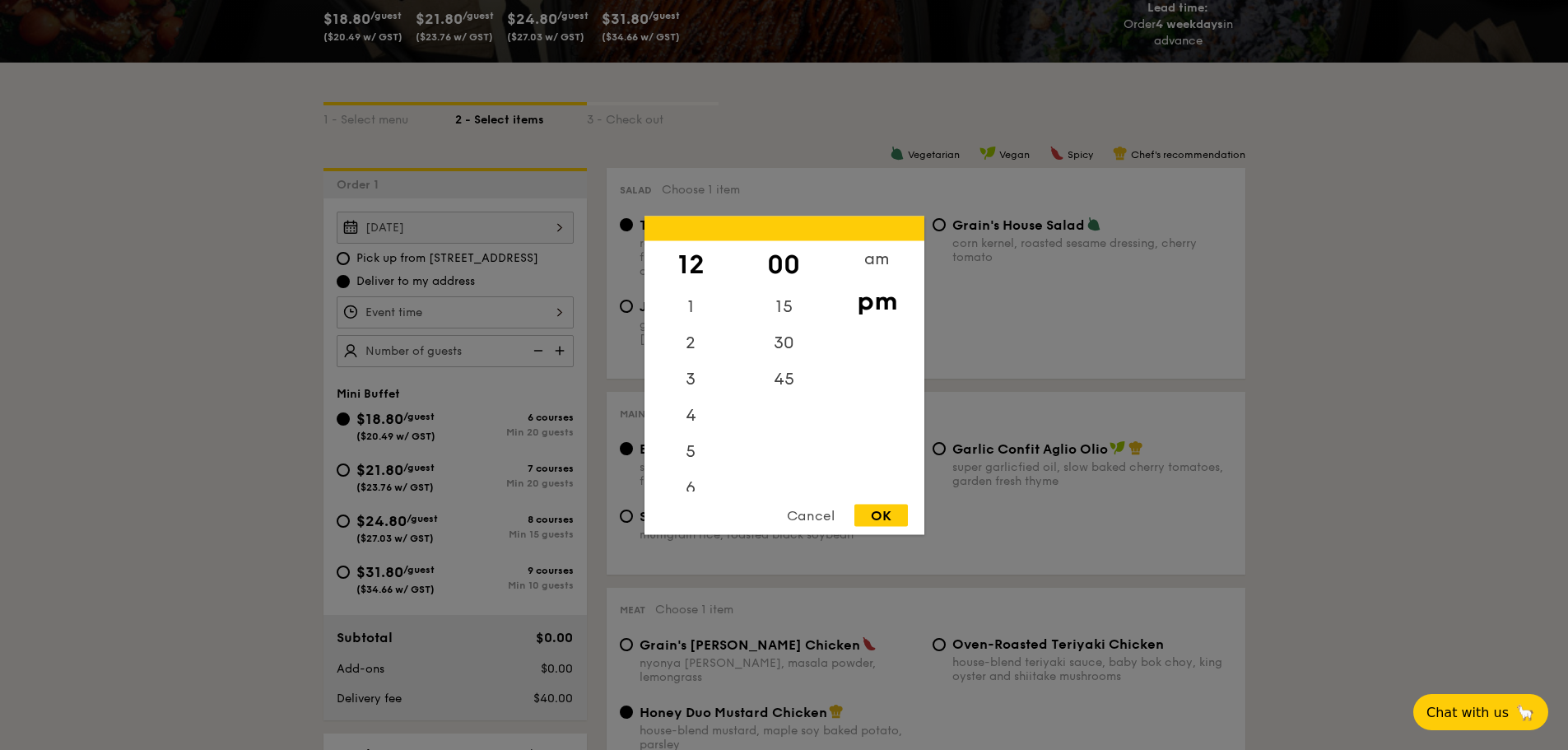
click at [876, 522] on div "OK" at bounding box center [881, 515] width 53 height 22
type input "12:00PM"
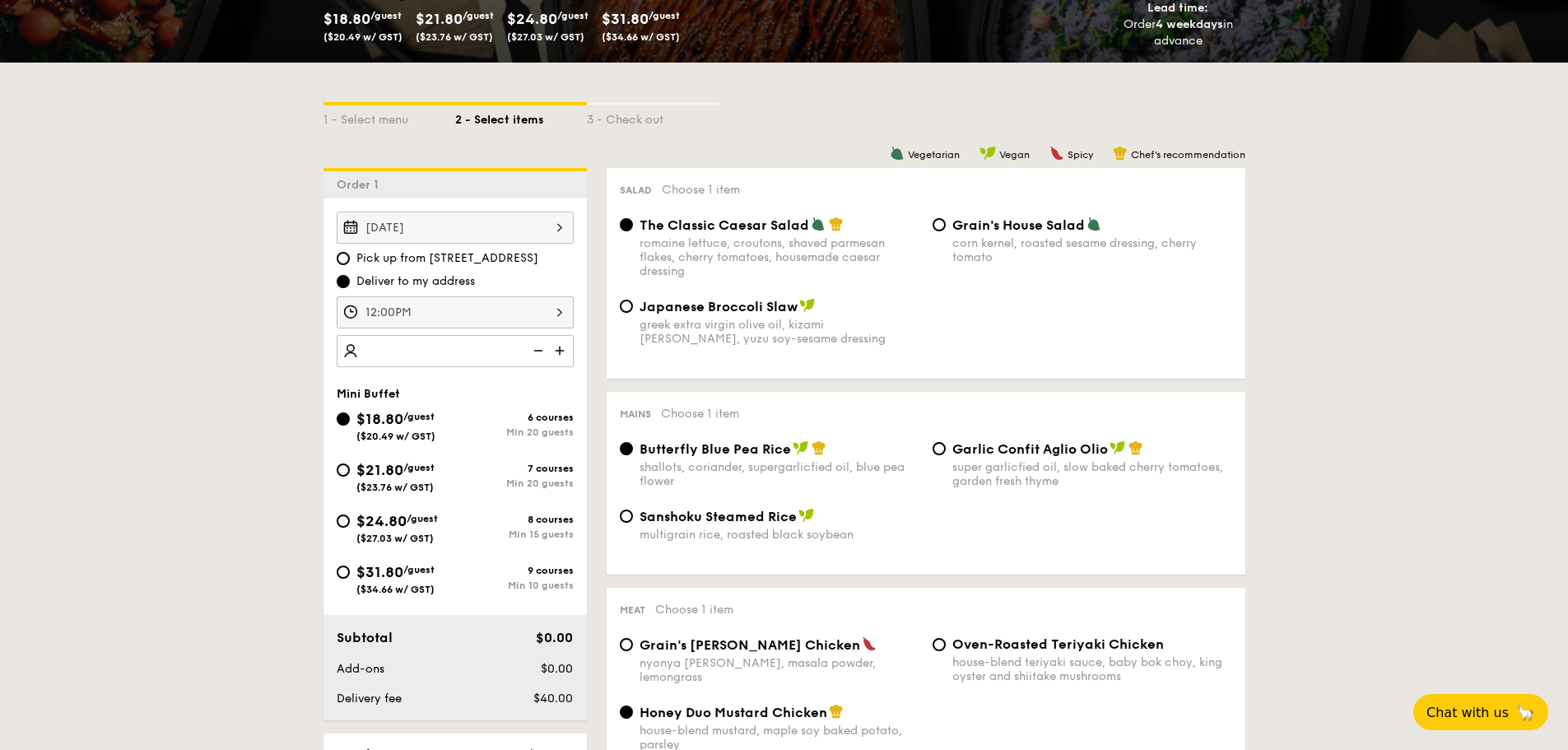
click at [567, 349] on img at bounding box center [561, 350] width 24 height 31
click at [560, 353] on img at bounding box center [561, 350] width 24 height 31
click at [531, 352] on img at bounding box center [536, 350] width 24 height 31
type input "20 guests"
click at [403, 564] on span "$31.80" at bounding box center [380, 572] width 47 height 18
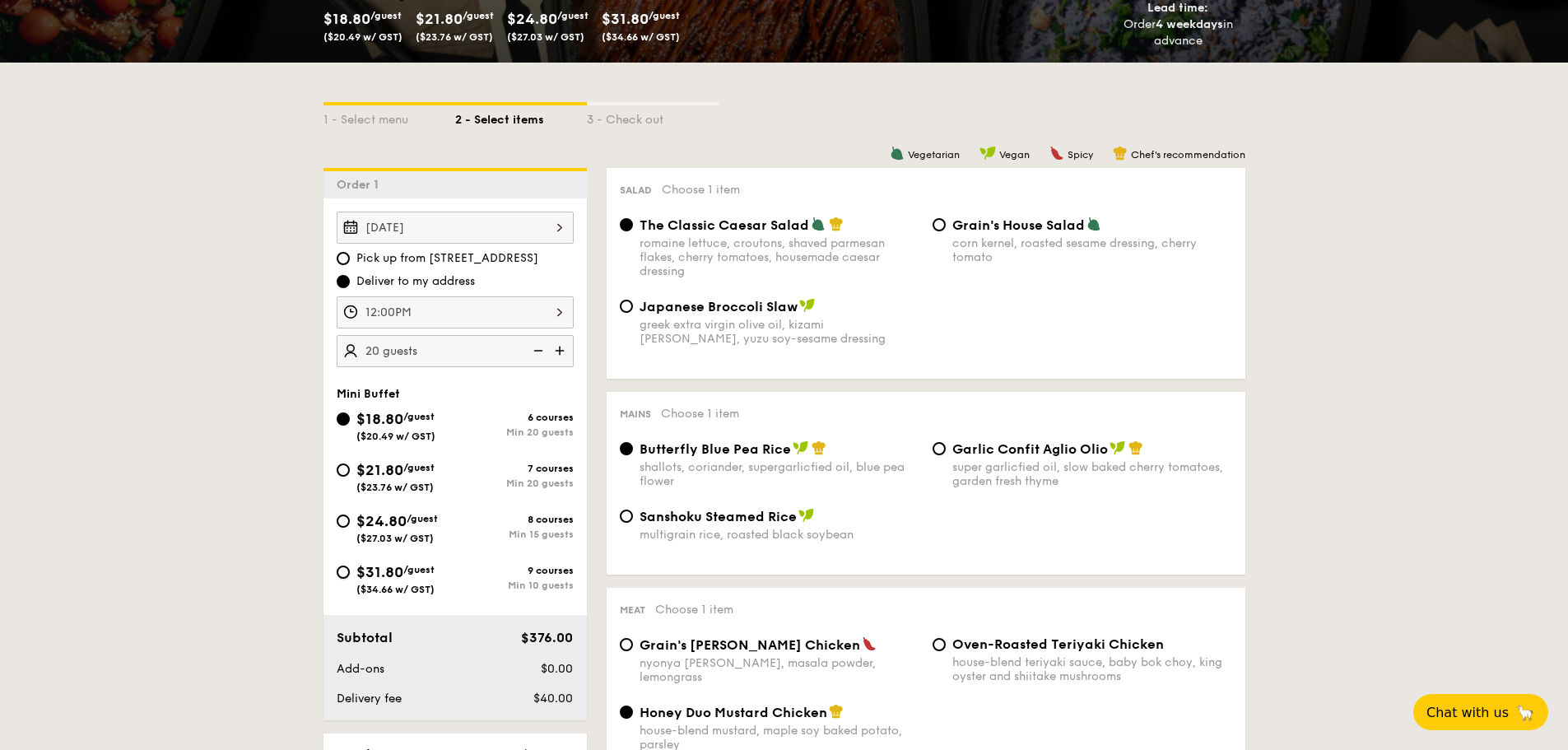
click at [350, 566] on input "$31.80 /guest ($34.66 w/ GST) 9 courses Min 10 guests" at bounding box center [343, 573] width 13 height 13
radio input "true"
radio input "false"
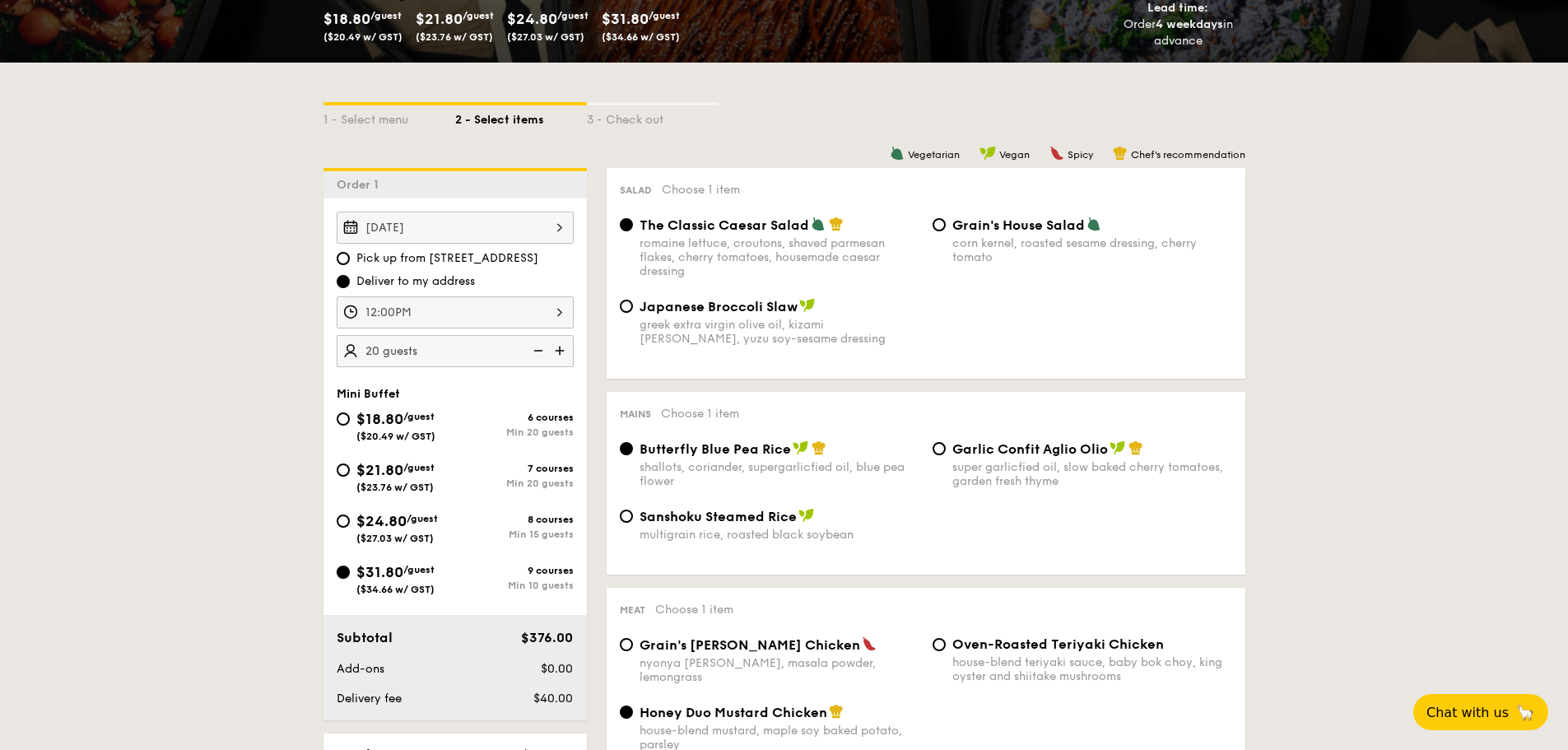
radio input "true"
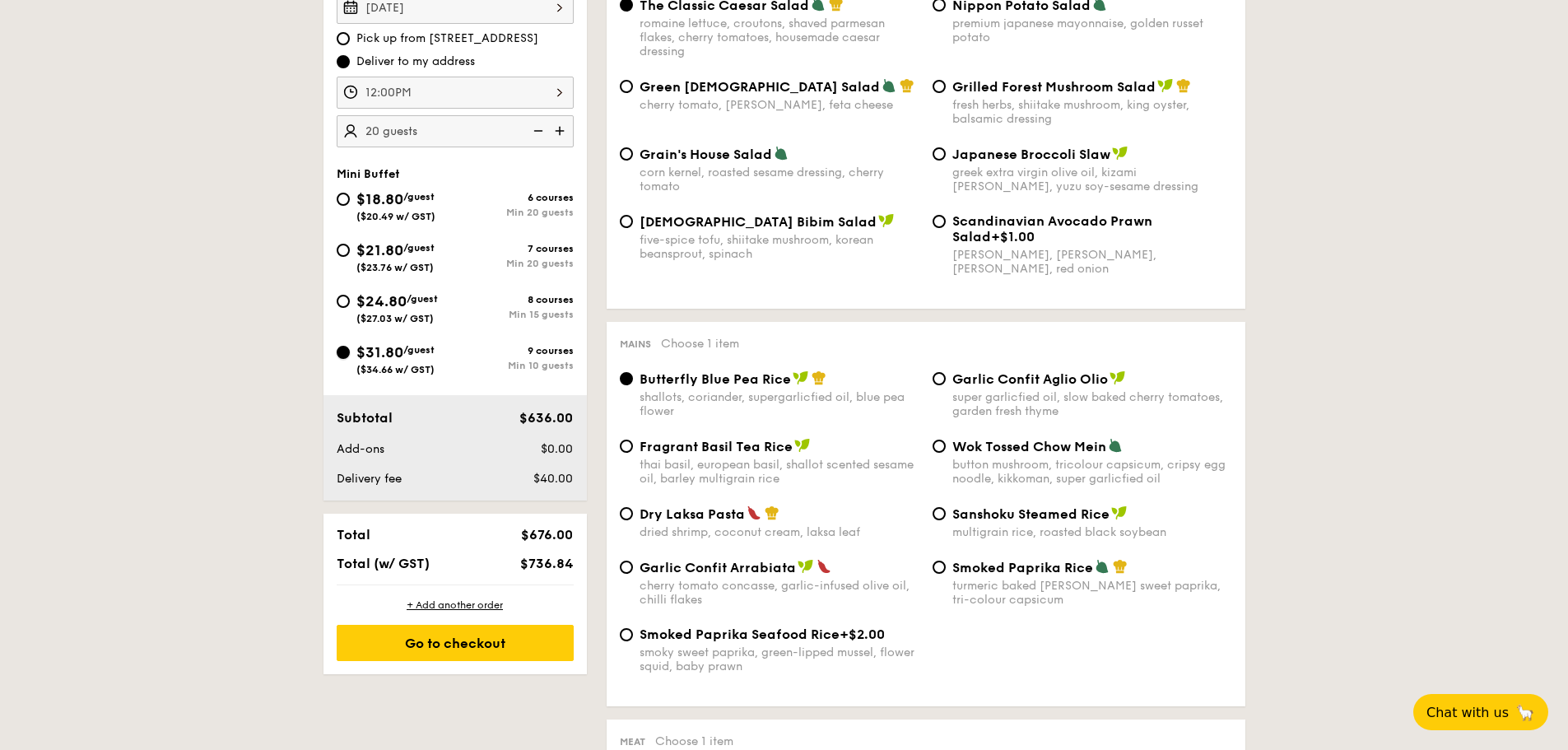
scroll to position [576, 0]
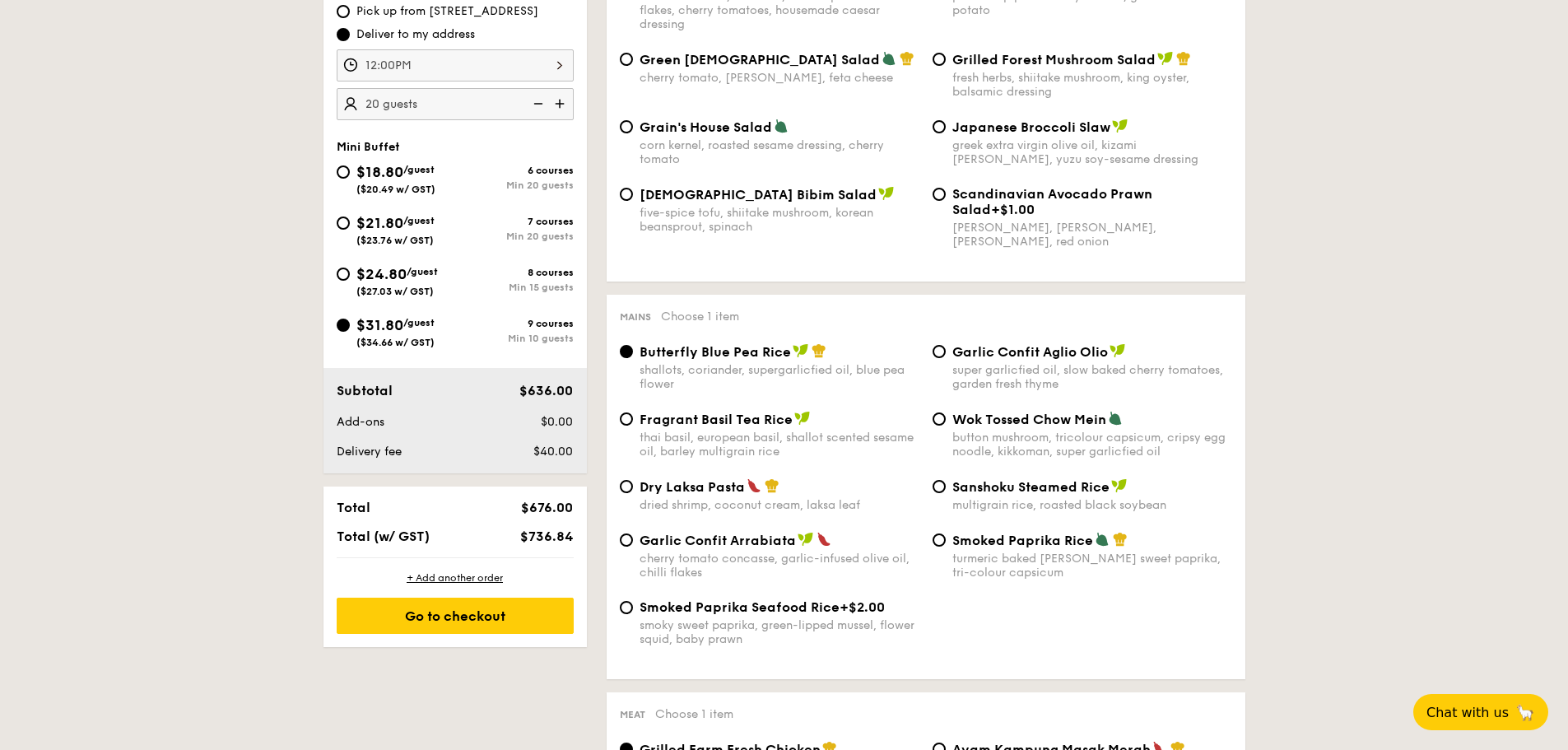
click at [1478, 718] on span "Chat with us" at bounding box center [1468, 713] width 86 height 17
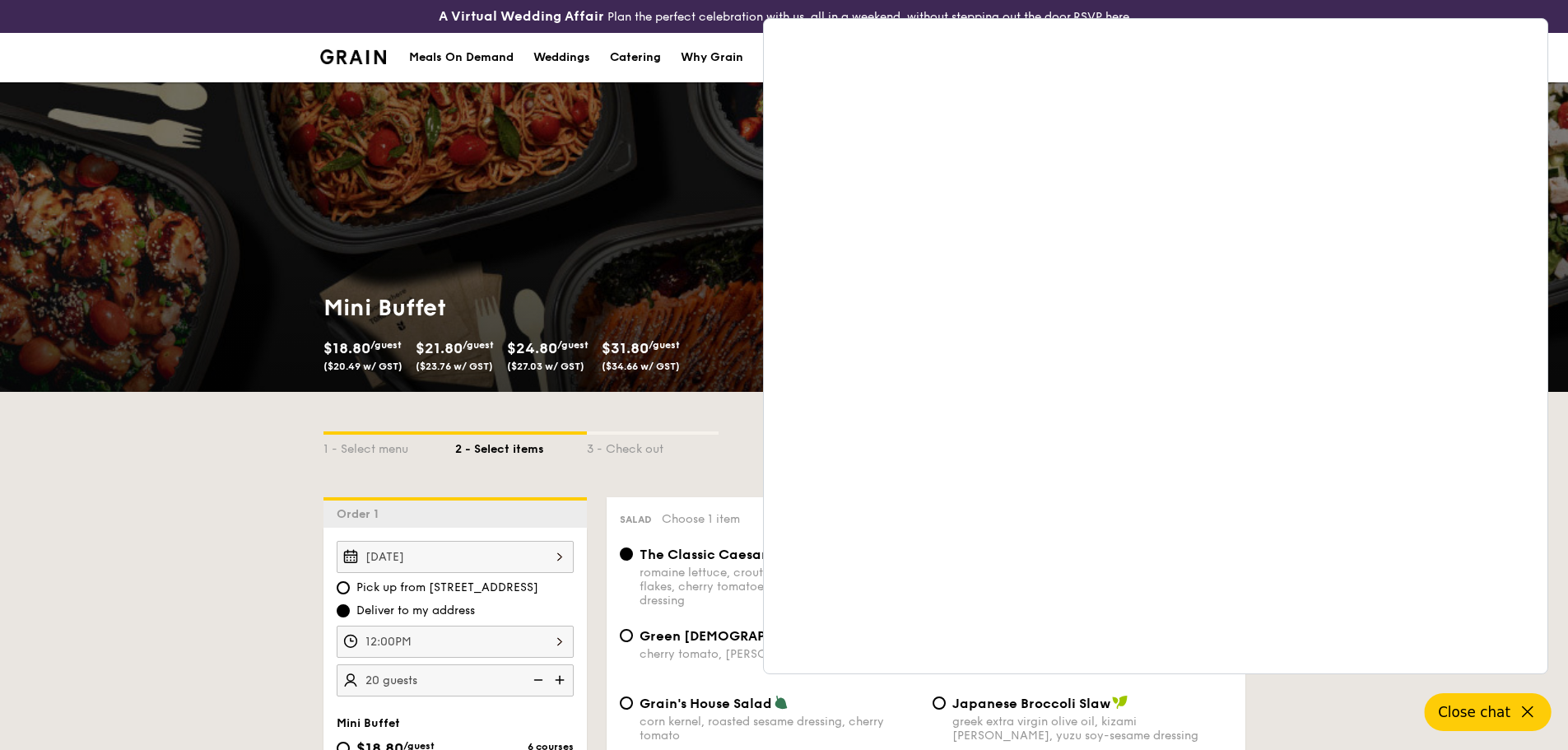
click at [577, 286] on div "Mini Buffet $18.80 /guest ($20.49 w/ GST) $21.80 /guest ($23.76 w/ GST) $24.80 …" at bounding box center [784, 336] width 948 height 112
select select
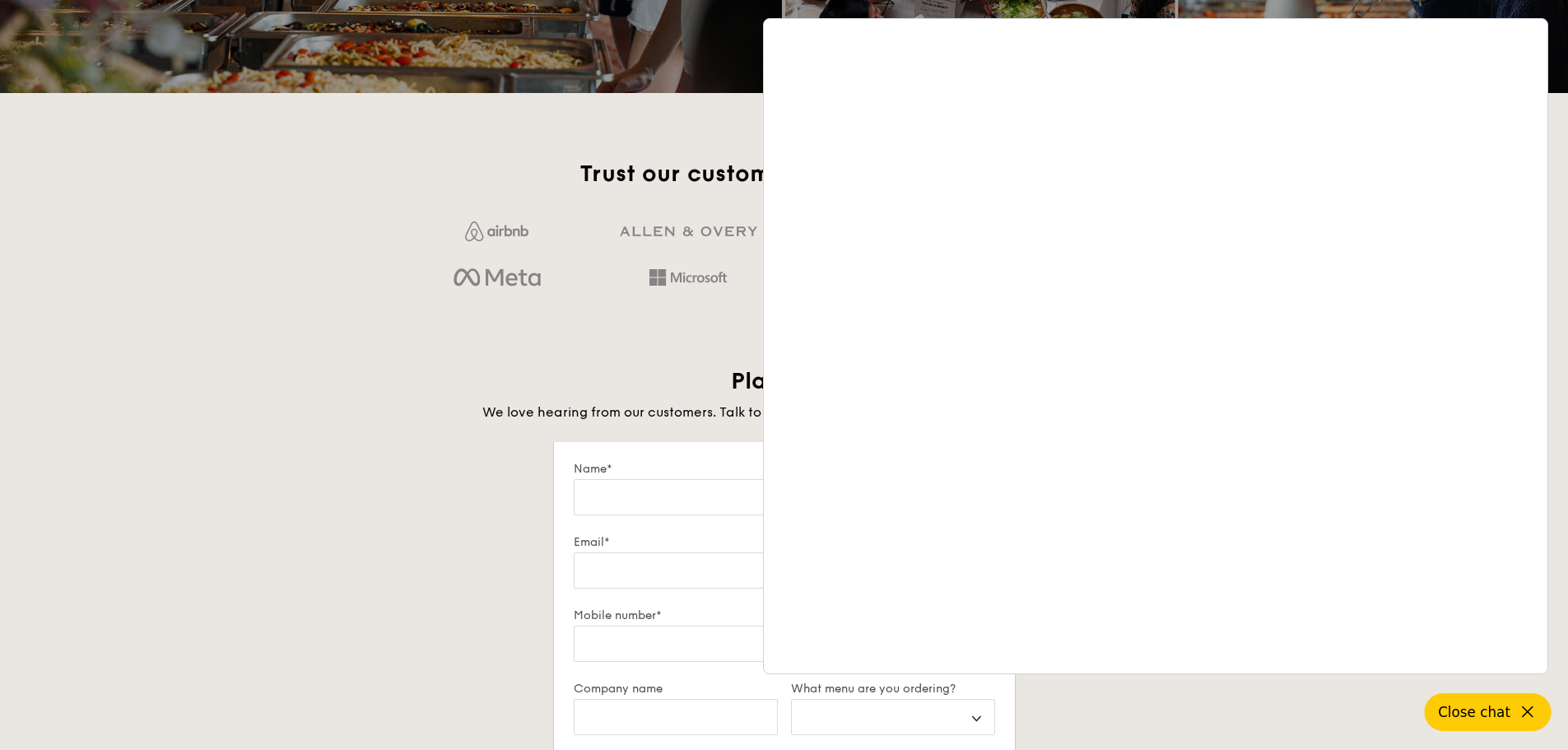
scroll to position [2540, 0]
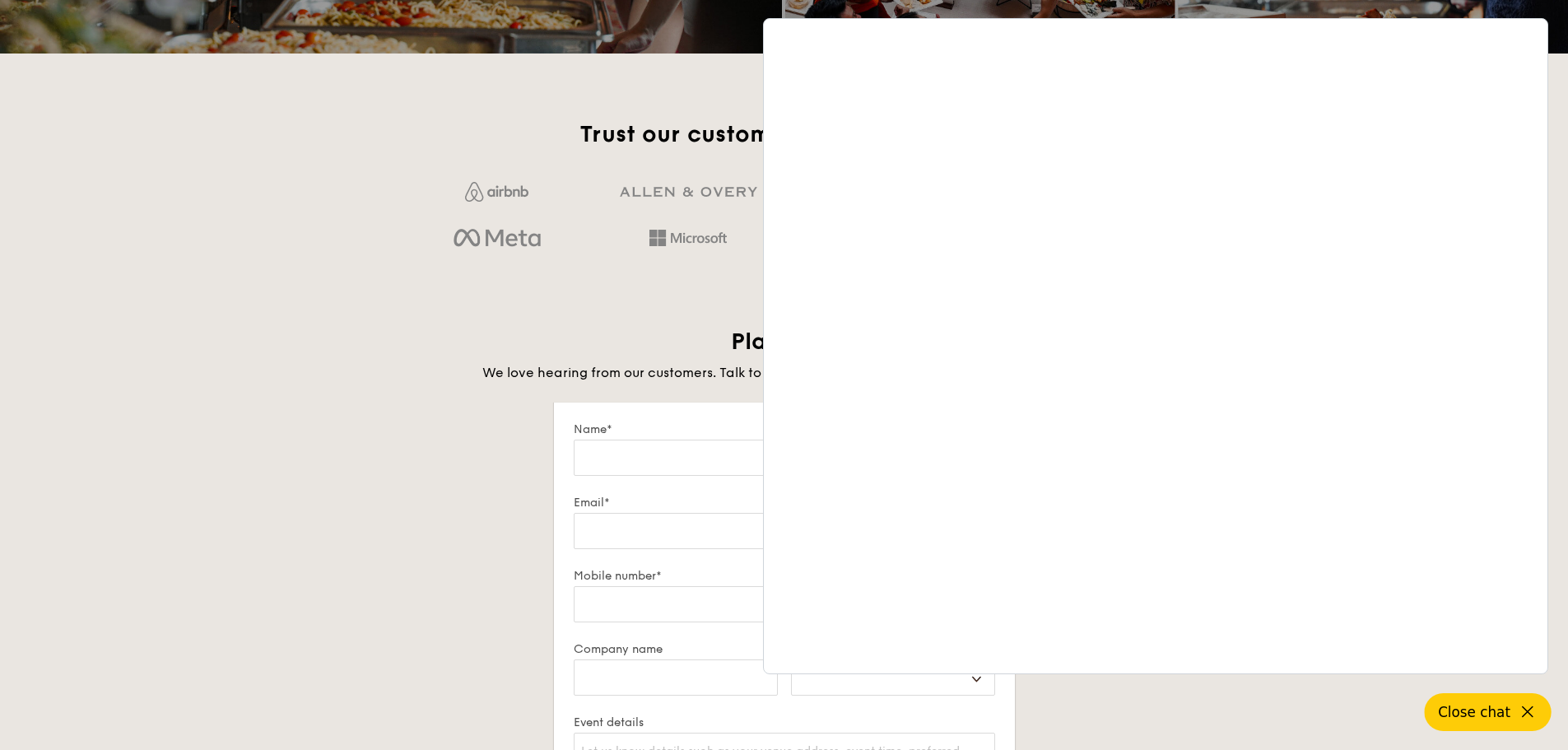
click at [483, 337] on h2 "Plan now" at bounding box center [784, 342] width 922 height 30
